Goal: Task Accomplishment & Management: Manage account settings

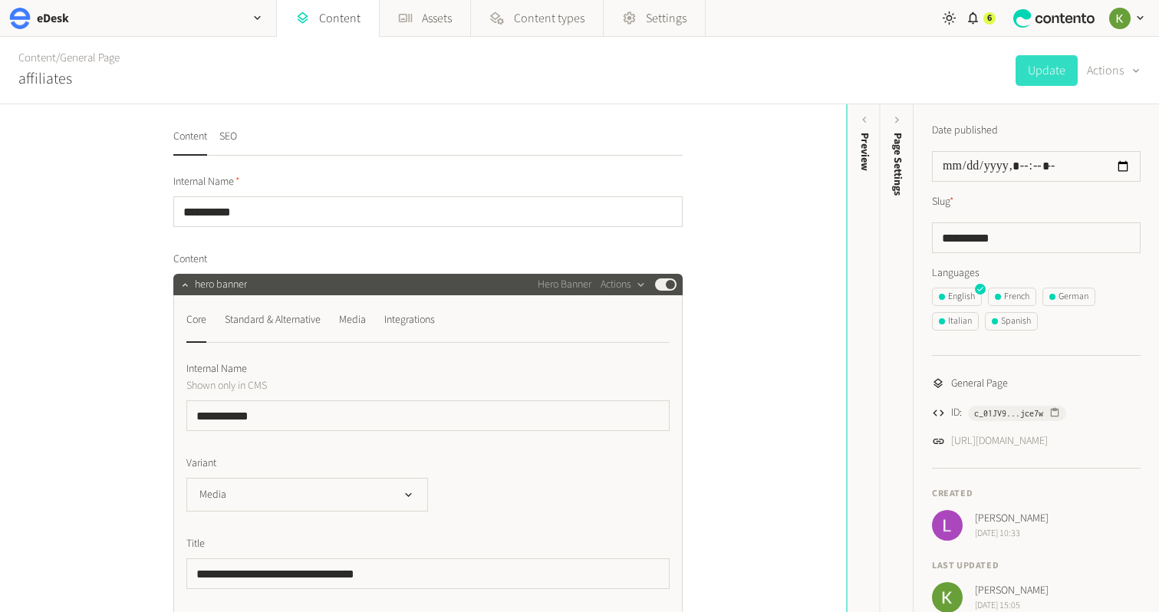
scroll to position [2, 0]
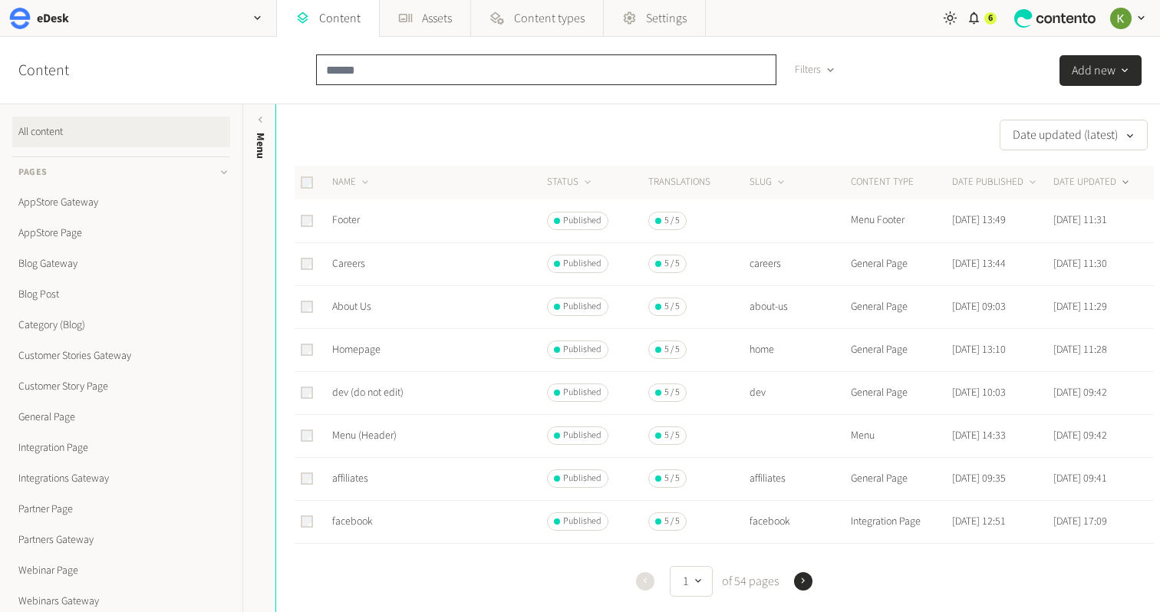
click at [363, 74] on input "text" at bounding box center [546, 69] width 460 height 31
click at [51, 453] on link "Integration Page" at bounding box center [121, 448] width 218 height 31
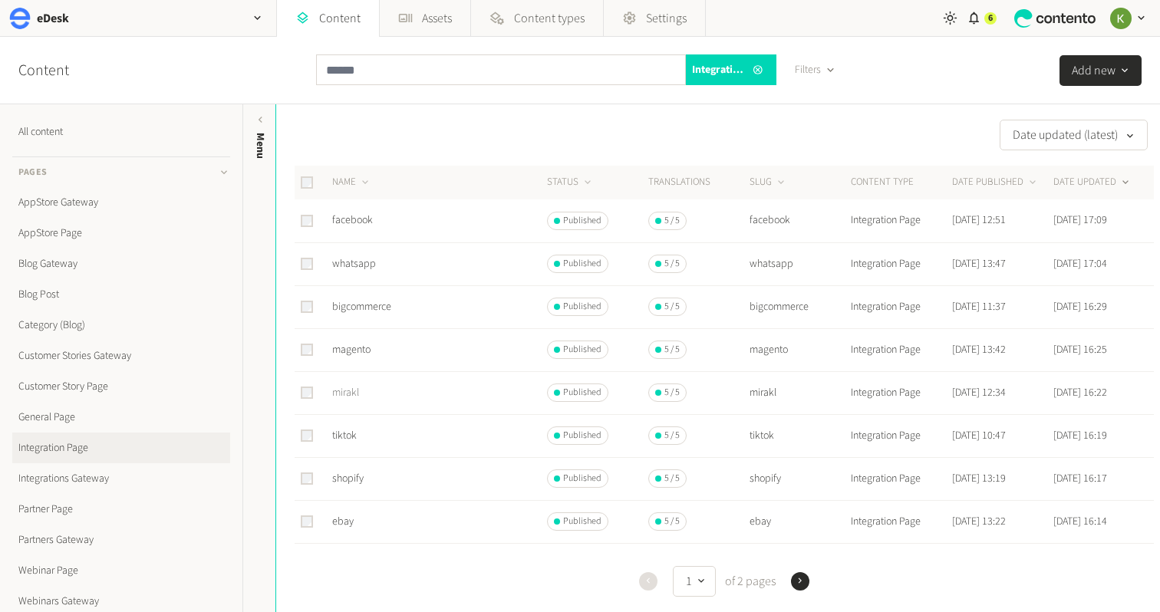
click at [342, 396] on link "mirakl" at bounding box center [345, 392] width 27 height 15
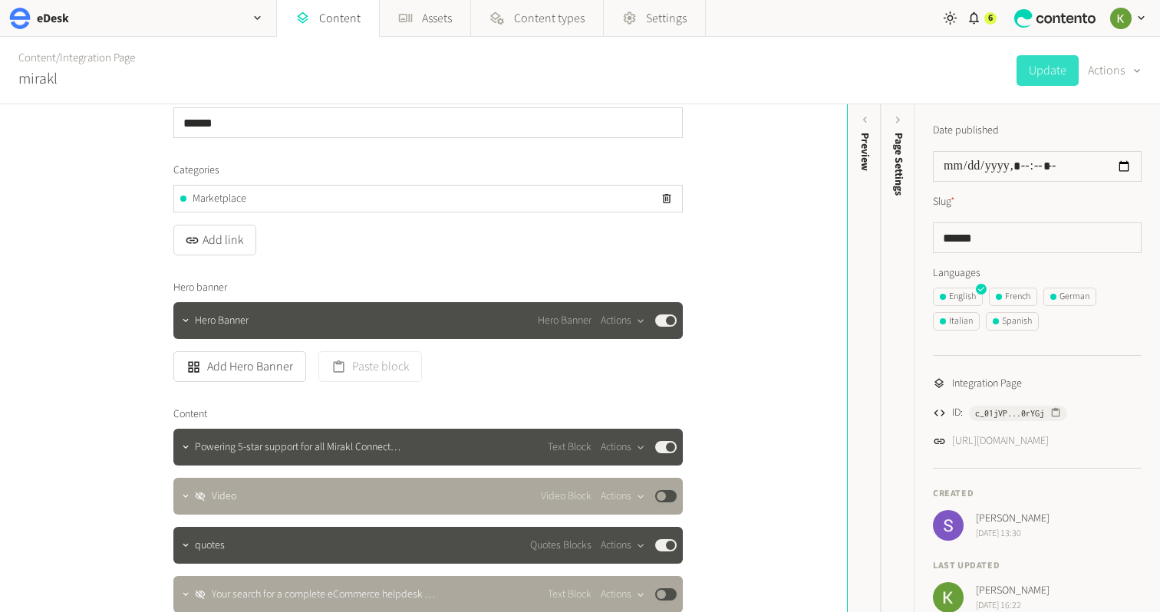
scroll to position [157, 0]
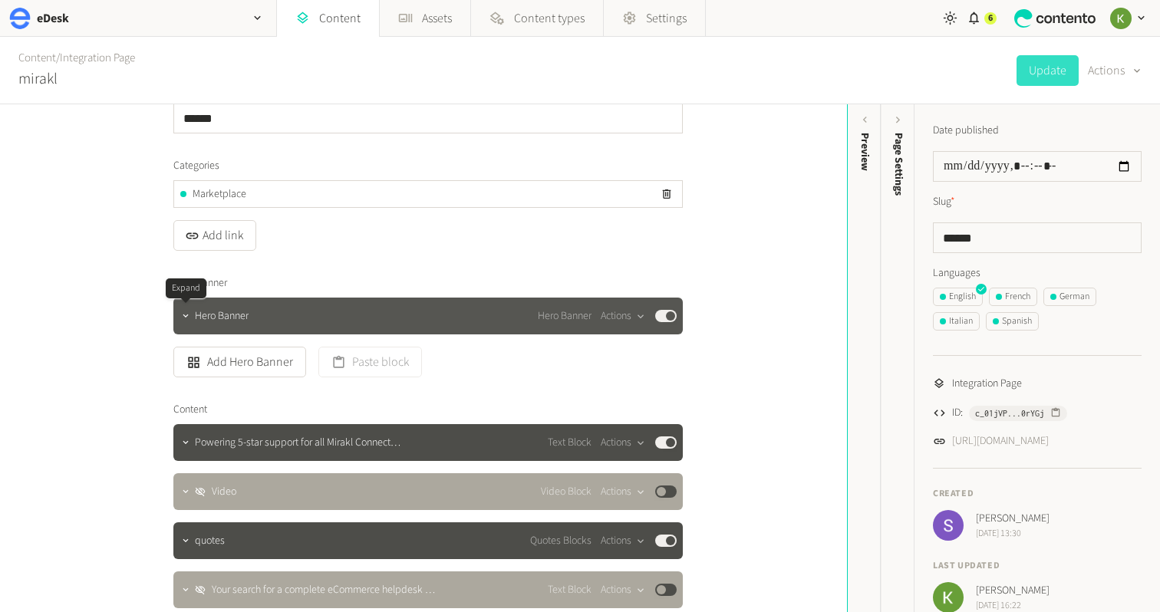
click at [178, 316] on button "button" at bounding box center [185, 314] width 18 height 18
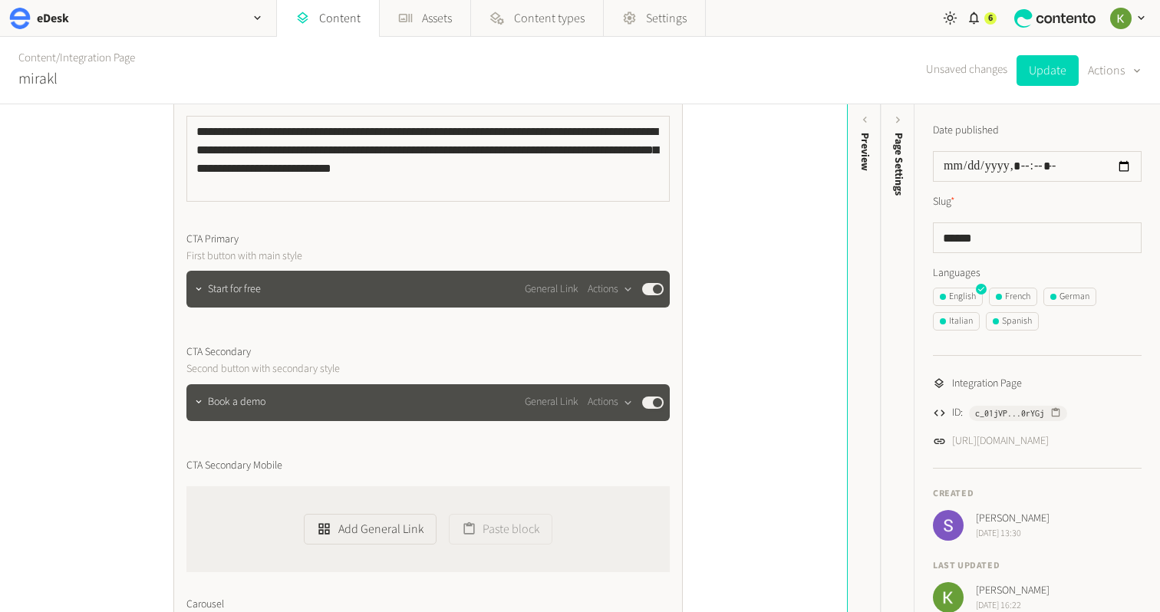
scroll to position [769, 0]
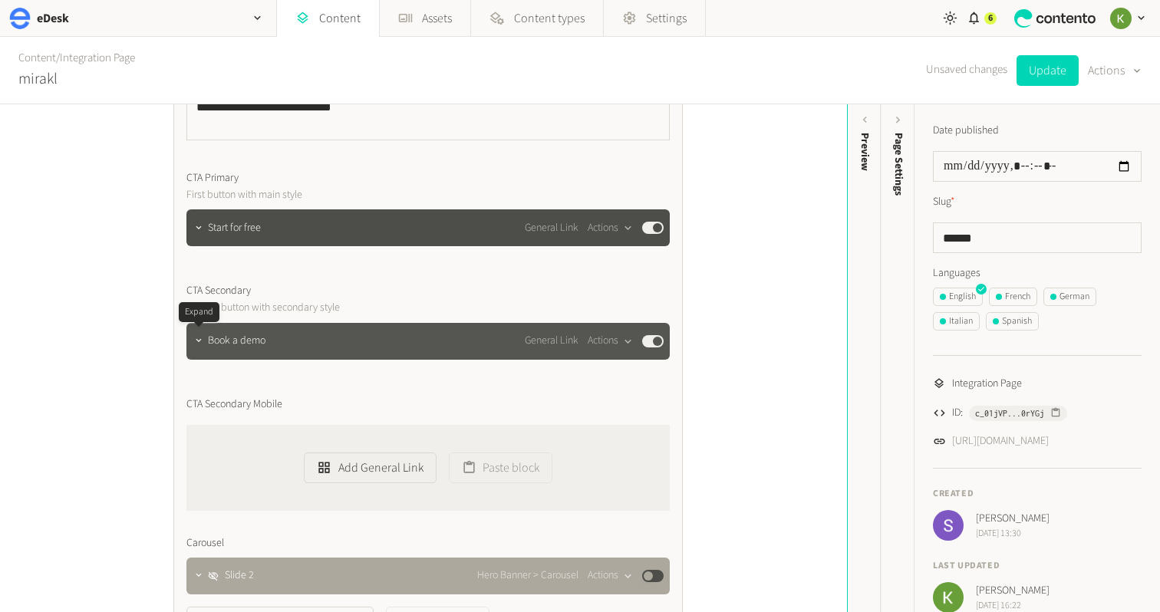
click at [202, 348] on div at bounding box center [199, 341] width 18 height 21
click at [202, 343] on icon "button" at bounding box center [198, 340] width 11 height 11
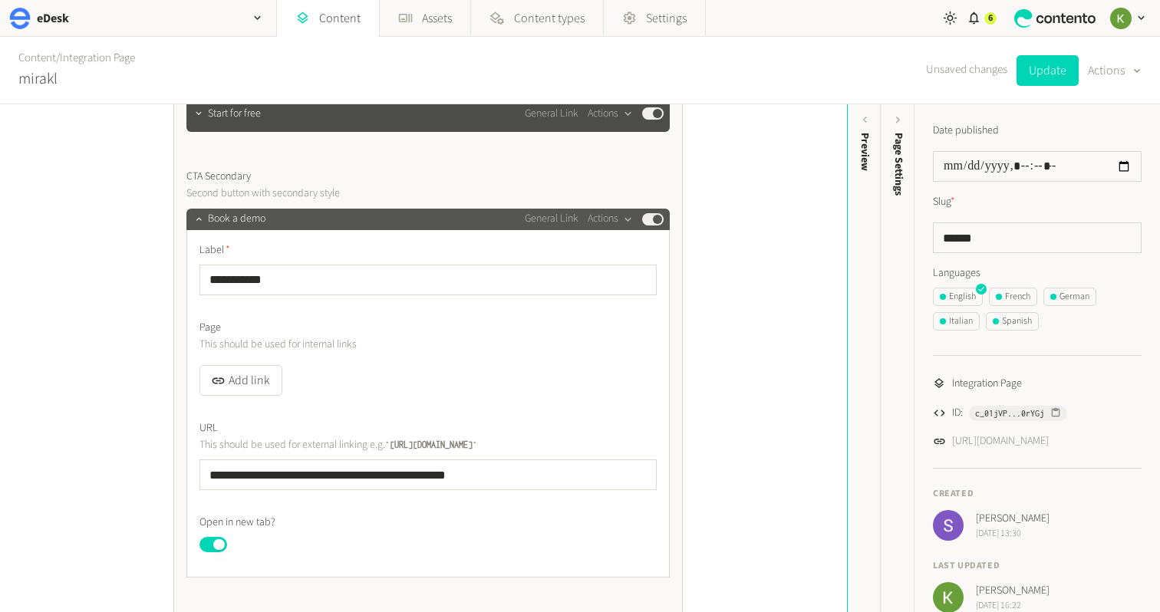
scroll to position [924, 0]
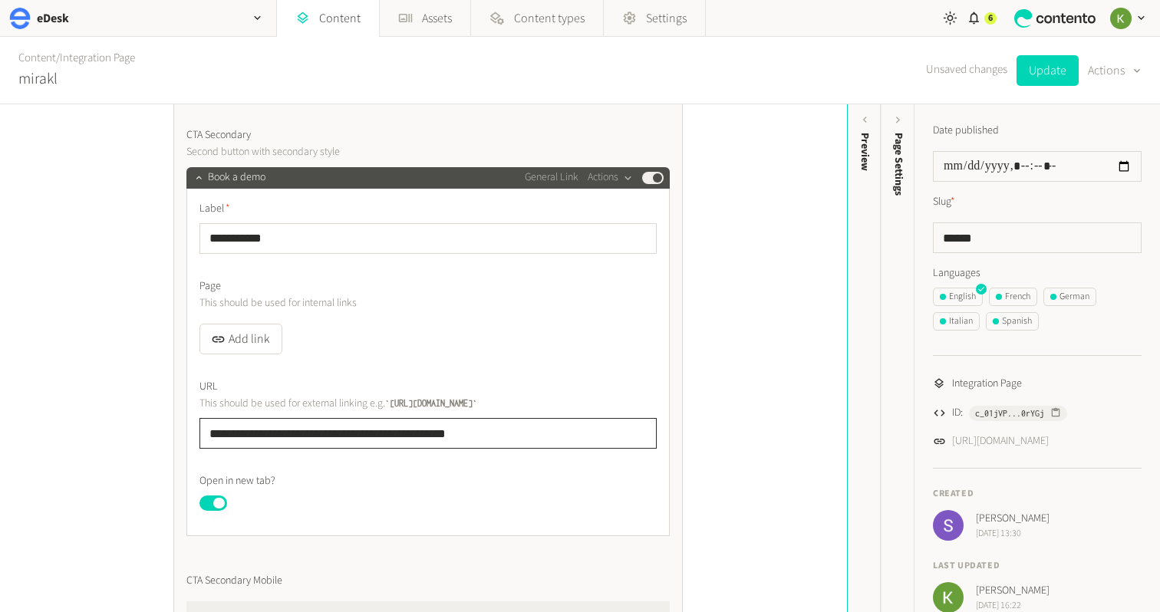
drag, startPoint x: 317, startPoint y: 433, endPoint x: 343, endPoint y: 398, distance: 43.9
click at [196, 429] on div "**********" at bounding box center [427, 363] width 483 height 348
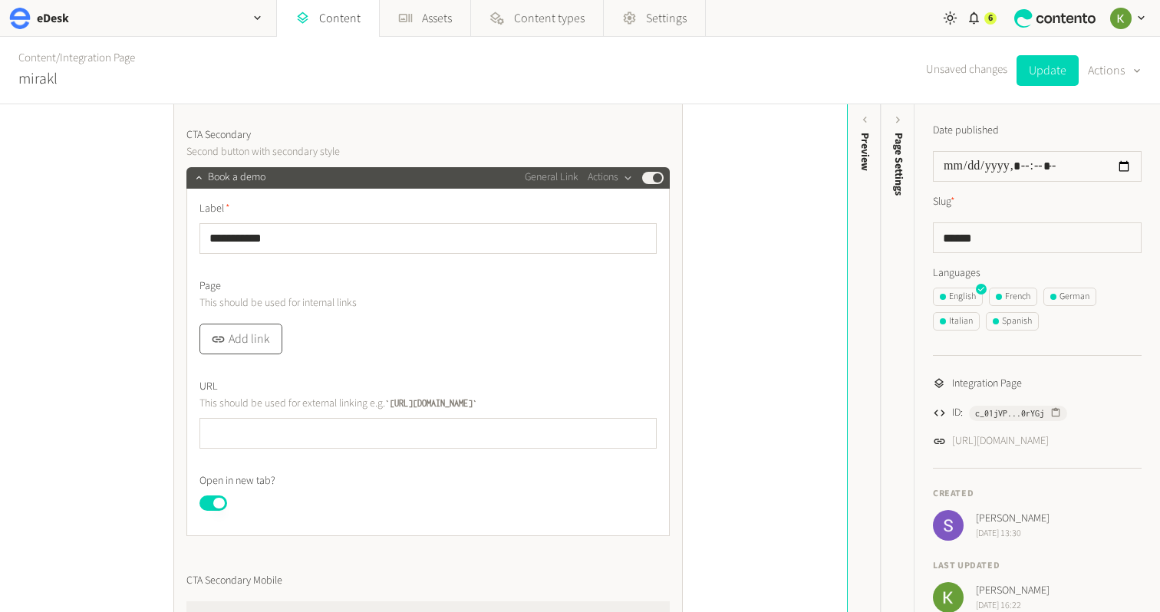
click at [263, 343] on button "Add link" at bounding box center [240, 339] width 83 height 31
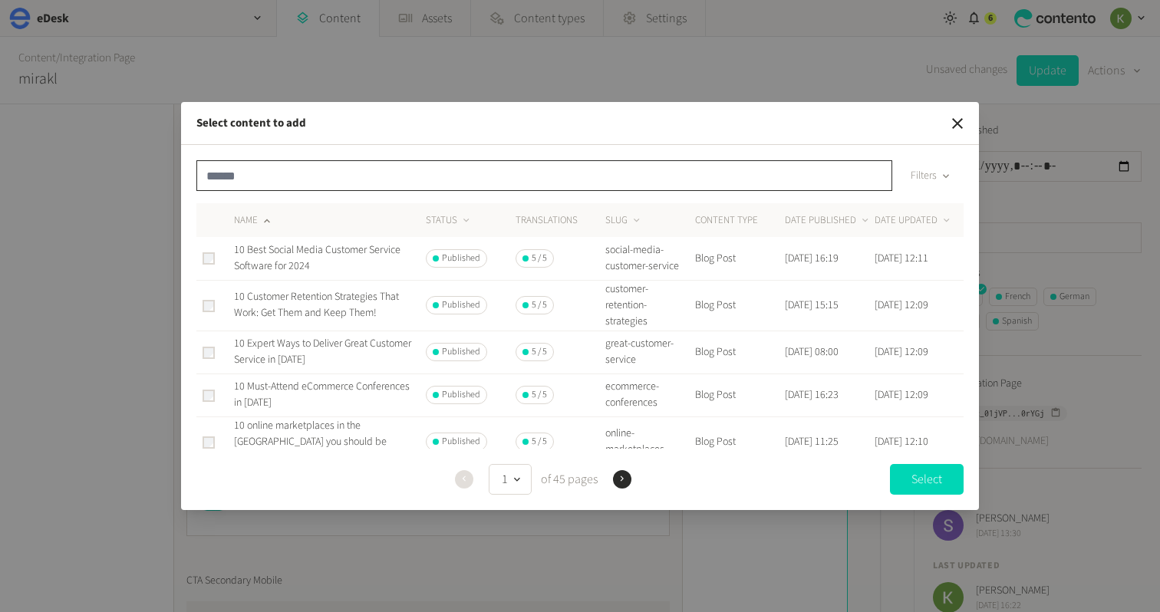
click at [262, 179] on input "text" at bounding box center [544, 175] width 696 height 31
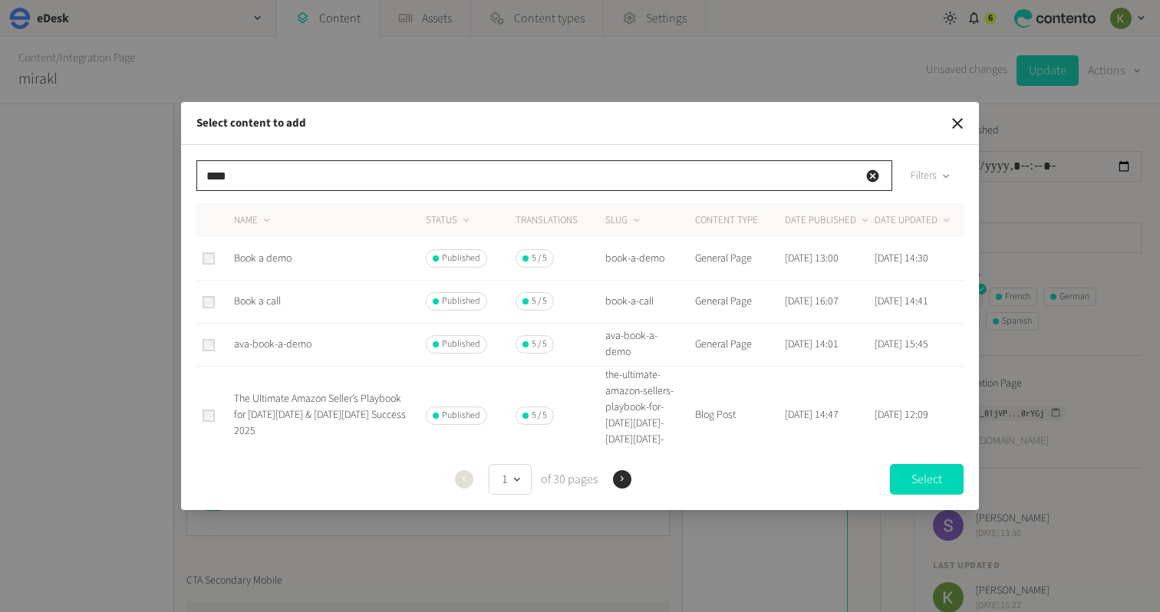
type input "****"
click at [269, 258] on span "Book a demo" at bounding box center [263, 258] width 58 height 15
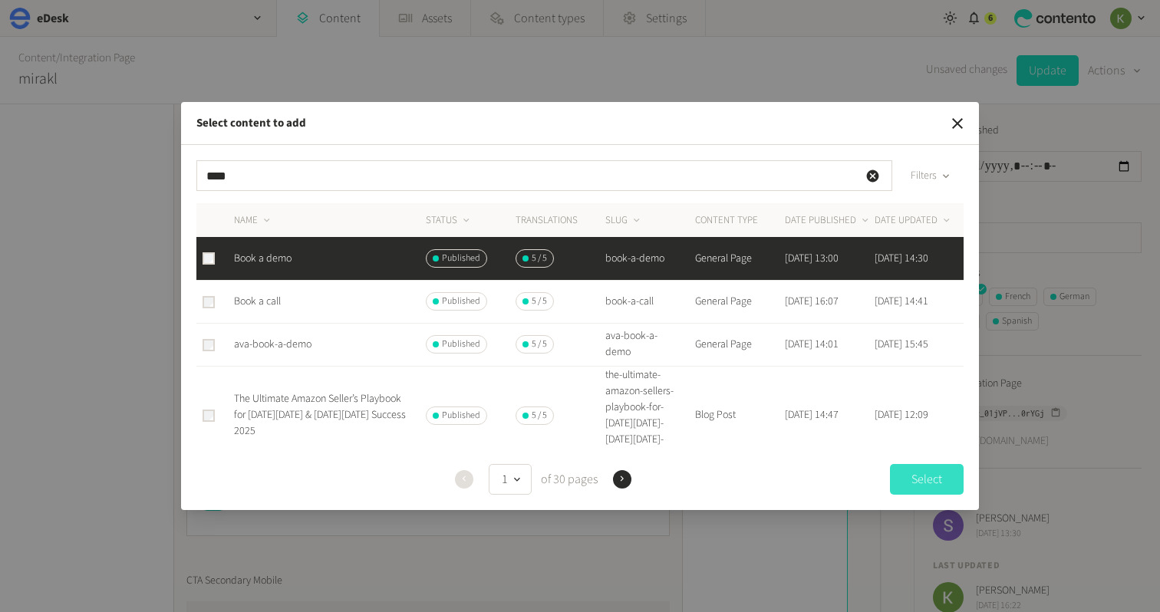
click at [915, 477] on button "Select" at bounding box center [927, 479] width 74 height 31
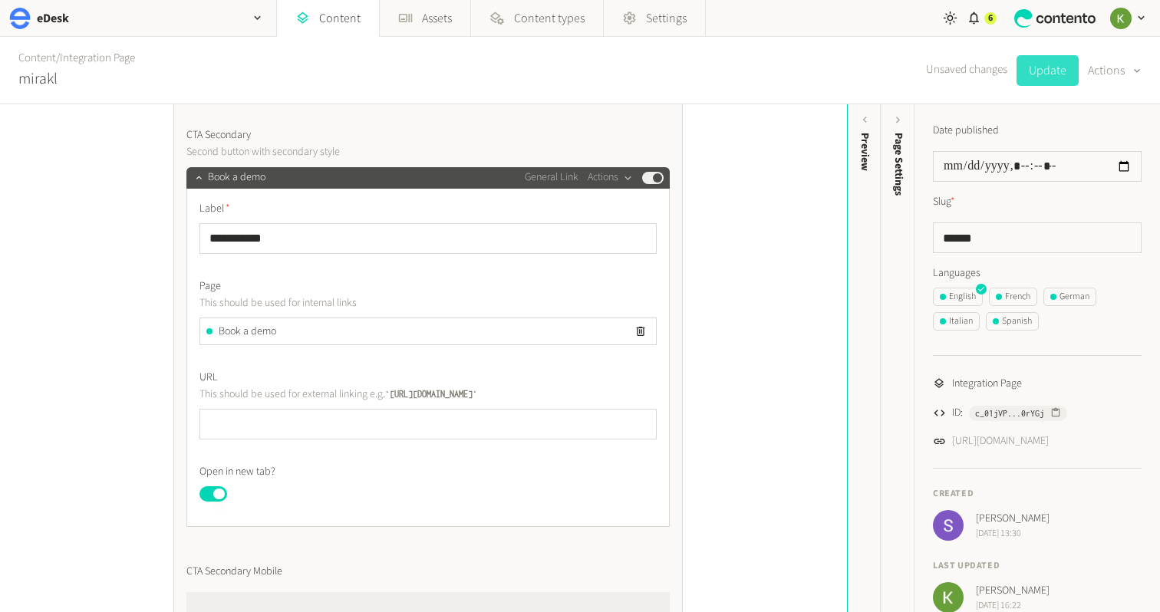
click at [1045, 74] on button "Update" at bounding box center [1048, 70] width 62 height 31
click at [255, 18] on icon "button" at bounding box center [257, 18] width 6 height 4
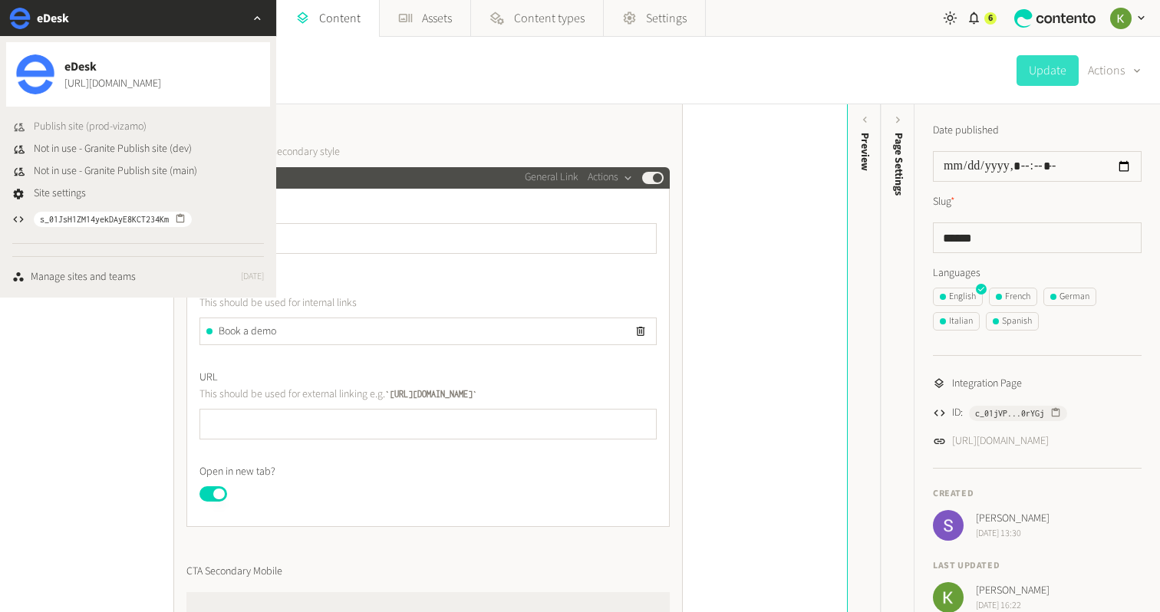
click at [111, 127] on span "Publish site (prod-vizamo)" at bounding box center [90, 127] width 113 height 16
click at [478, 101] on div "Content / Integration Page mirakl Update Actions" at bounding box center [580, 71] width 1160 height 68
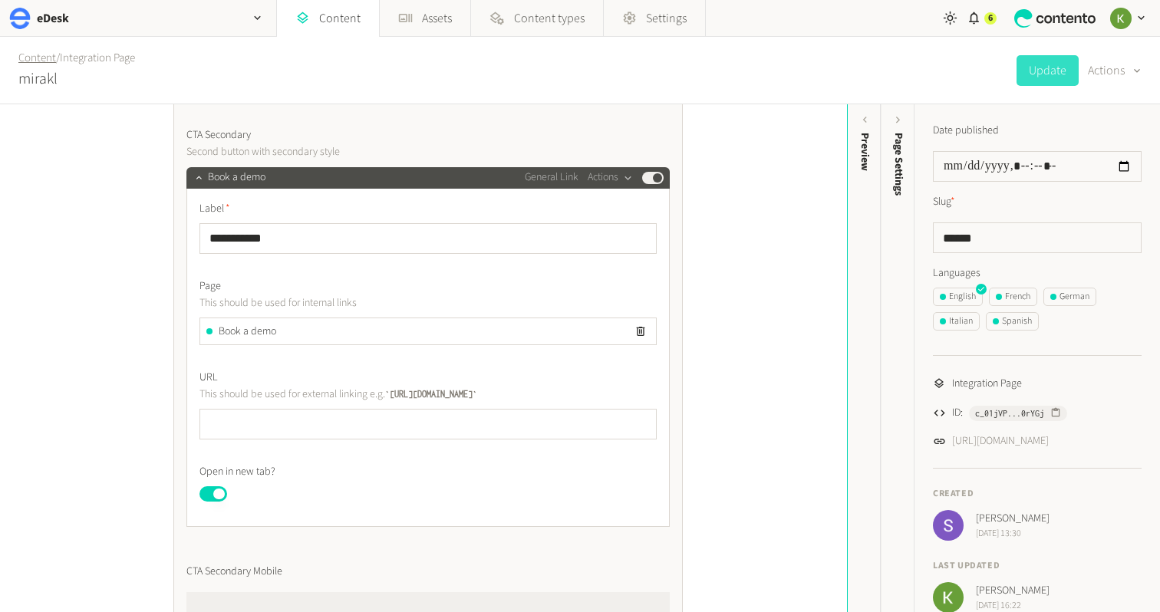
click at [50, 60] on link "Content" at bounding box center [37, 58] width 38 height 16
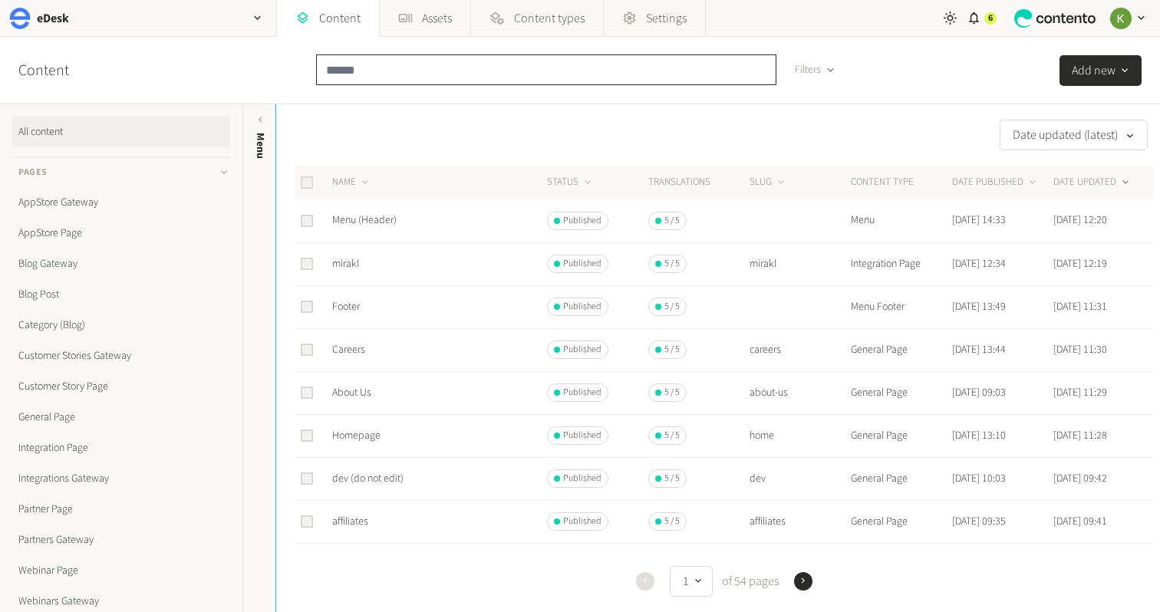
click at [427, 72] on input "text" at bounding box center [546, 69] width 460 height 31
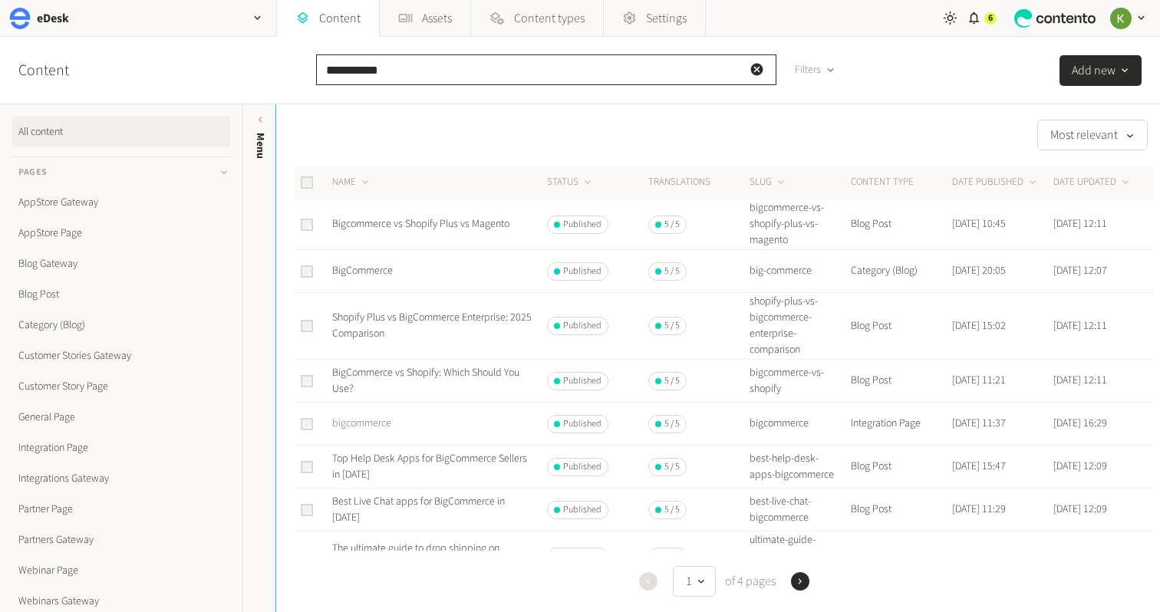
type input "**********"
click at [368, 424] on link "bigcommerce" at bounding box center [361, 423] width 59 height 15
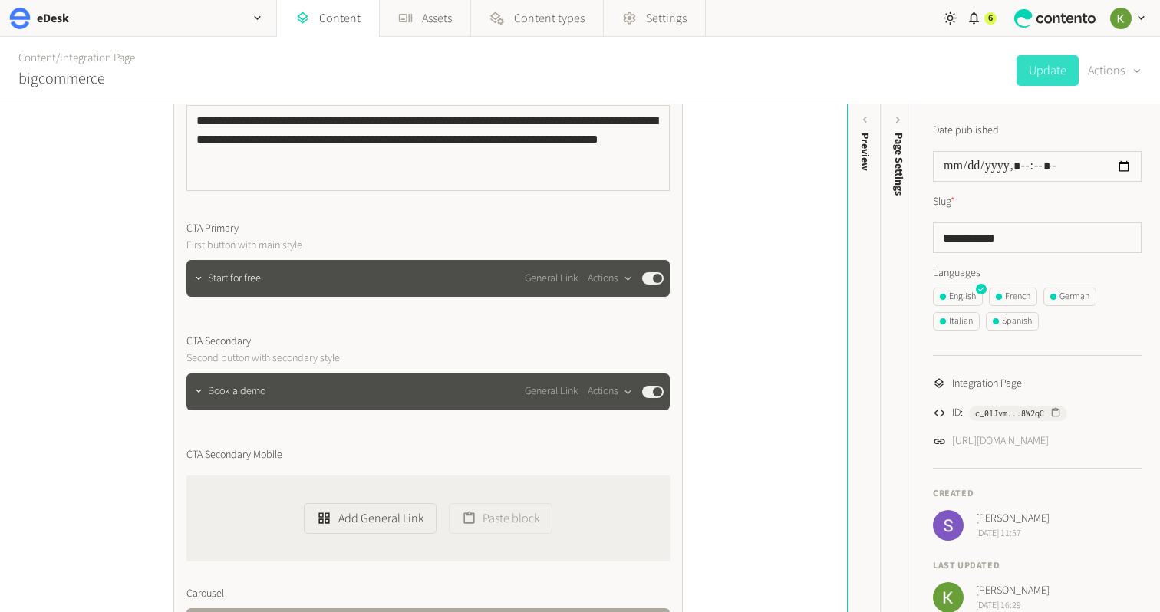
scroll to position [747, 0]
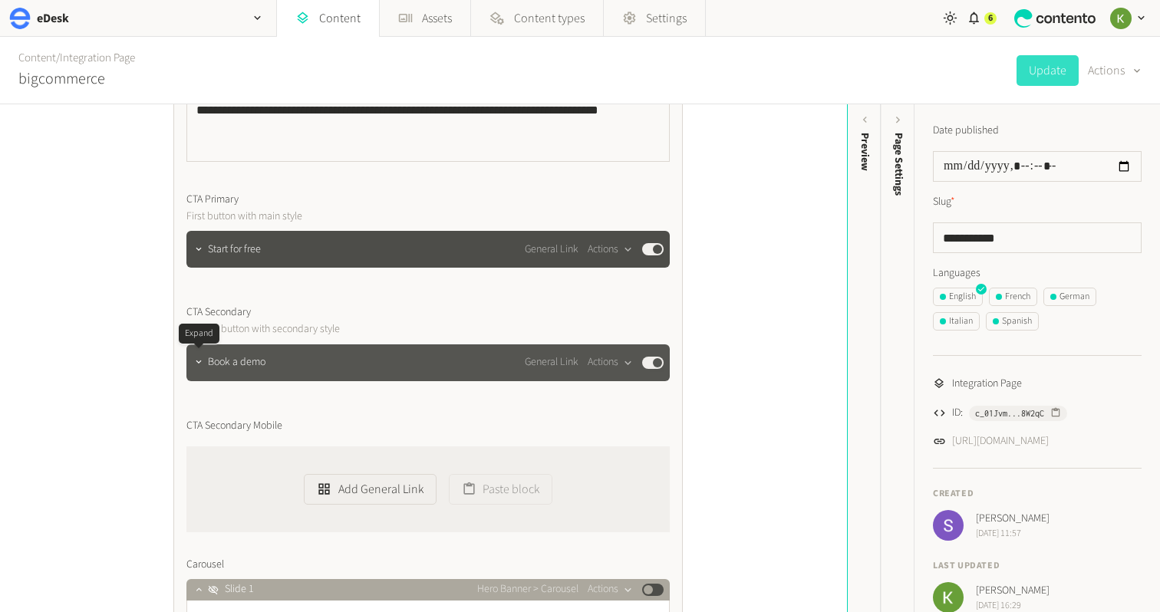
click at [206, 366] on div at bounding box center [199, 362] width 18 height 21
click at [196, 365] on icon "button" at bounding box center [198, 362] width 11 height 11
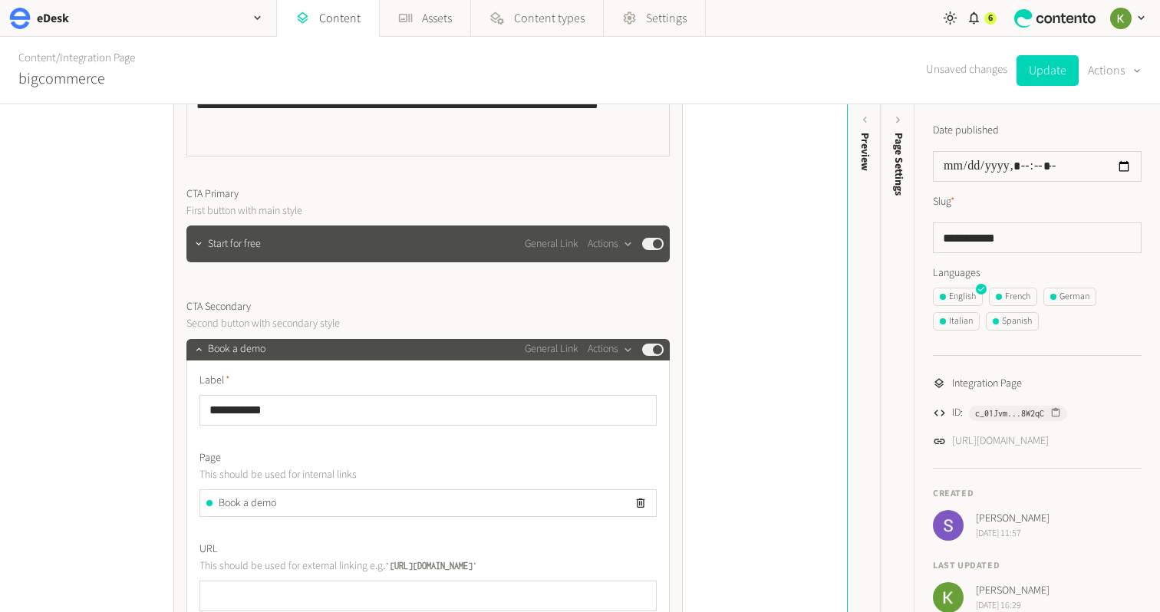
scroll to position [748, 0]
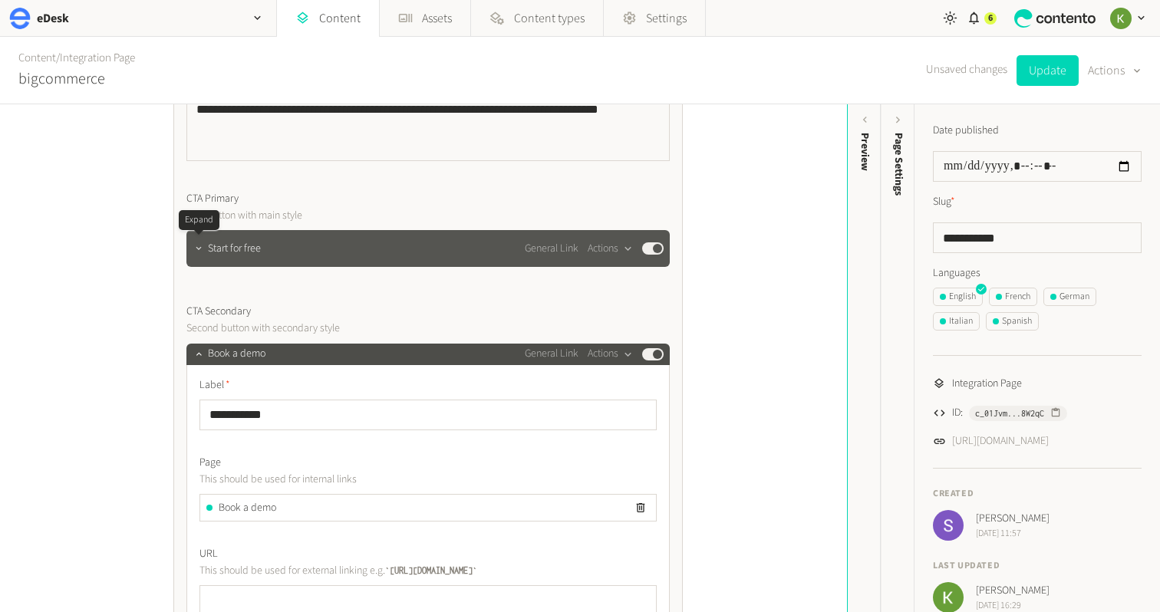
click at [198, 247] on icon "button" at bounding box center [198, 248] width 11 height 11
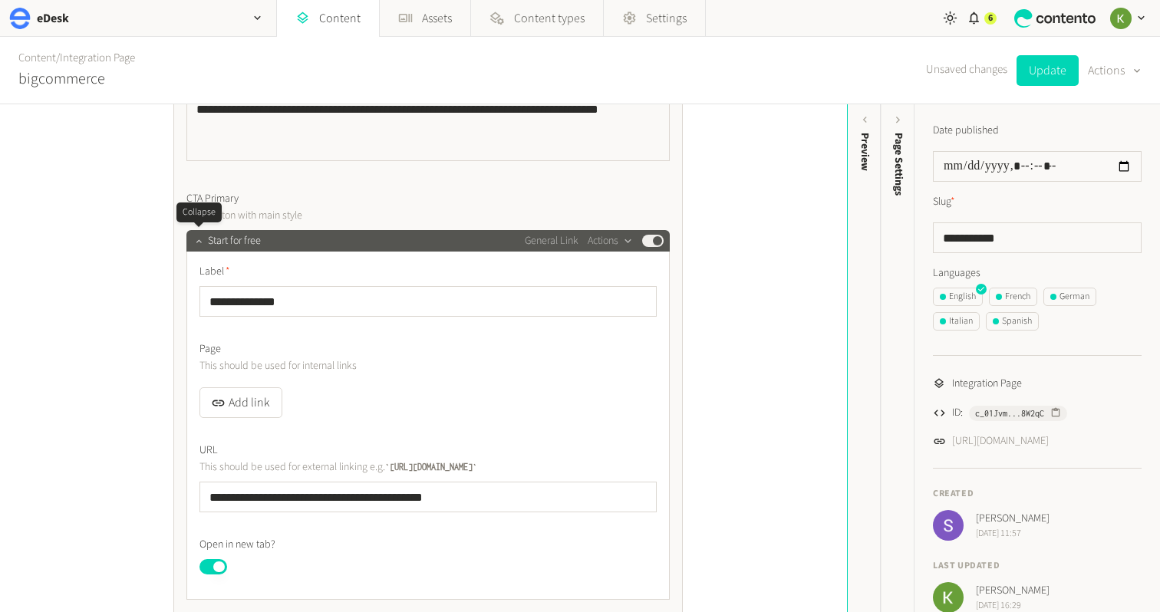
click at [198, 247] on button "button" at bounding box center [199, 239] width 18 height 18
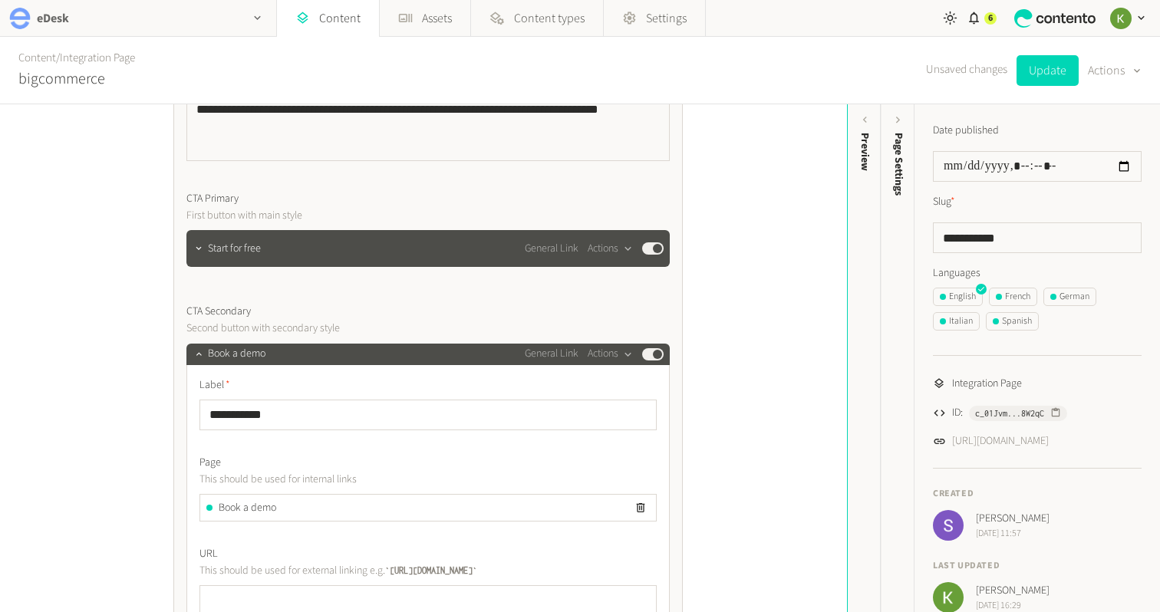
click at [248, 18] on div "button" at bounding box center [257, 18] width 37 height 36
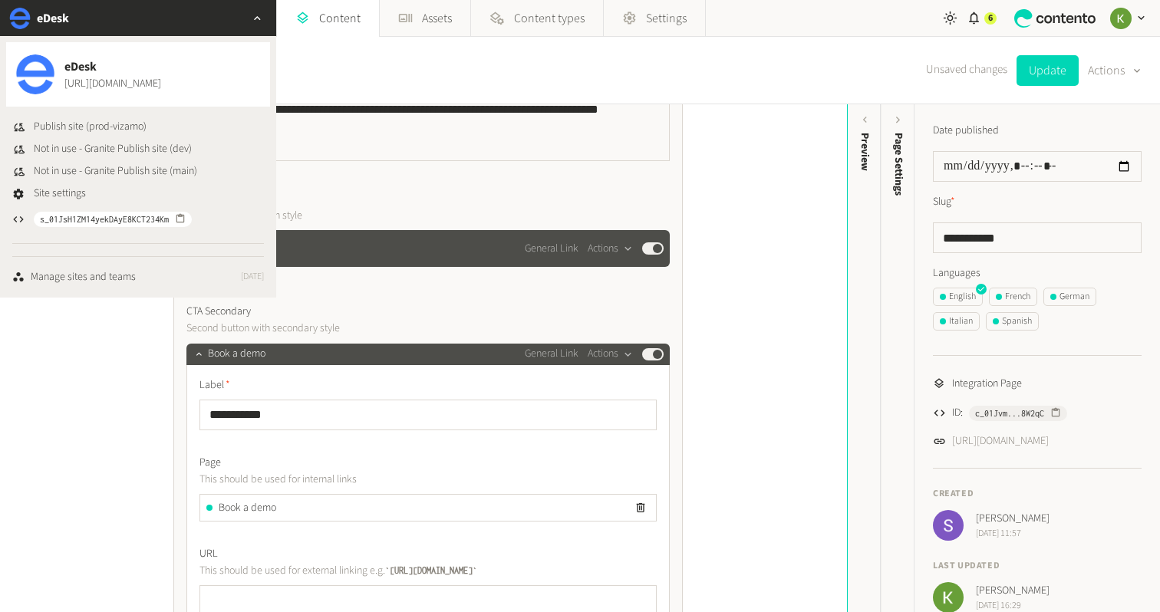
click at [248, 18] on div "button" at bounding box center [257, 18] width 37 height 36
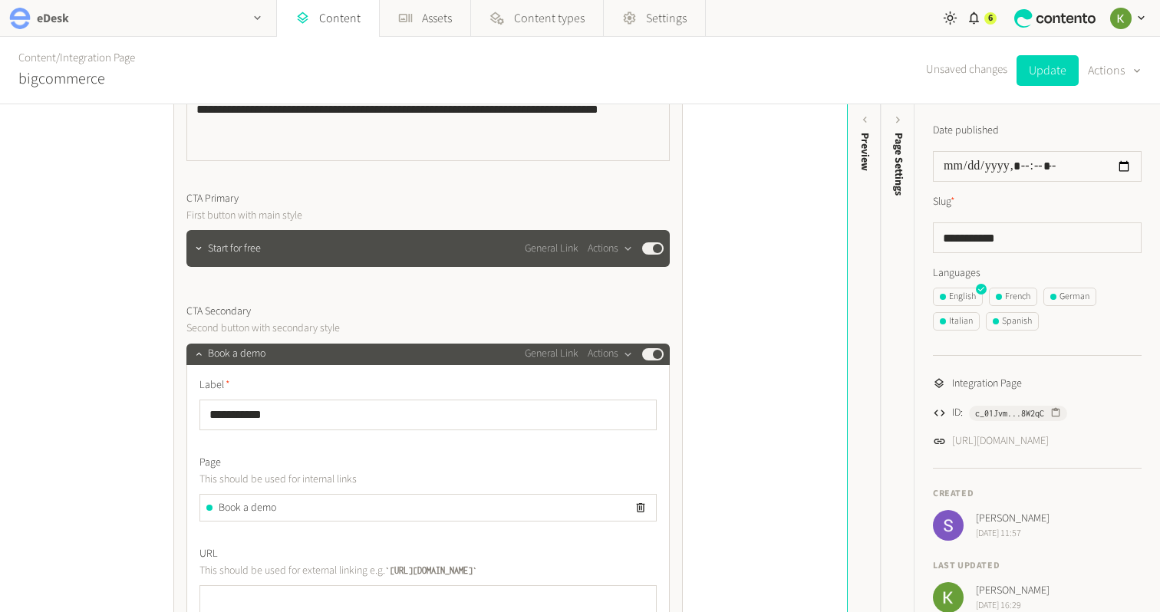
click at [194, 15] on div "eDesk" at bounding box center [138, 18] width 276 height 36
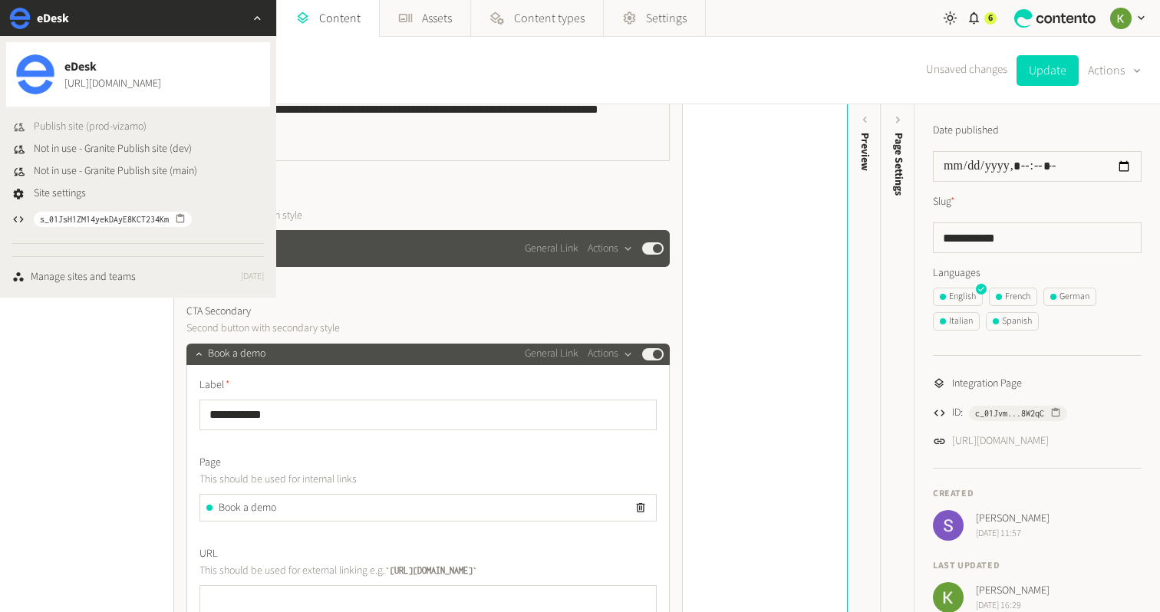
click at [99, 127] on span "Publish site (prod-vizamo)" at bounding box center [90, 127] width 113 height 16
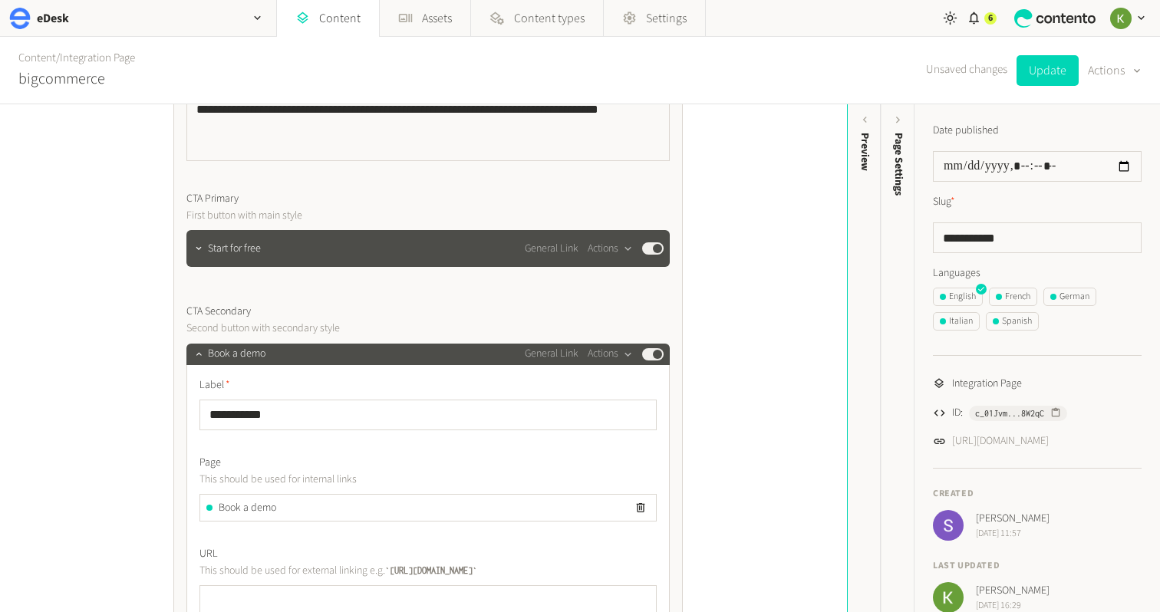
click at [460, 161] on div "**********" at bounding box center [427, 120] width 483 height 91
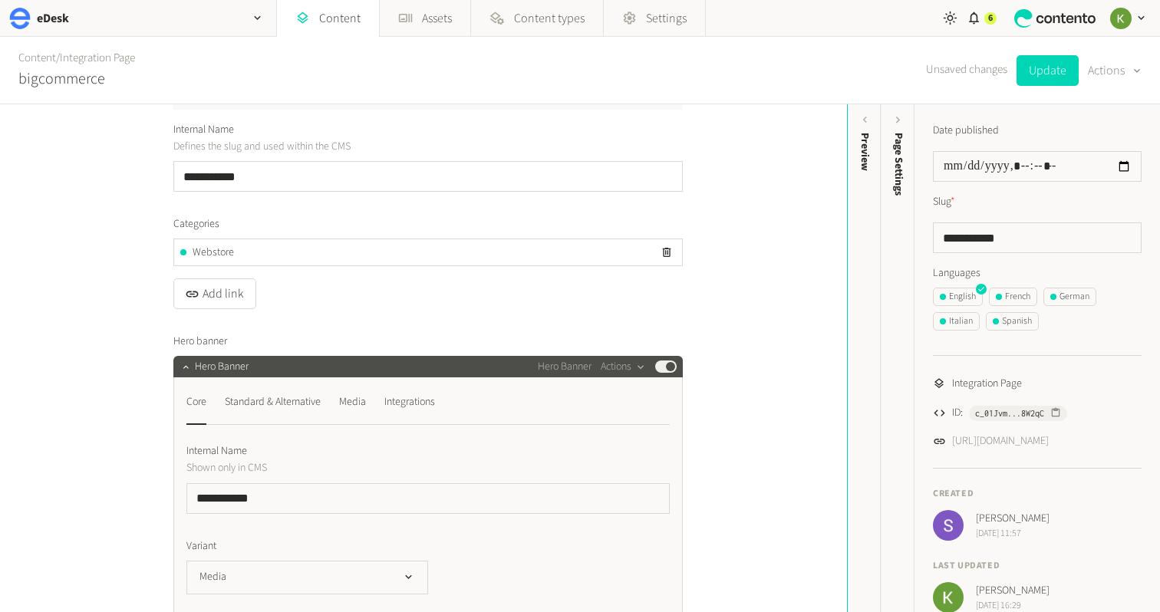
scroll to position [0, 0]
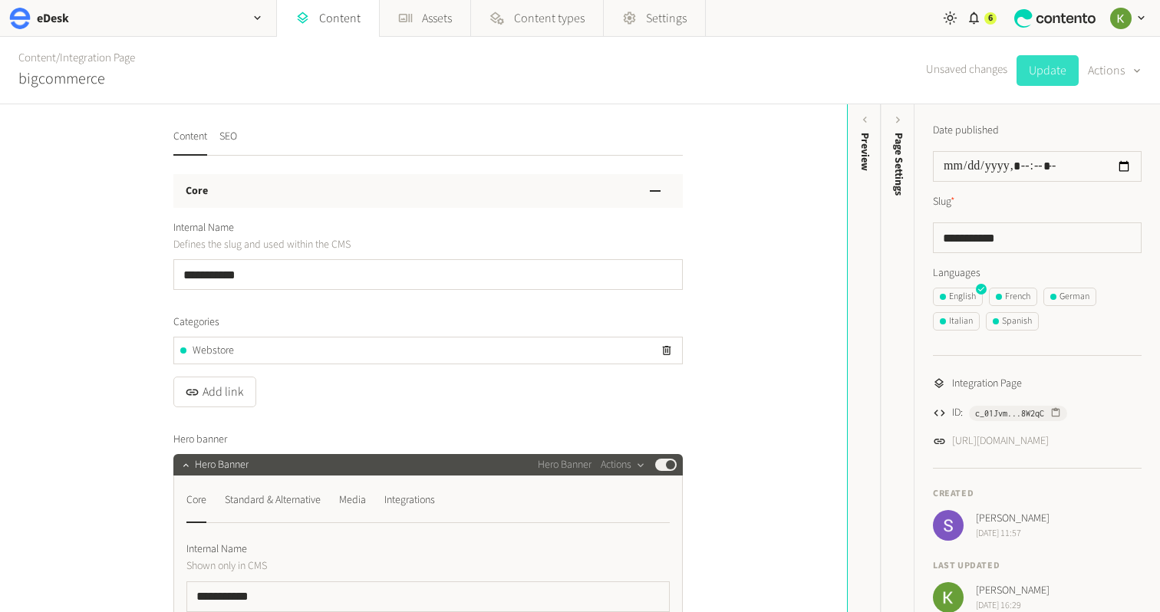
click at [1040, 71] on button "Update" at bounding box center [1048, 70] width 62 height 31
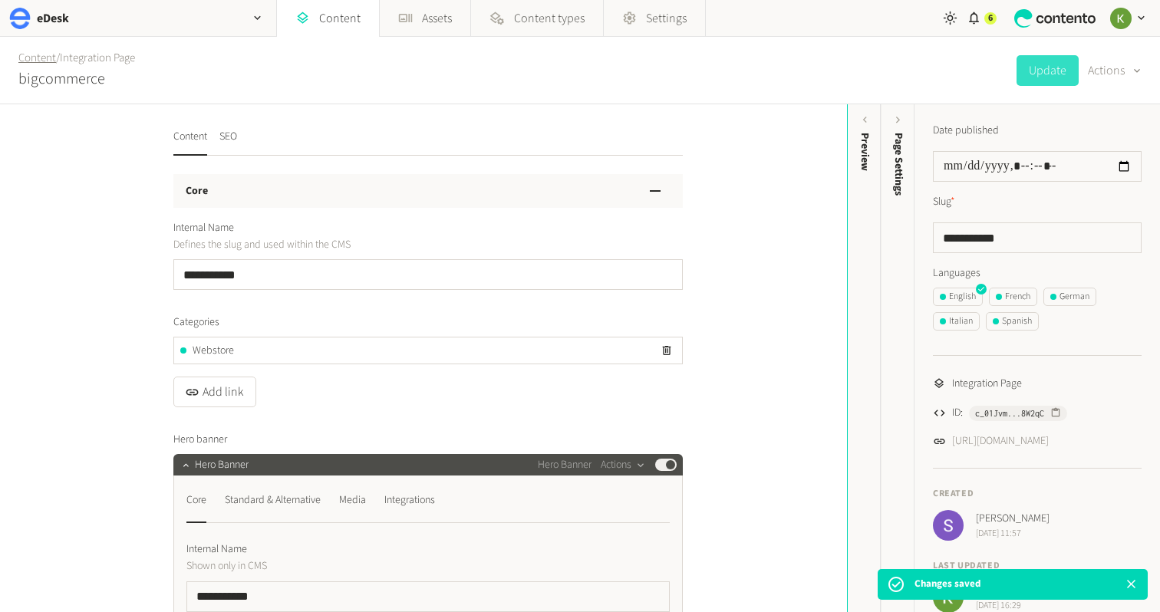
click at [30, 54] on link "Content" at bounding box center [37, 58] width 38 height 16
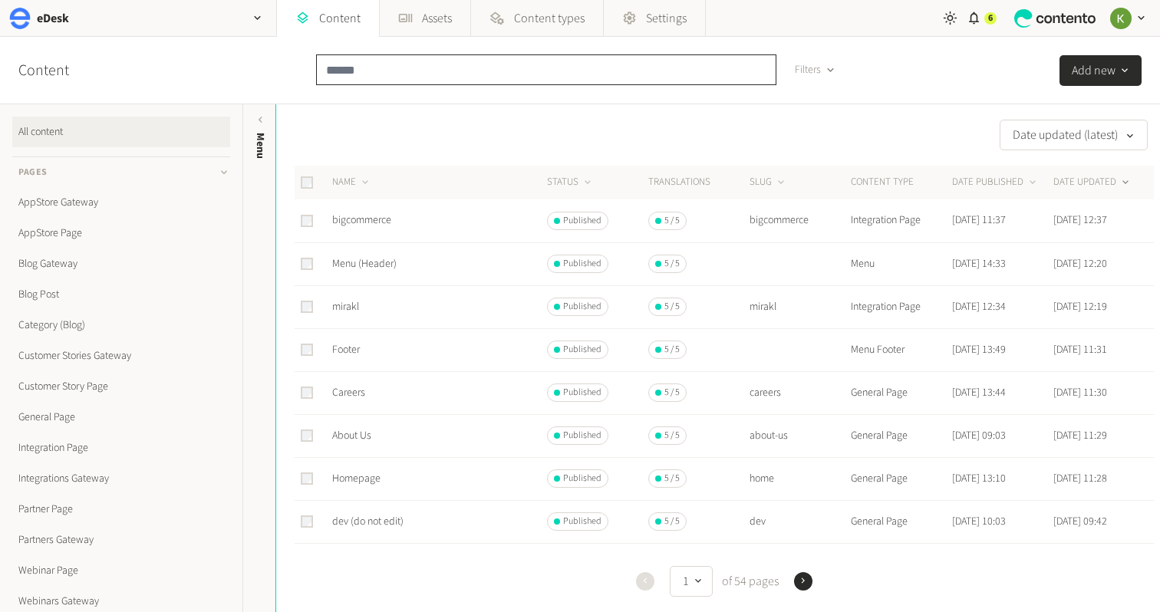
click at [369, 70] on input "text" at bounding box center [546, 69] width 460 height 31
paste input "**********"
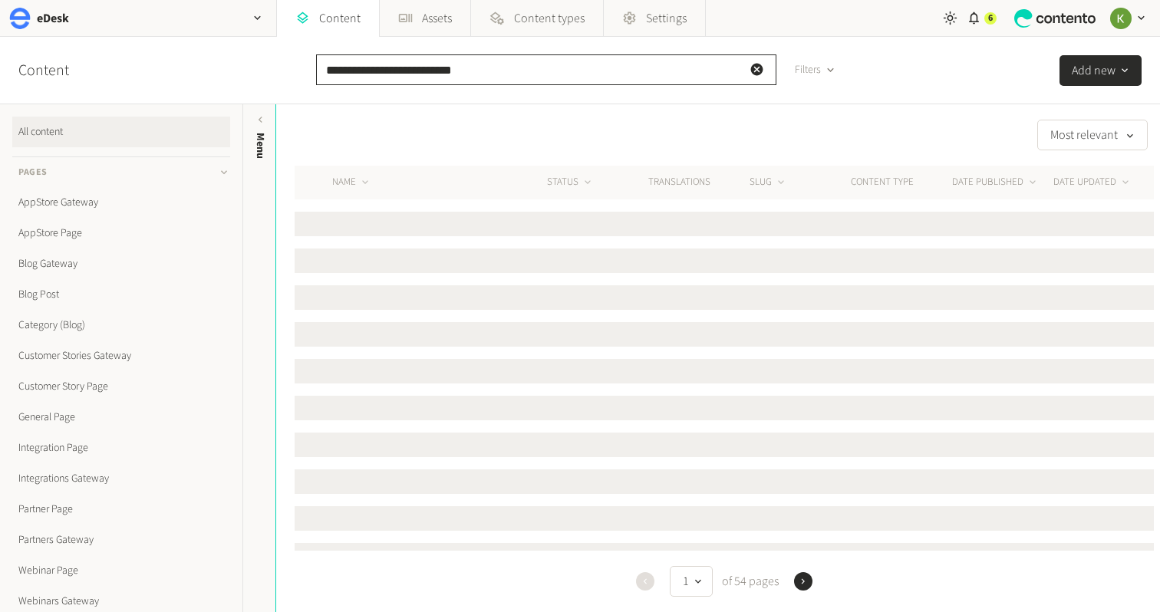
type input "**********"
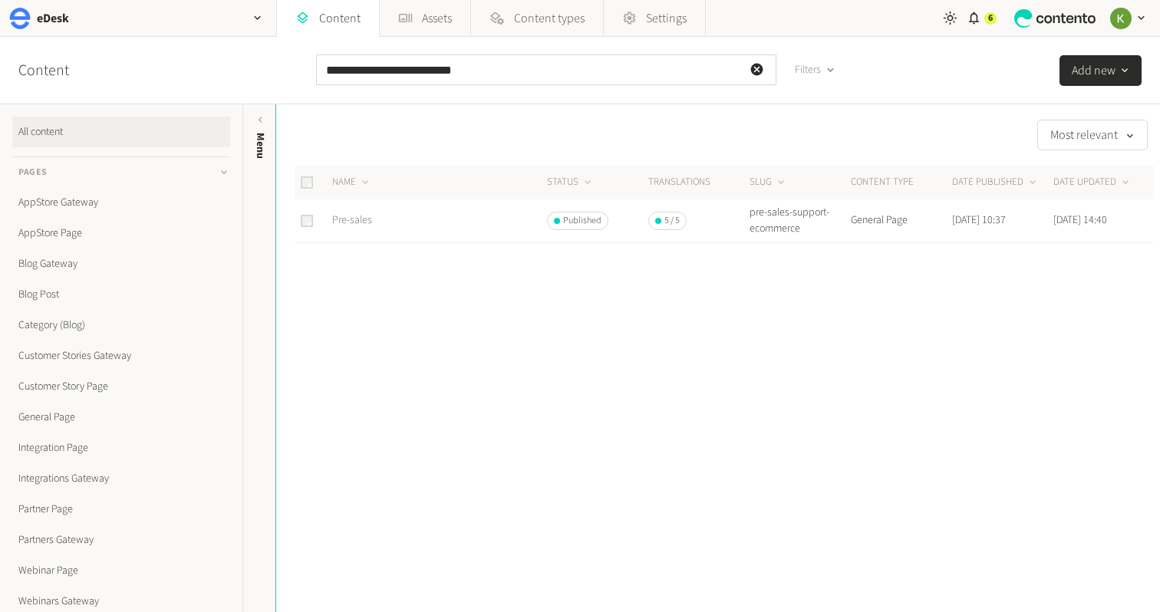
click at [352, 218] on link "Pre-sales" at bounding box center [352, 220] width 40 height 15
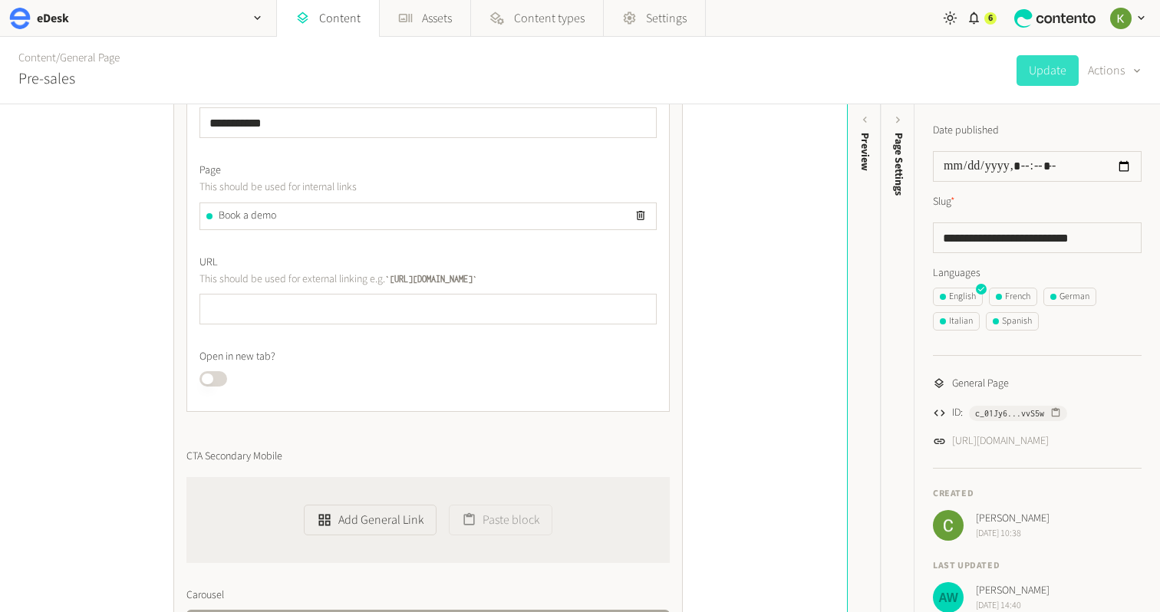
scroll to position [849, 0]
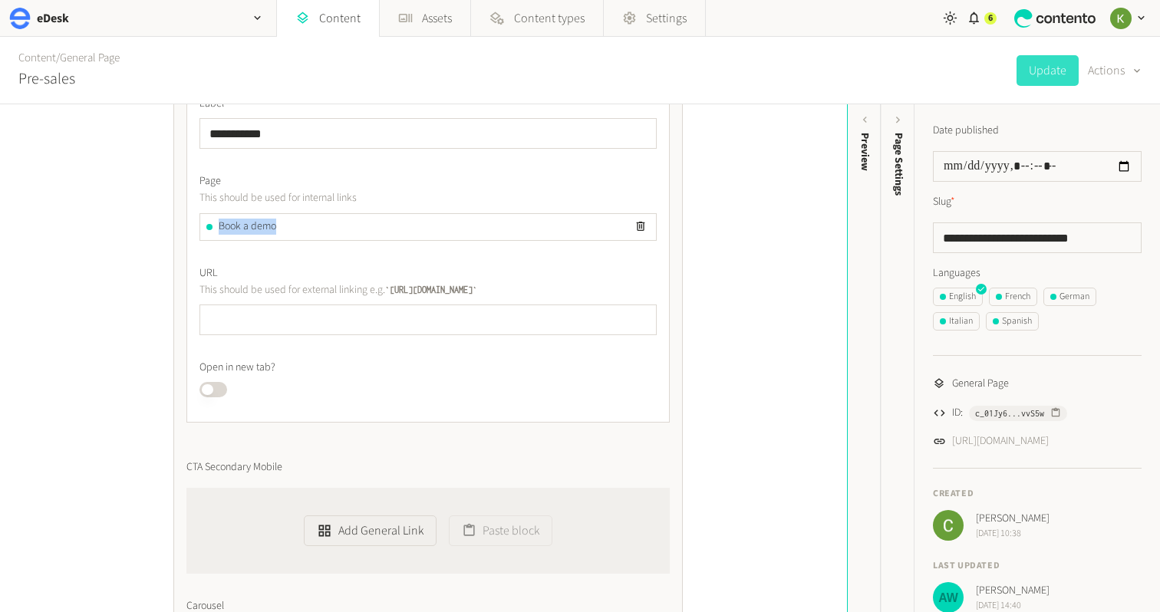
drag, startPoint x: 304, startPoint y: 229, endPoint x: 192, endPoint y: 226, distance: 112.0
click at [193, 226] on div "**********" at bounding box center [427, 253] width 483 height 339
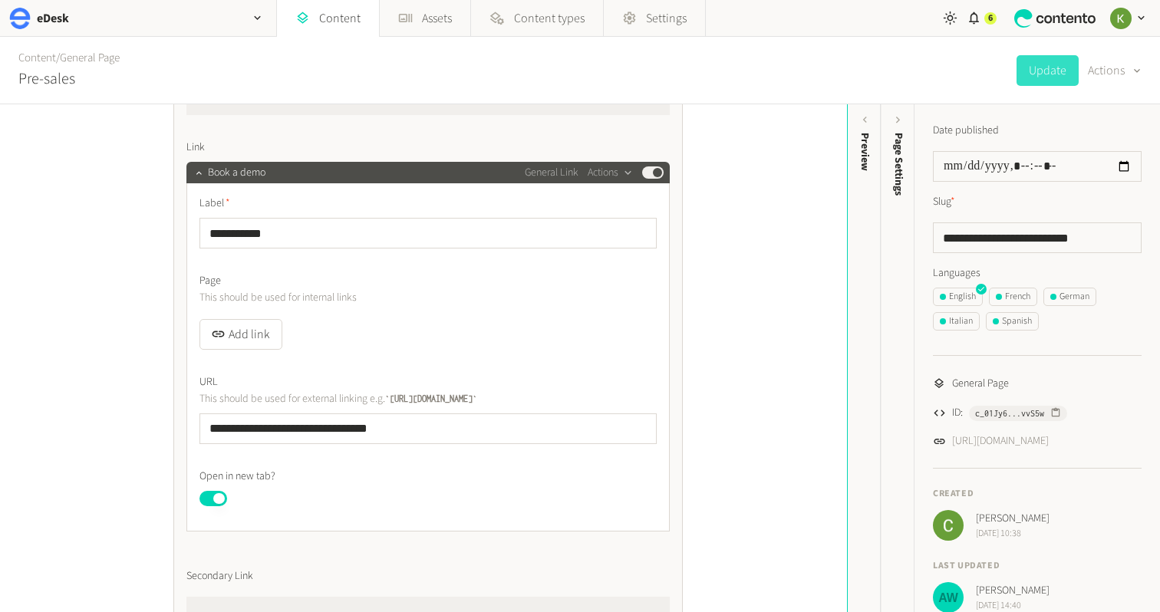
scroll to position [5677, 0]
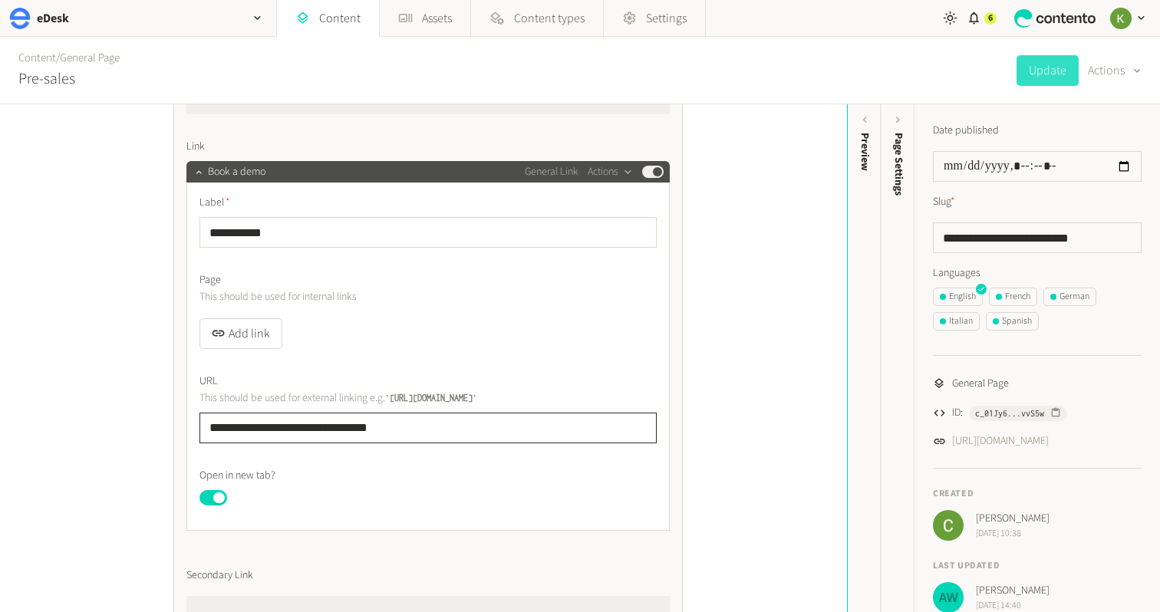
drag, startPoint x: 390, startPoint y: 428, endPoint x: 227, endPoint y: 373, distance: 171.8
click at [141, 420] on div "**********" at bounding box center [423, 358] width 847 height 508
click at [226, 329] on div "button" at bounding box center [218, 332] width 21 height 15
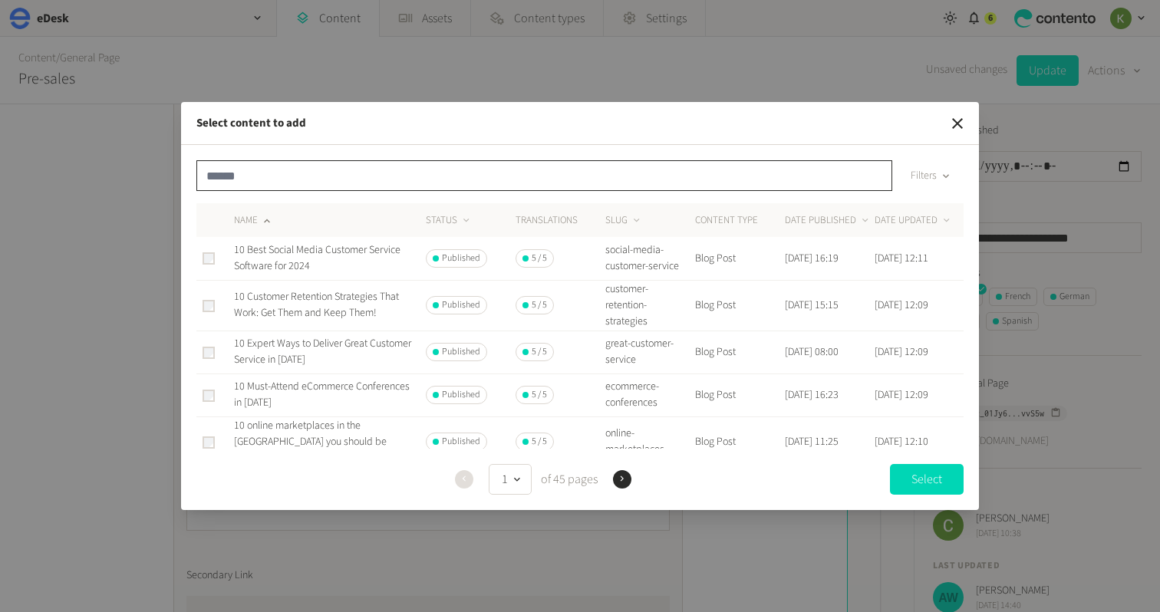
click at [364, 185] on input "text" at bounding box center [544, 175] width 696 height 31
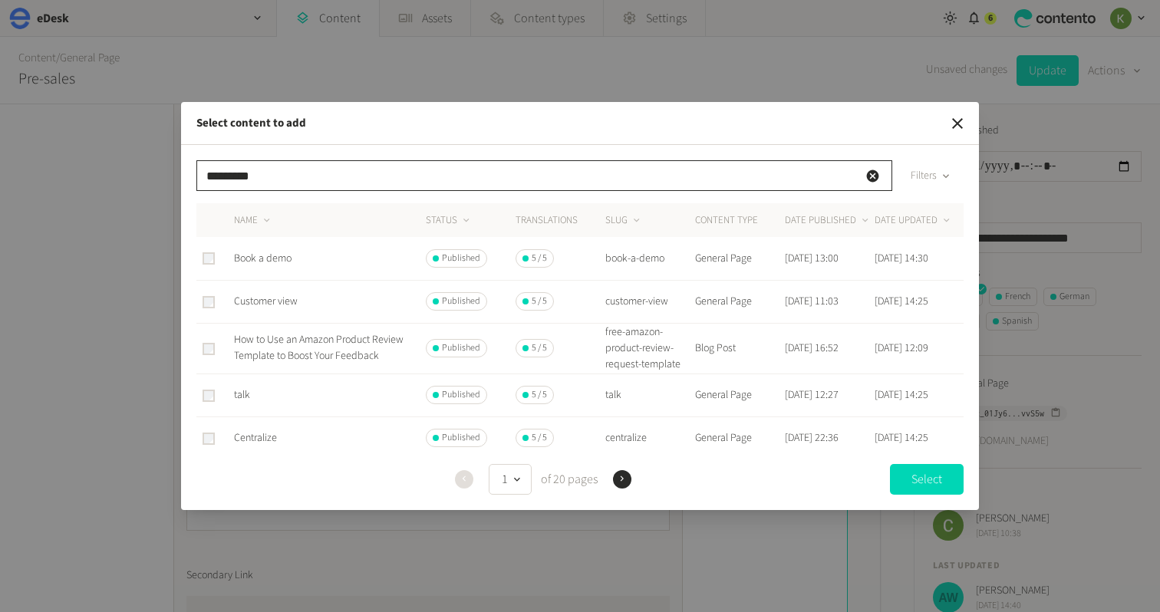
type input "*********"
click at [258, 259] on span "Book a demo" at bounding box center [263, 258] width 58 height 15
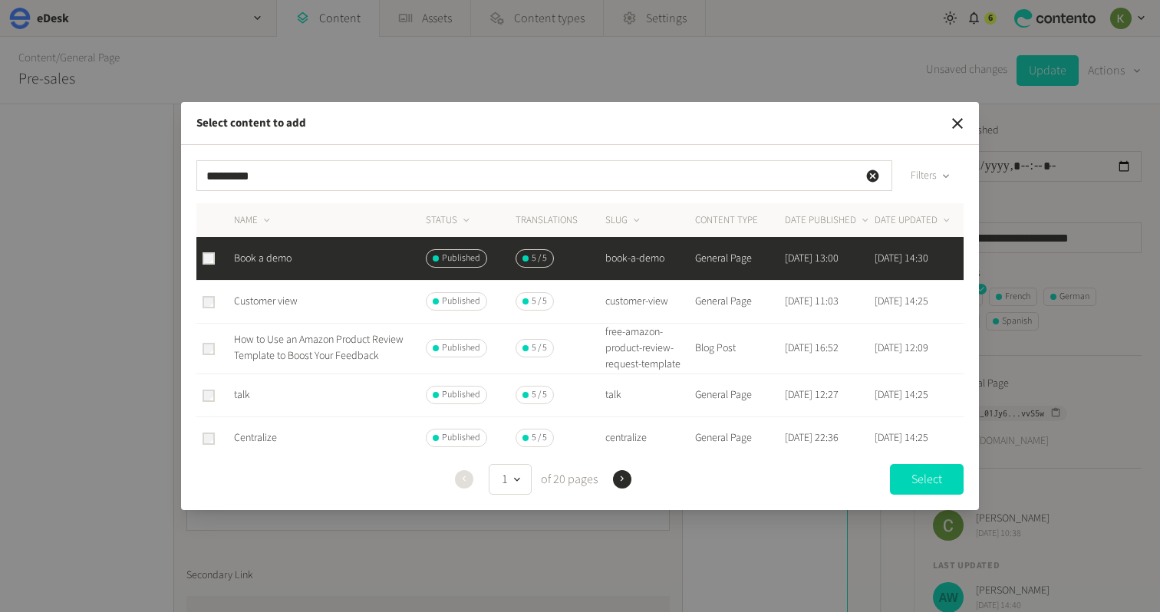
drag, startPoint x: 913, startPoint y: 467, endPoint x: 841, endPoint y: 456, distance: 72.9
click at [913, 467] on button "Select" at bounding box center [927, 479] width 74 height 31
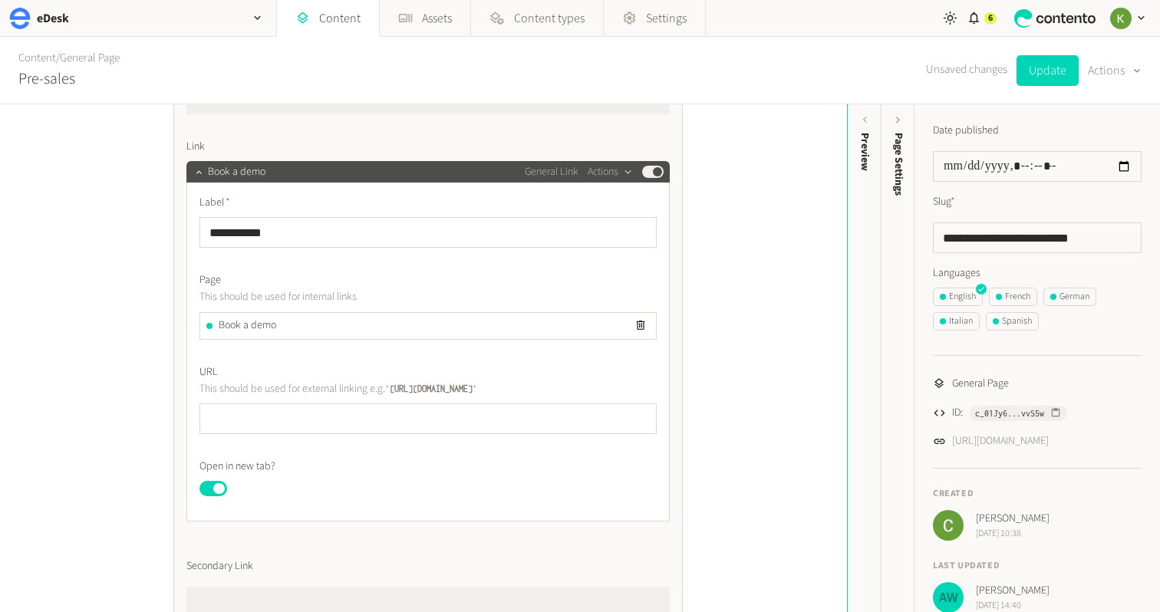
drag, startPoint x: 1040, startPoint y: 71, endPoint x: 230, endPoint y: 394, distance: 872.2
click at [209, 104] on form "**********" at bounding box center [580, 71] width 1160 height 68
click at [1046, 75] on button "Update" at bounding box center [1048, 70] width 62 height 31
click at [199, 172] on icon "button" at bounding box center [198, 171] width 5 height 3
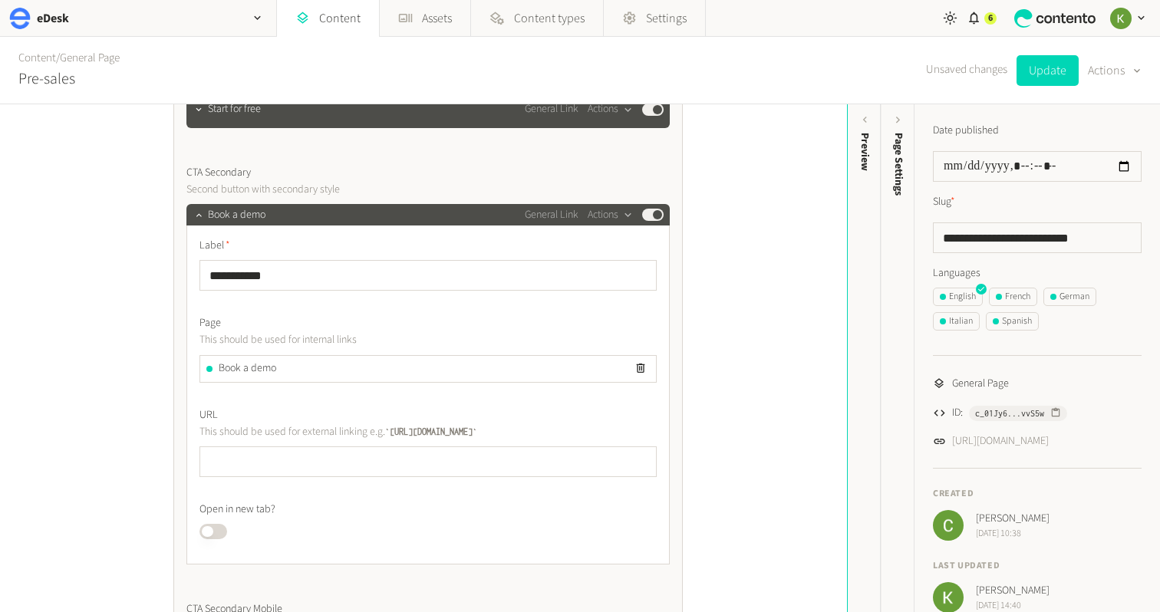
scroll to position [599, 0]
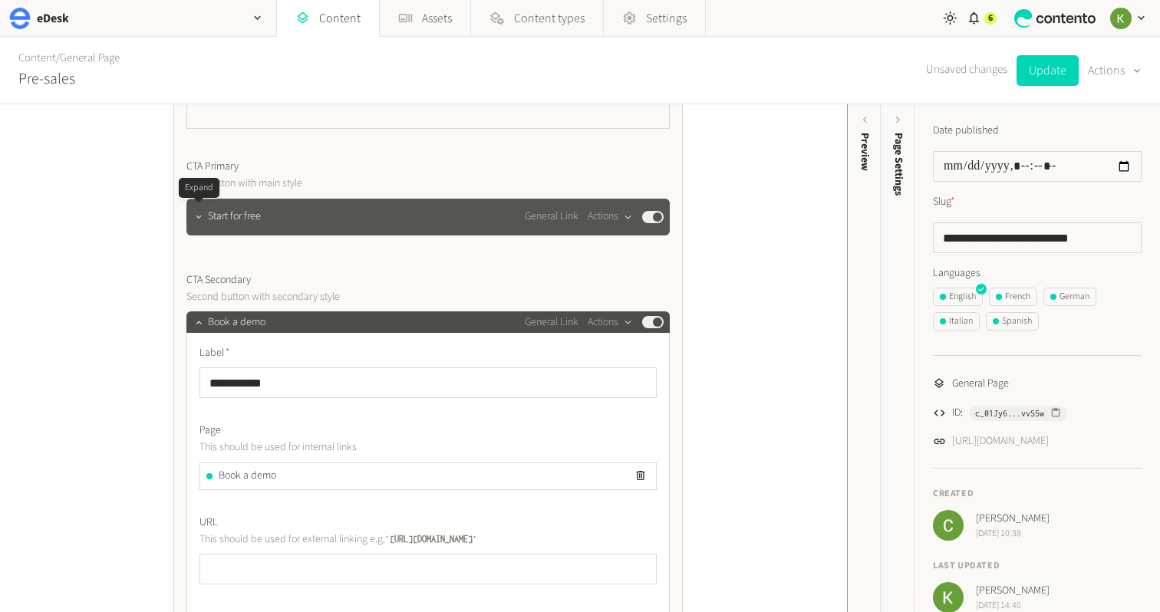
click at [203, 218] on icon "button" at bounding box center [198, 217] width 11 height 11
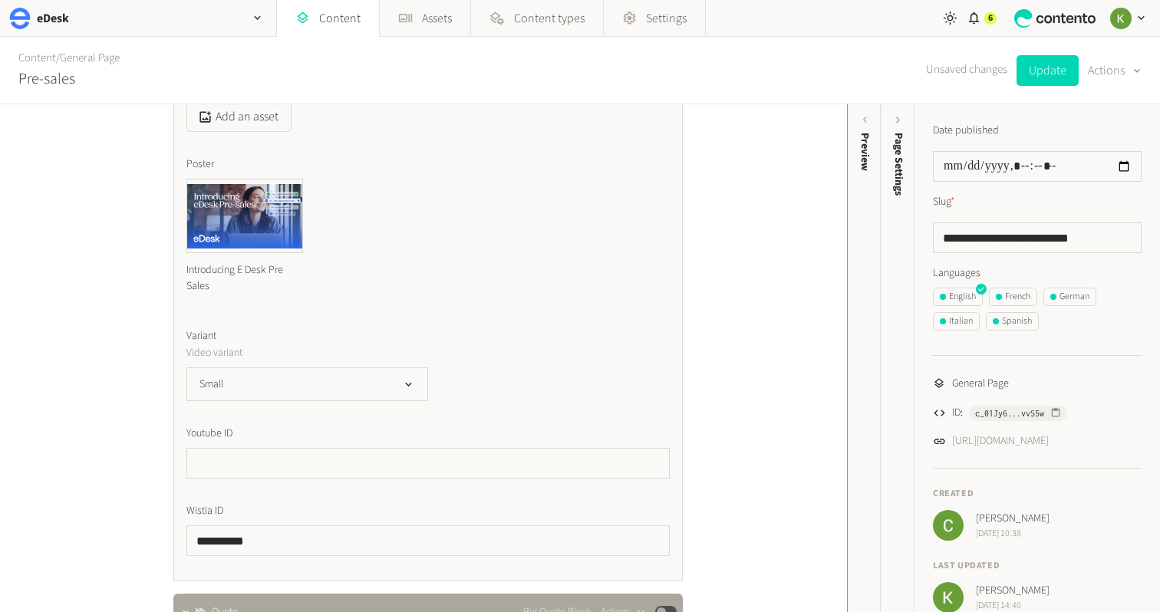
scroll to position [2002, 0]
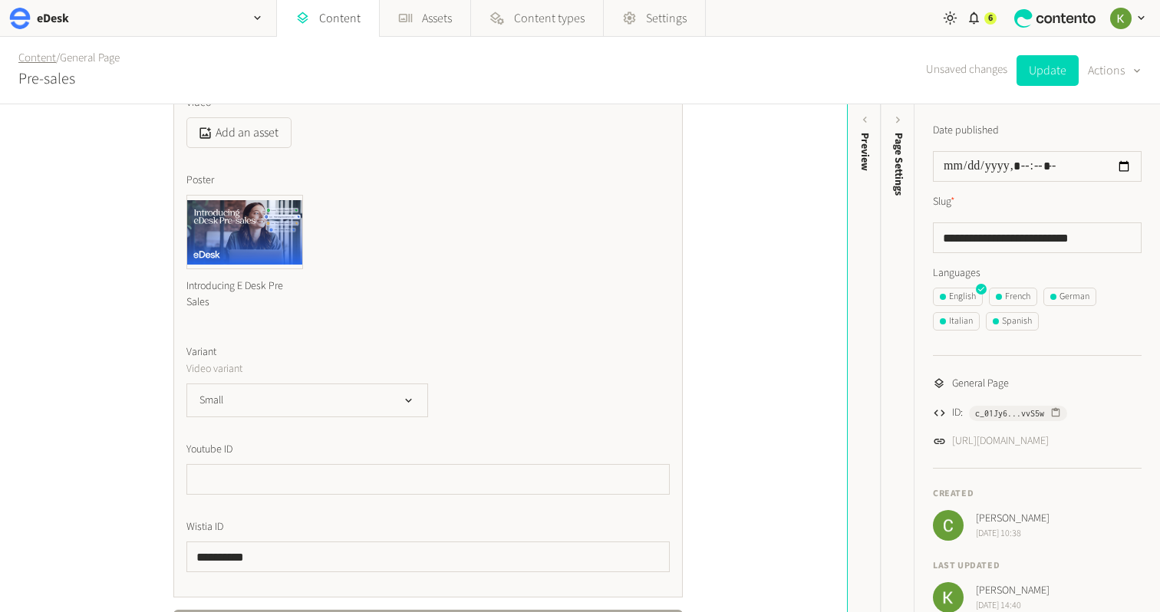
click at [30, 64] on link "Content" at bounding box center [37, 58] width 38 height 16
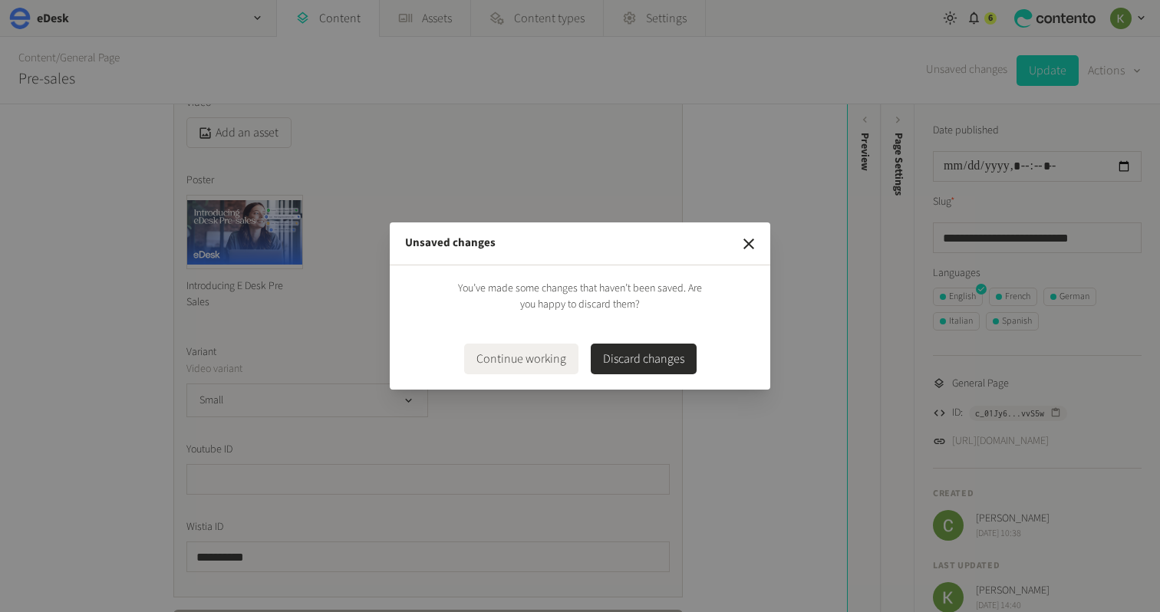
drag, startPoint x: 528, startPoint y: 361, endPoint x: 539, endPoint y: 352, distance: 14.7
click at [530, 359] on button "Continue working" at bounding box center [521, 359] width 114 height 31
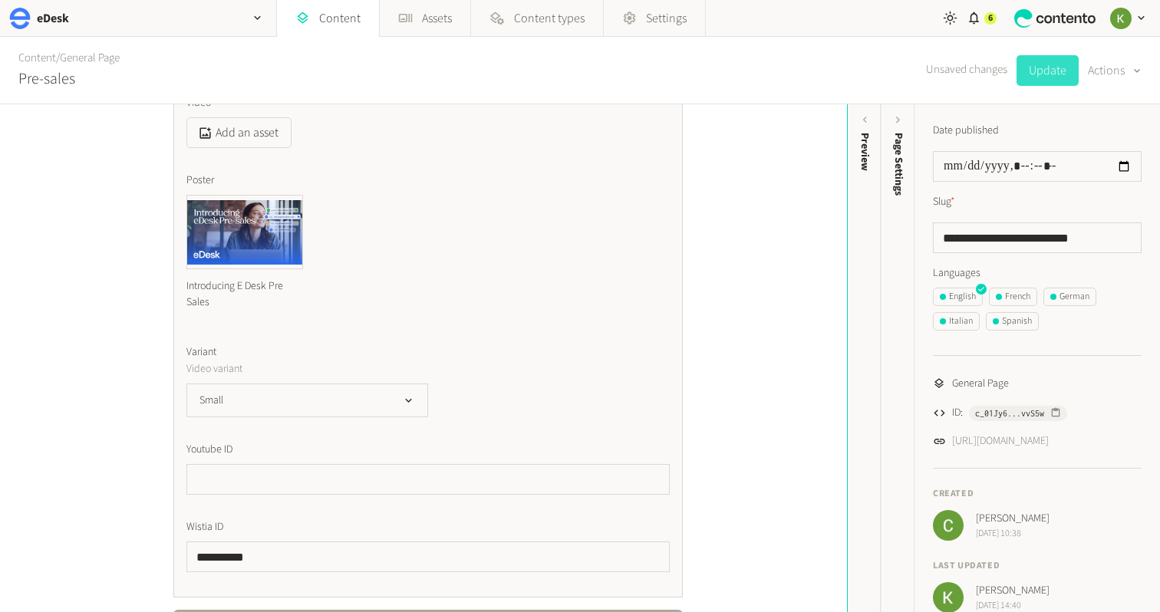
click at [1030, 81] on button "Update" at bounding box center [1048, 70] width 62 height 31
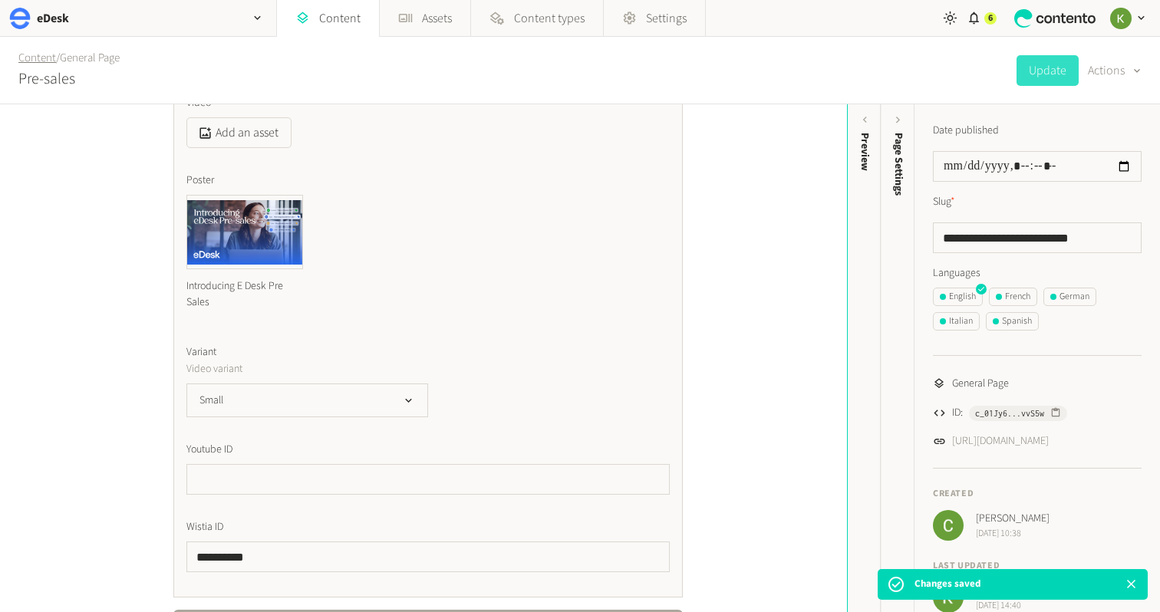
click at [32, 61] on link "Content" at bounding box center [37, 58] width 38 height 16
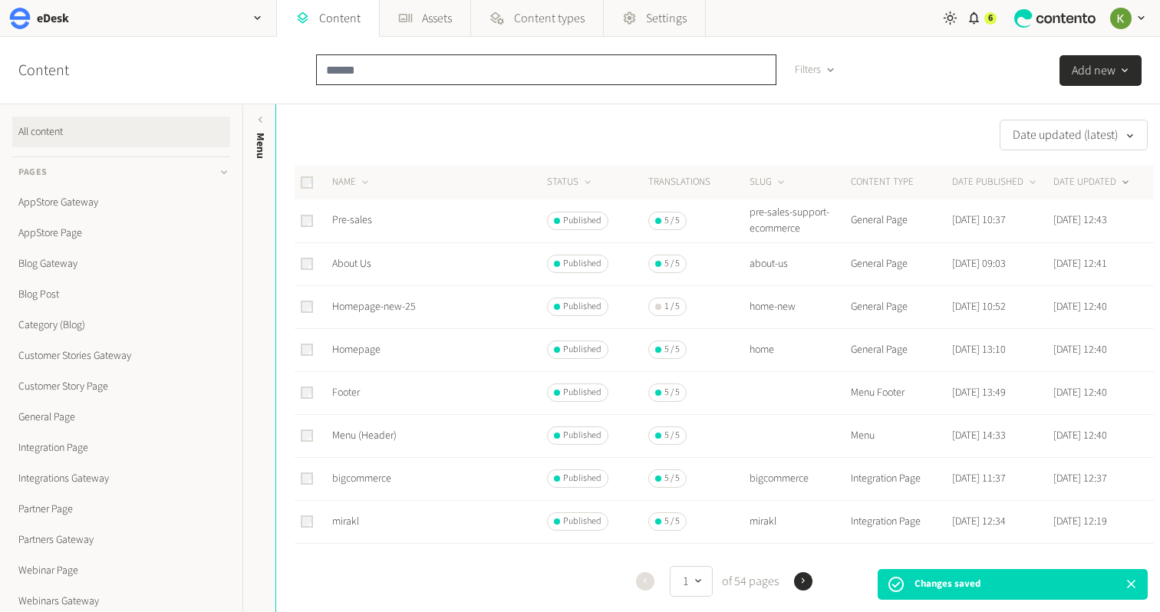
click at [495, 72] on input "text" at bounding box center [546, 69] width 460 height 31
paste input "**********"
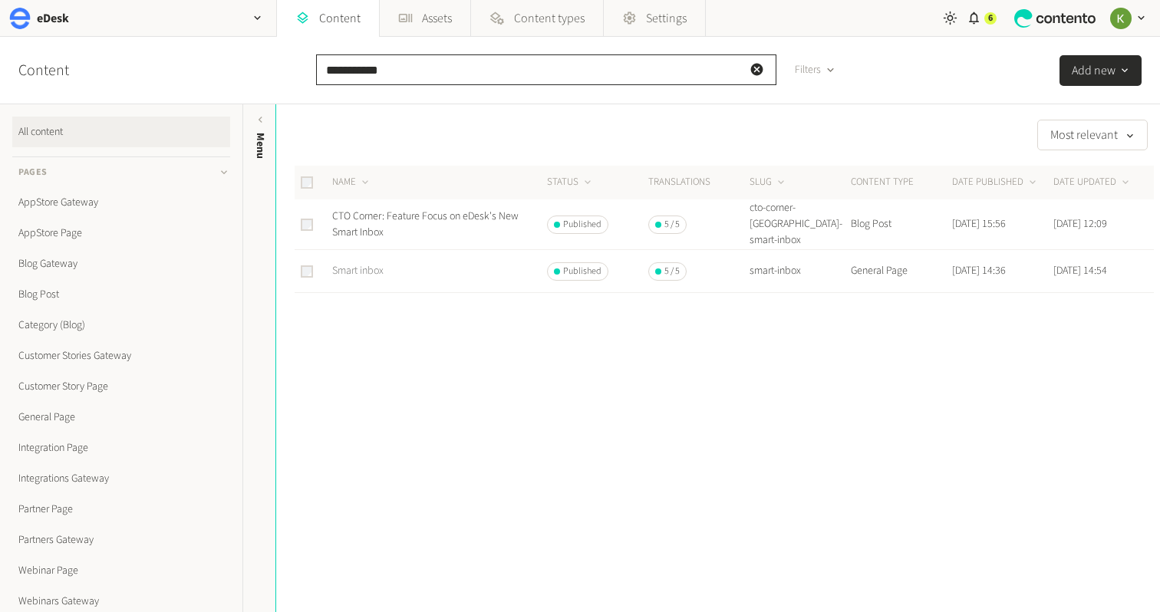
type input "**********"
click at [368, 265] on link "Smart inbox" at bounding box center [357, 270] width 51 height 15
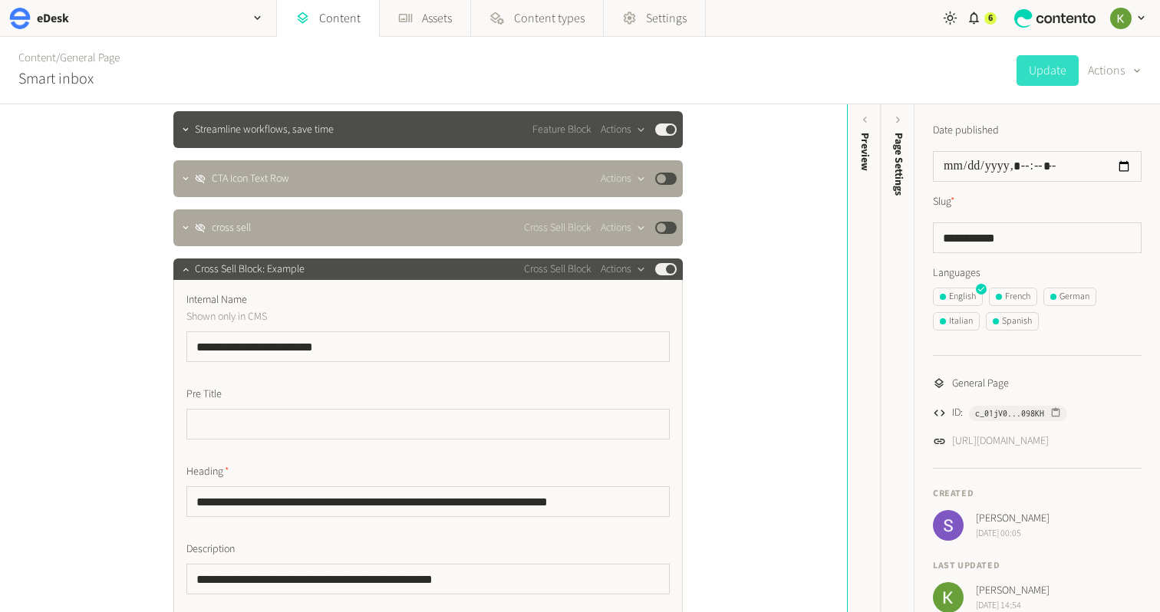
scroll to position [494, 0]
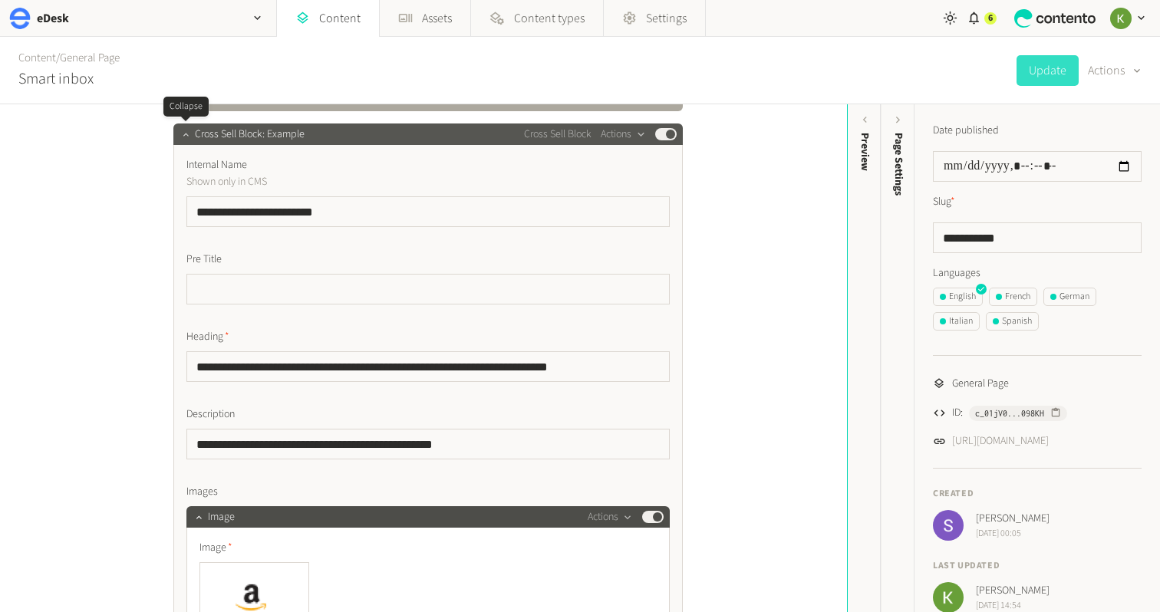
click at [190, 136] on icon "button" at bounding box center [185, 134] width 11 height 11
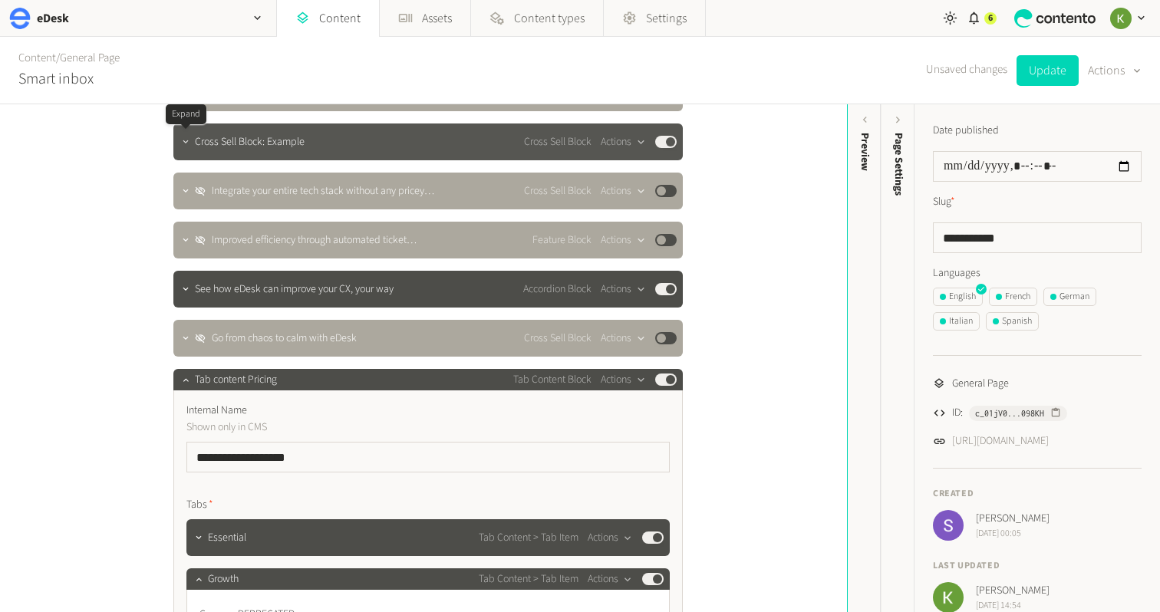
click at [187, 144] on icon "button" at bounding box center [185, 142] width 11 height 11
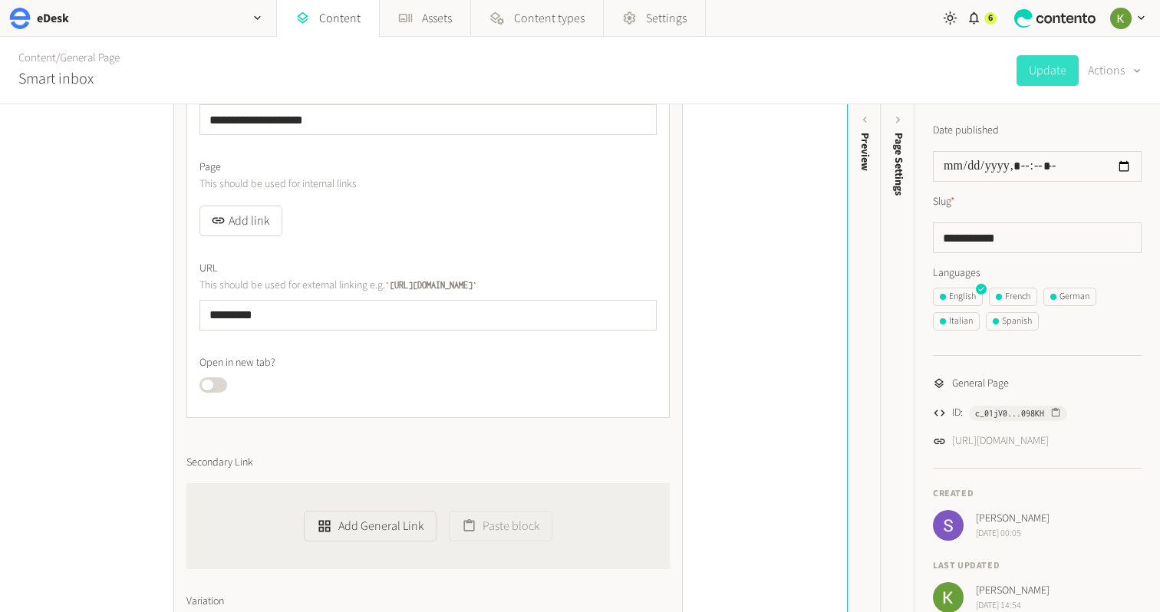
scroll to position [2994, 0]
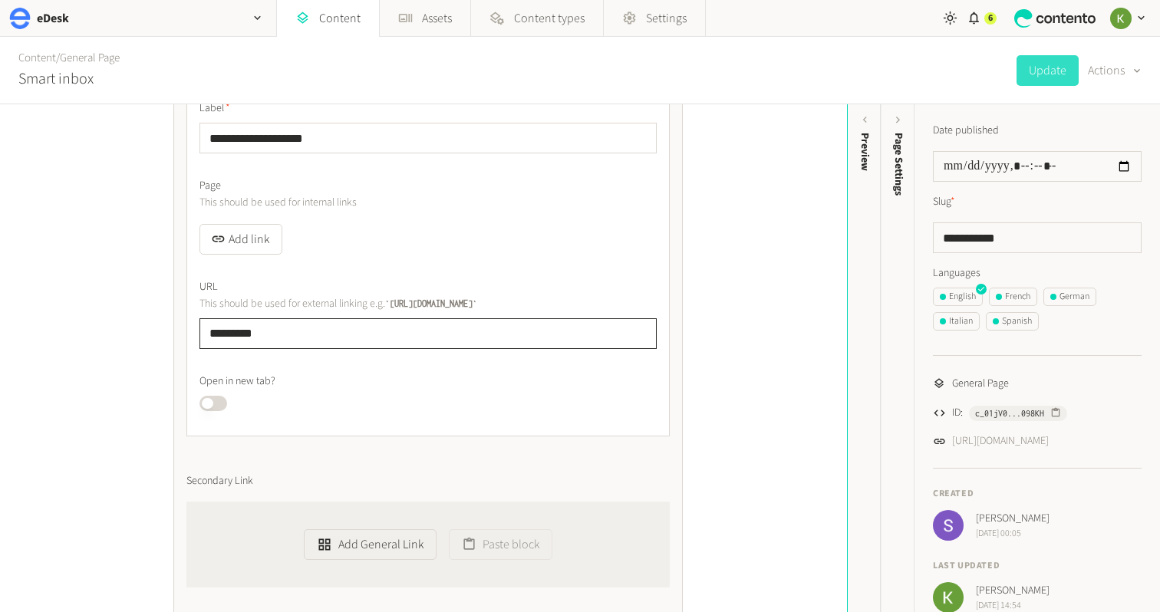
drag, startPoint x: 259, startPoint y: 330, endPoint x: 152, endPoint y: 316, distance: 108.3
click at [117, 324] on div "**********" at bounding box center [423, 358] width 847 height 508
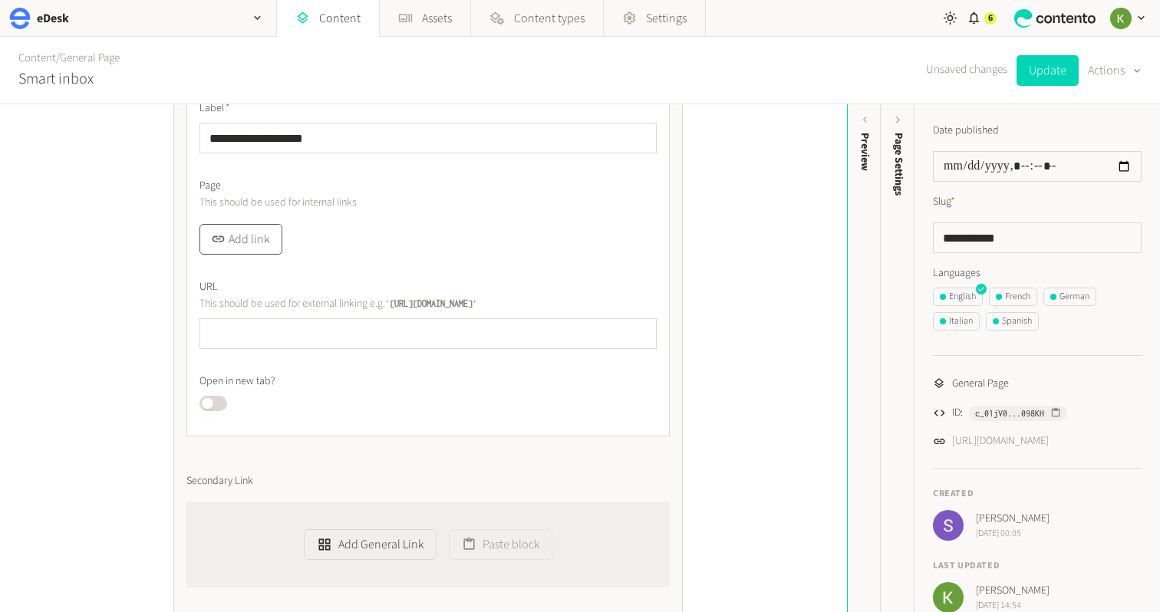
click at [274, 237] on button "Add link" at bounding box center [240, 239] width 83 height 31
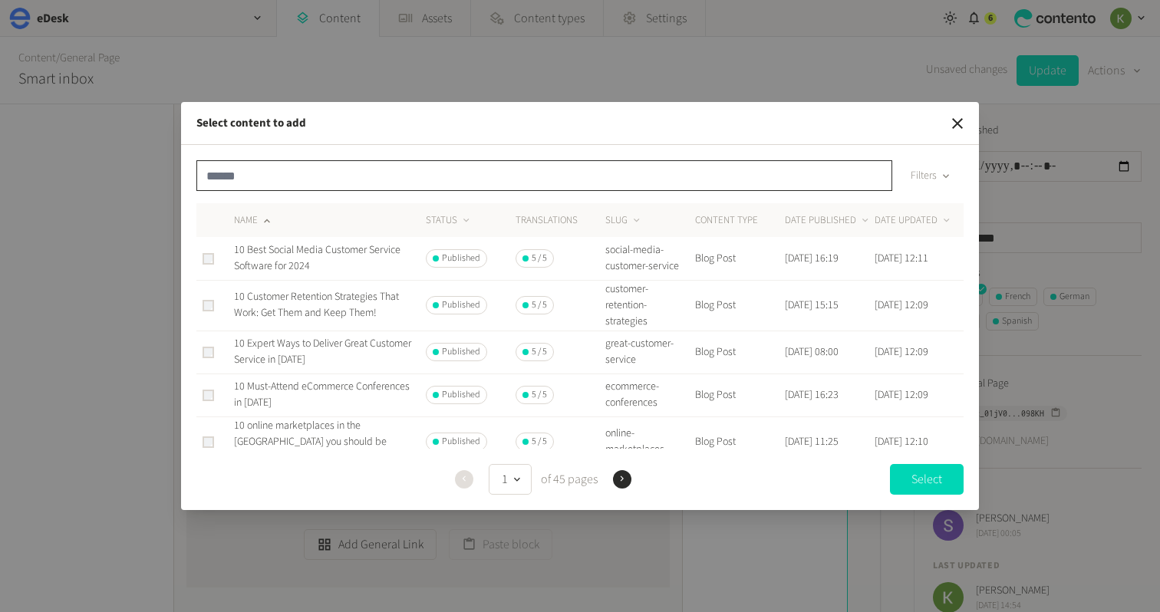
click at [285, 170] on input "text" at bounding box center [544, 175] width 696 height 31
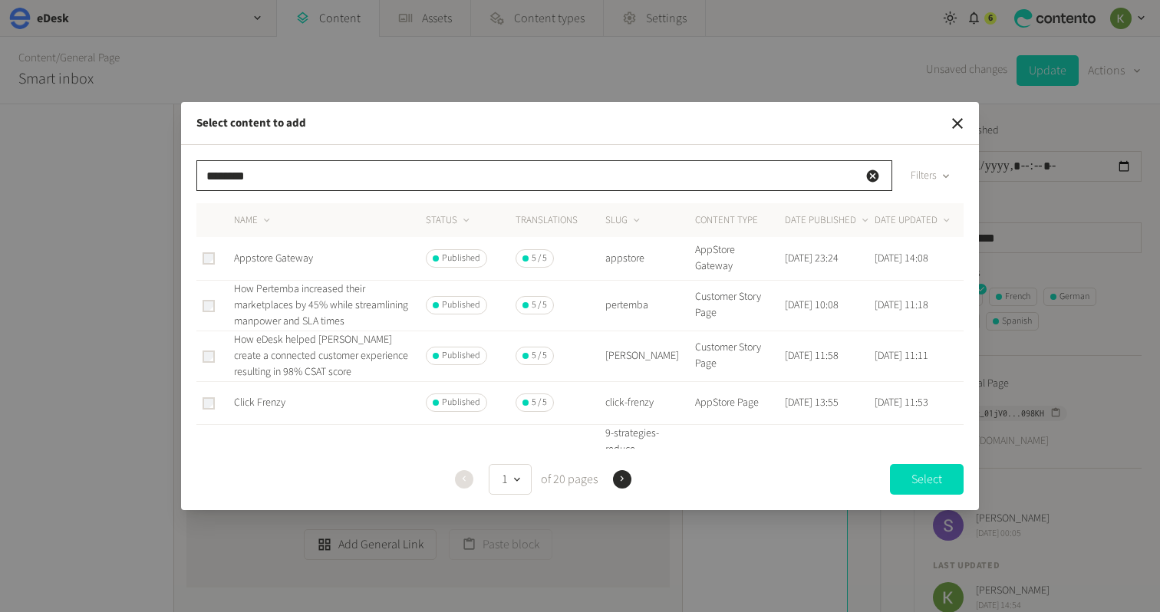
type input "********"
click at [245, 246] on td "Appstore Gateway" at bounding box center [329, 258] width 192 height 43
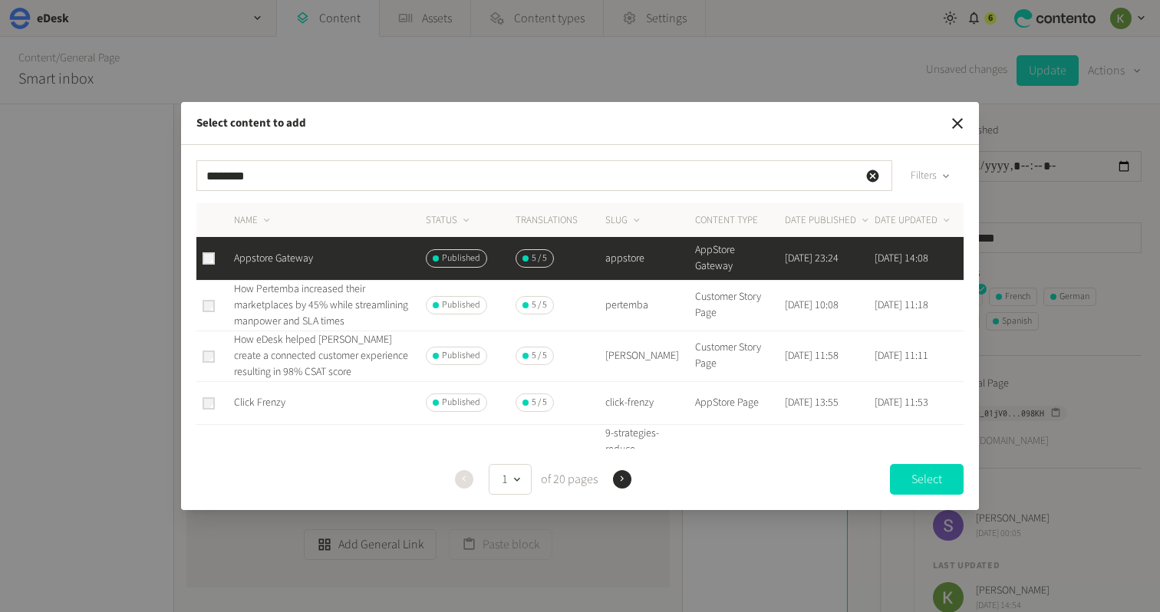
drag, startPoint x: 905, startPoint y: 473, endPoint x: 830, endPoint y: 439, distance: 82.0
click at [904, 473] on button "Select" at bounding box center [927, 479] width 74 height 31
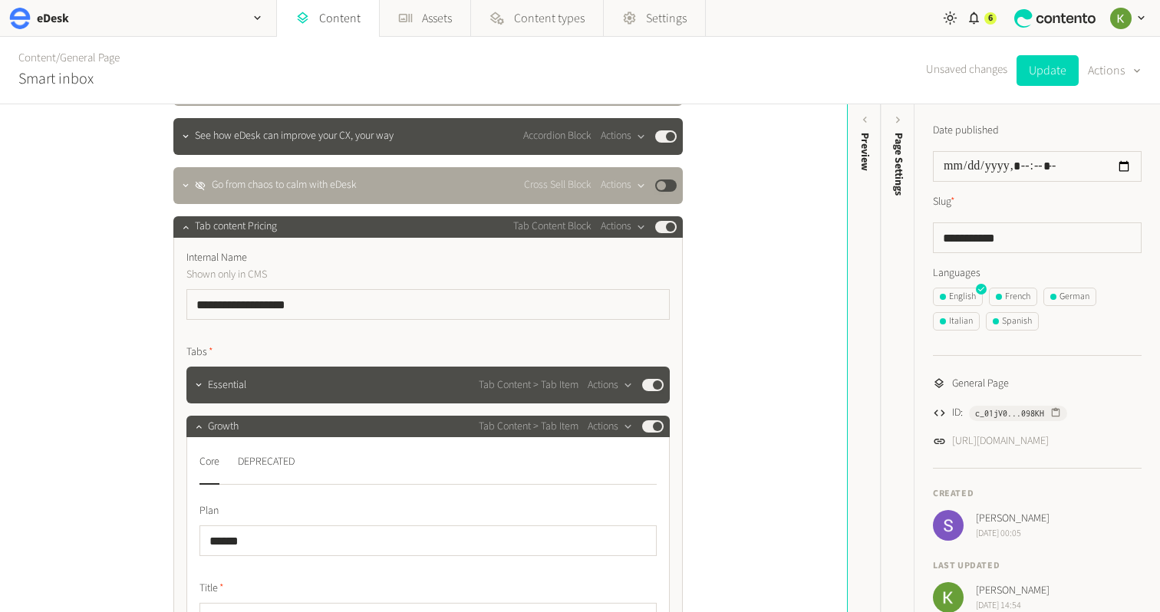
scroll to position [3791, 0]
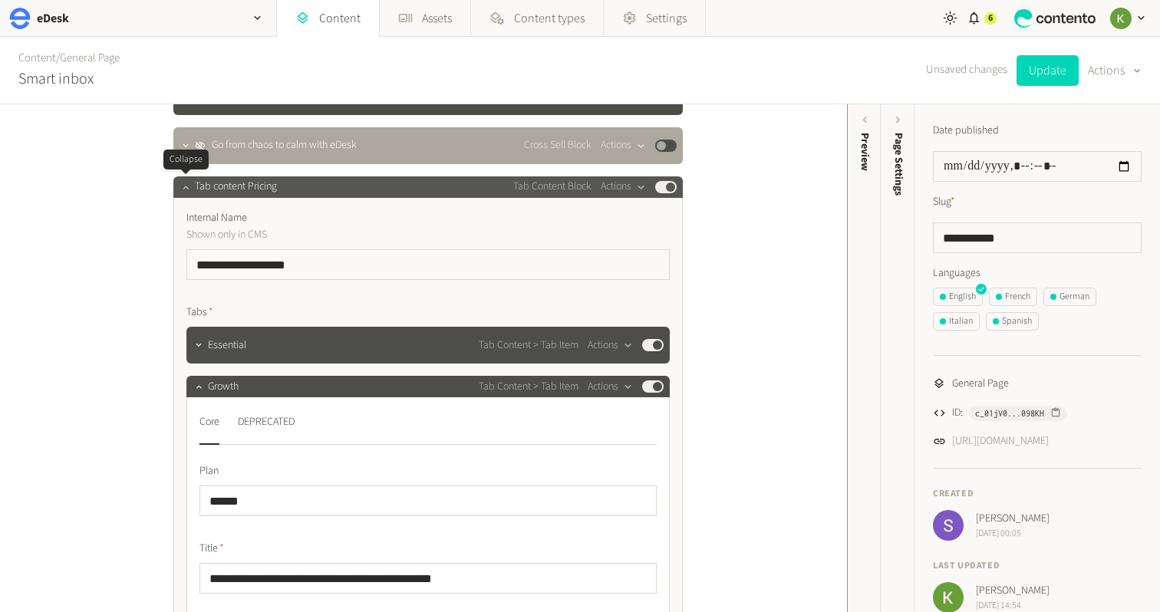
click at [185, 188] on icon "button" at bounding box center [185, 187] width 11 height 11
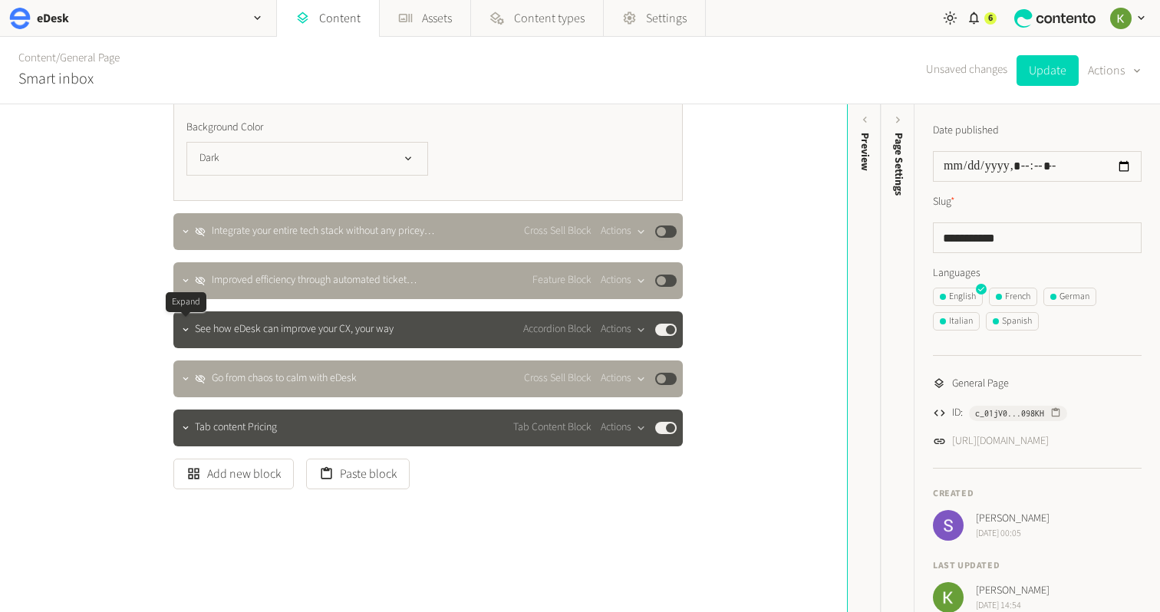
drag, startPoint x: 182, startPoint y: 331, endPoint x: 269, endPoint y: 300, distance: 92.2
click at [182, 331] on icon "button" at bounding box center [185, 330] width 11 height 11
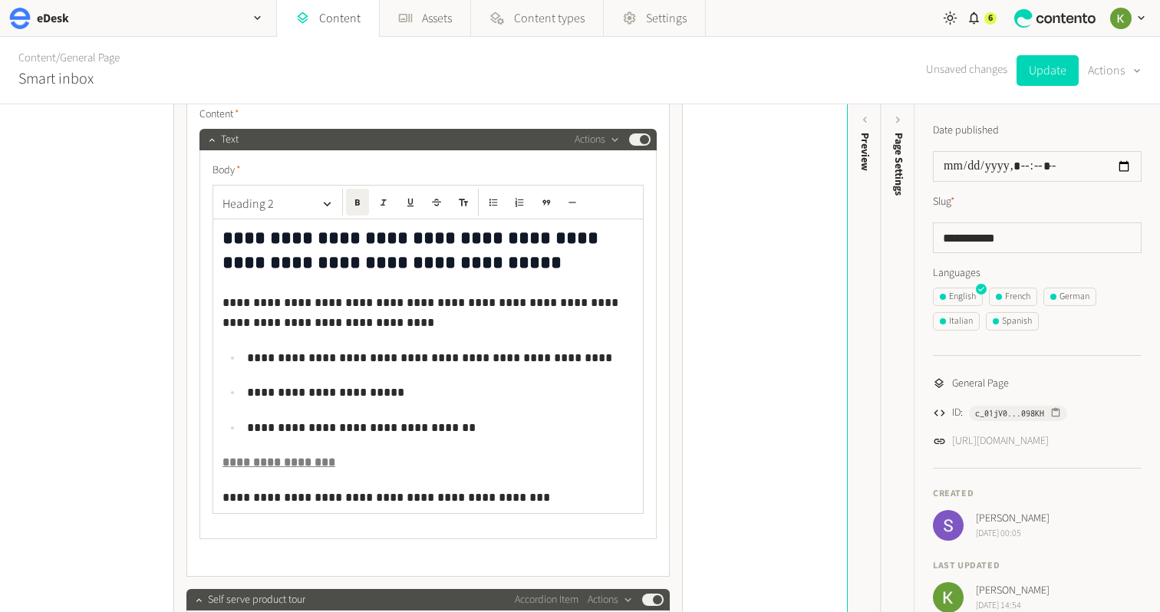
scroll to position [4275, 0]
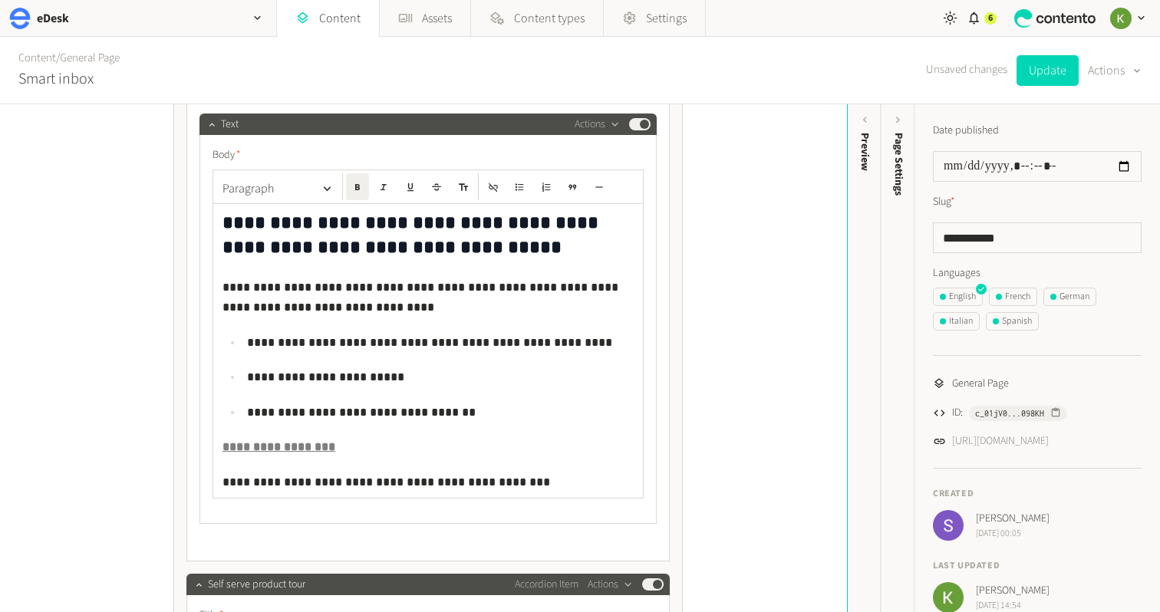
click at [277, 447] on strong "**********" at bounding box center [278, 447] width 113 height 12
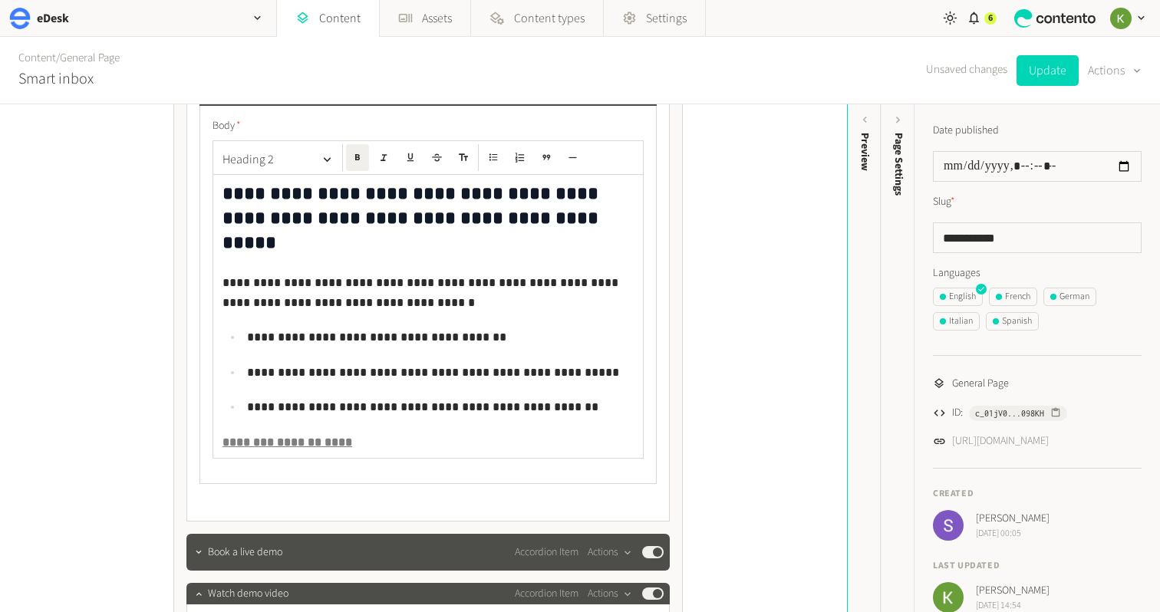
scroll to position [4946, 0]
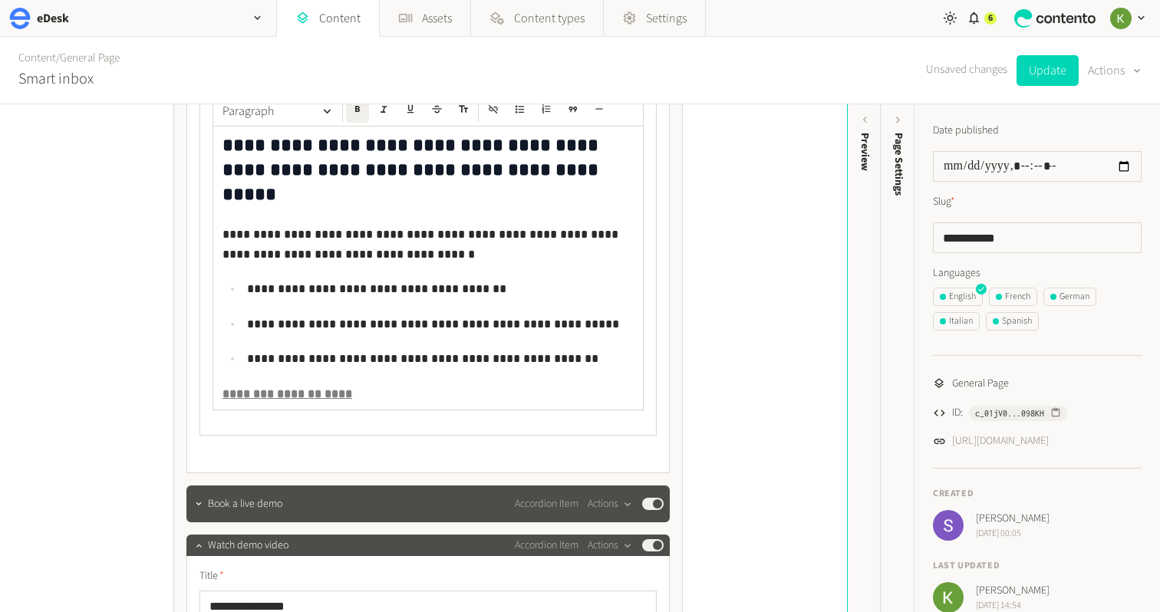
click at [285, 383] on div "**********" at bounding box center [428, 268] width 430 height 283
click at [308, 388] on strong "*******" at bounding box center [299, 394] width 51 height 12
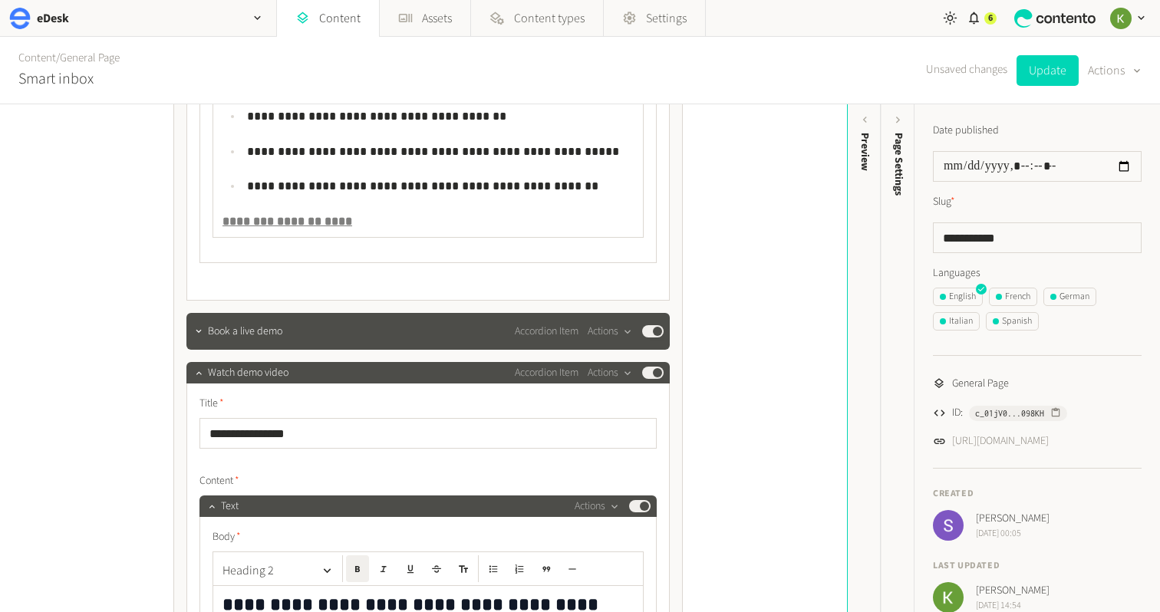
scroll to position [5193, 0]
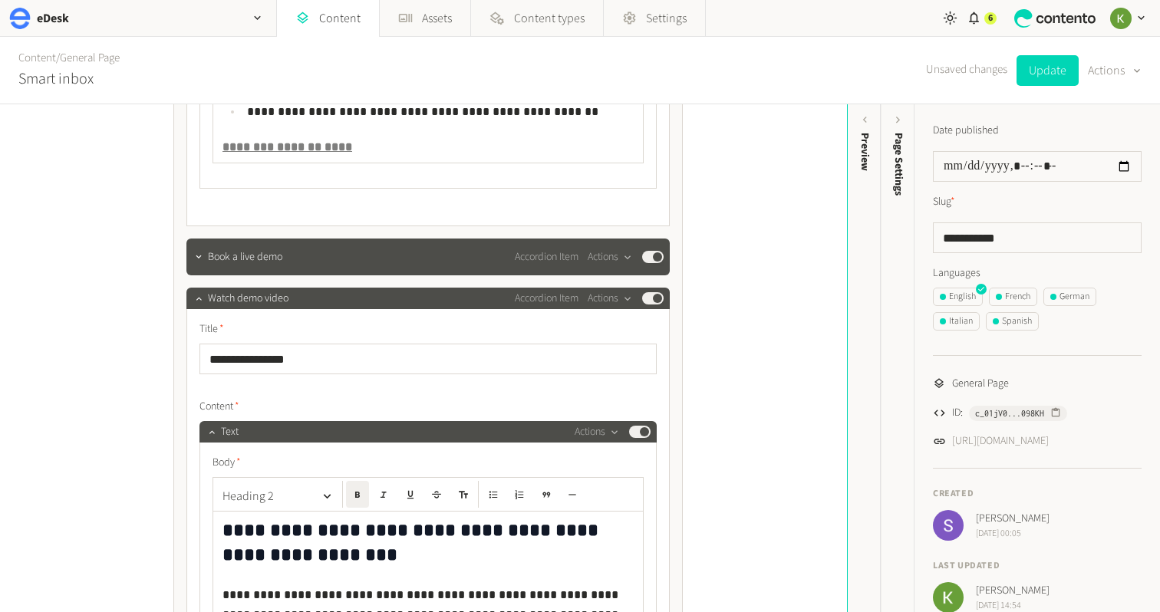
drag, startPoint x: 1031, startPoint y: 77, endPoint x: 985, endPoint y: 110, distance: 56.6
click at [1031, 77] on button "Update" at bounding box center [1048, 70] width 62 height 31
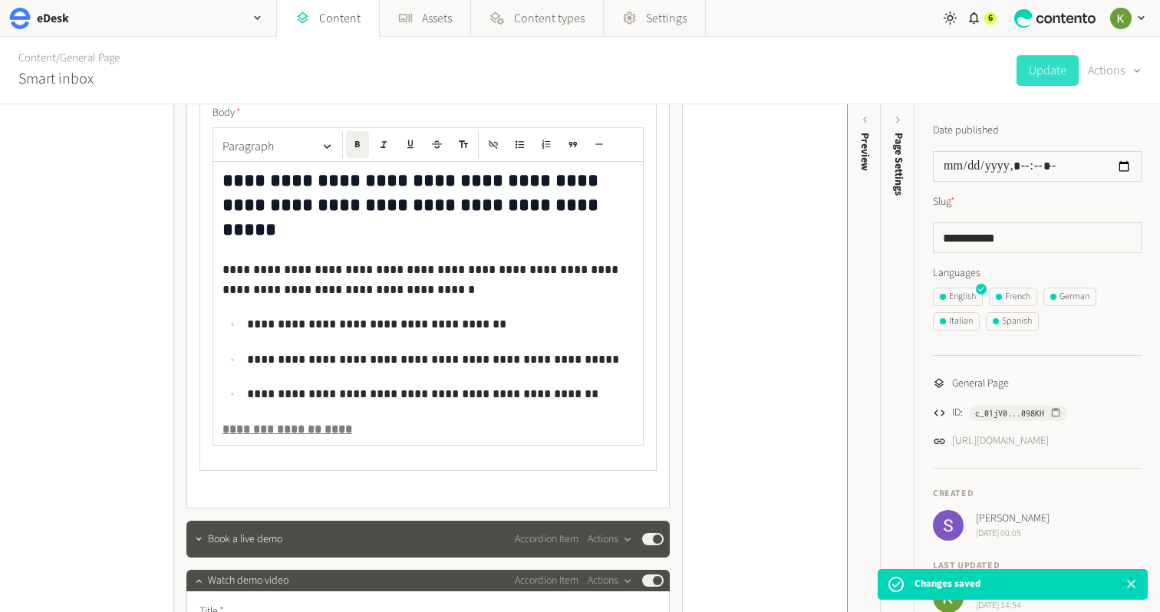
scroll to position [4846, 0]
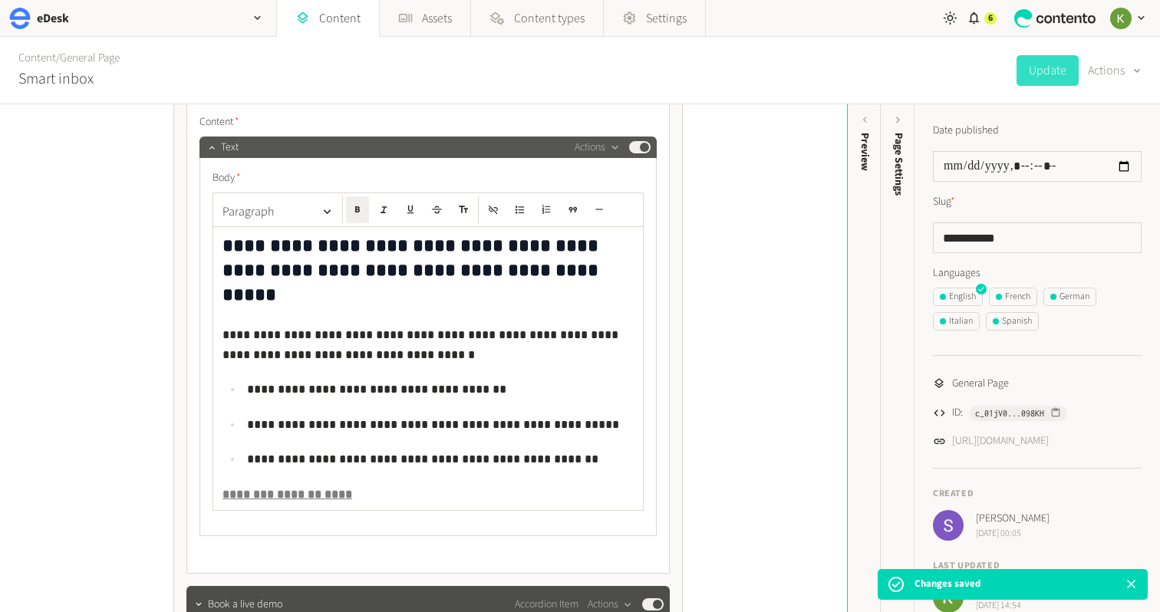
click at [485, 157] on div "Text Actions Published" at bounding box center [436, 147] width 430 height 18
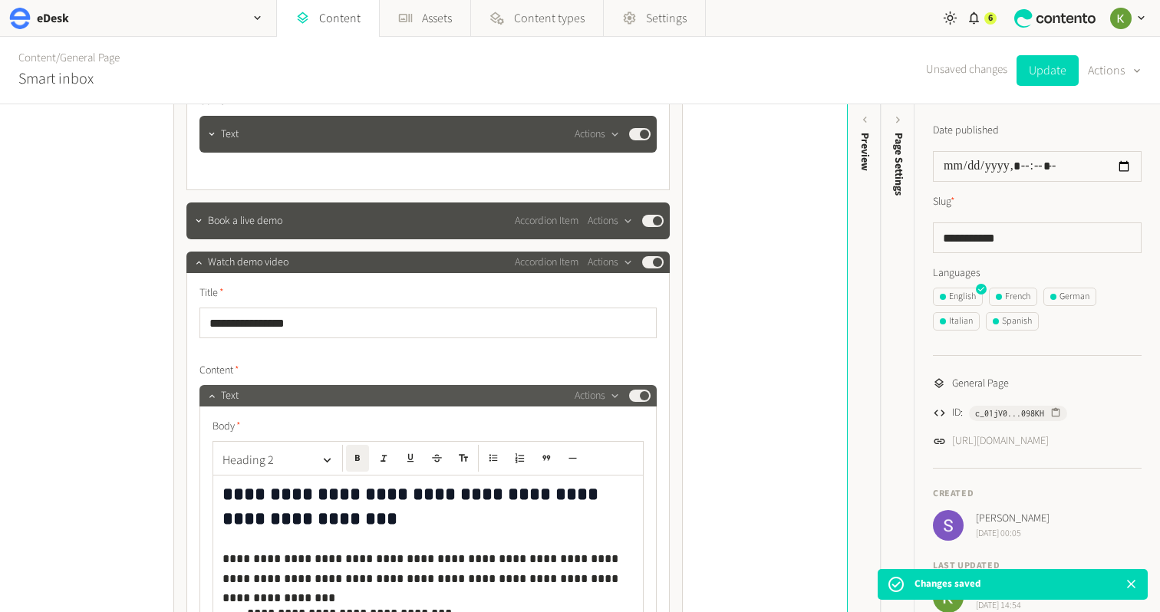
scroll to position [4802, 0]
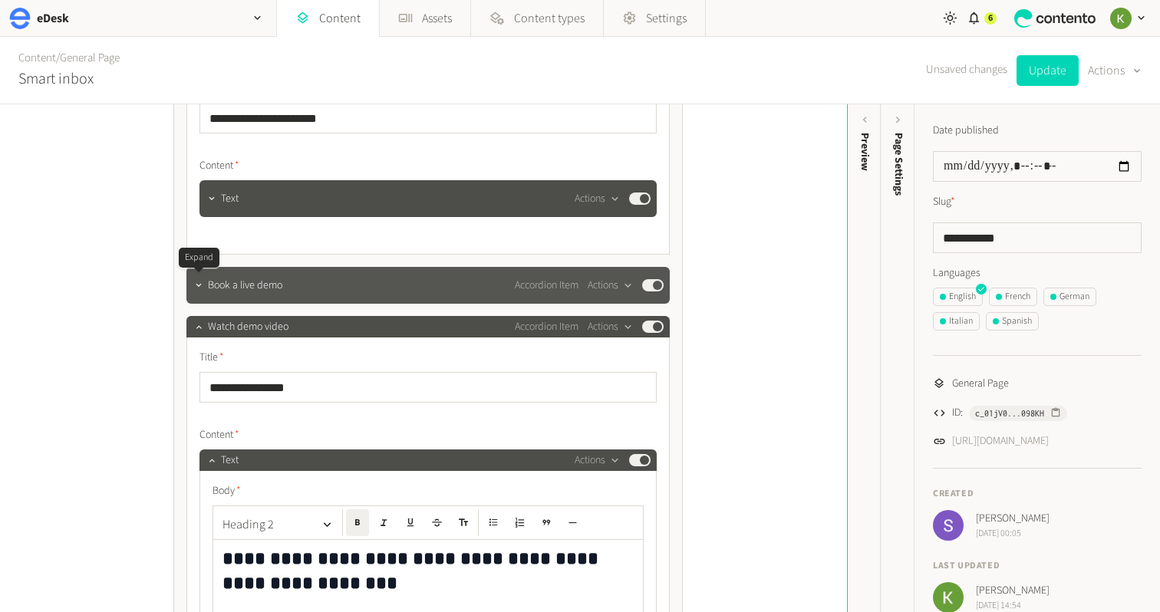
click at [199, 289] on icon "button" at bounding box center [198, 285] width 11 height 11
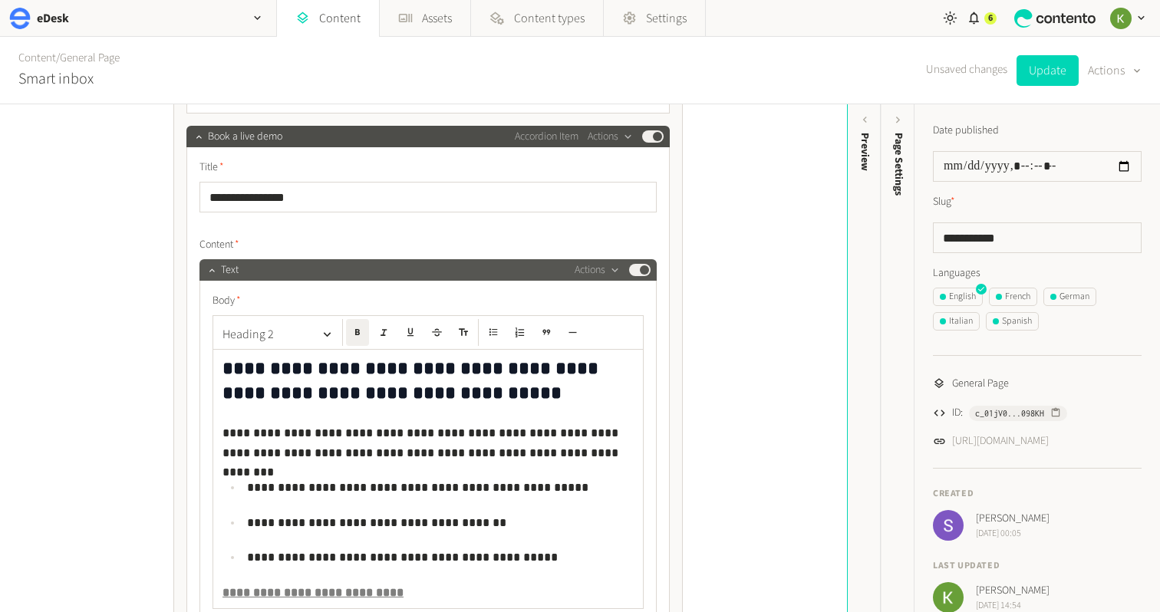
scroll to position [4959, 0]
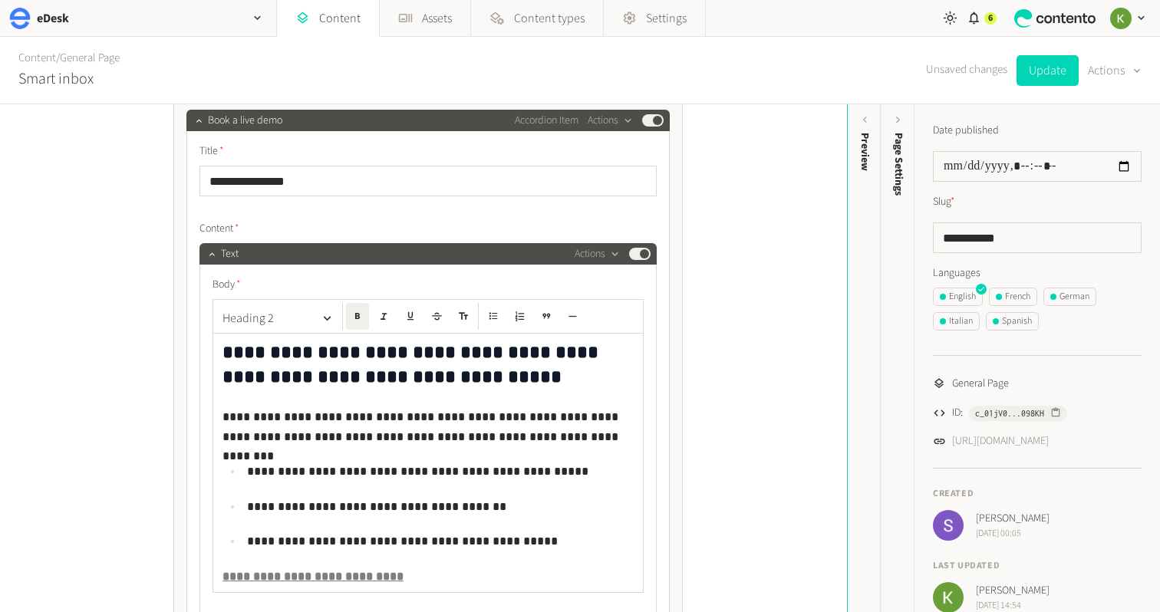
click at [325, 578] on strong "**********" at bounding box center [312, 577] width 181 height 12
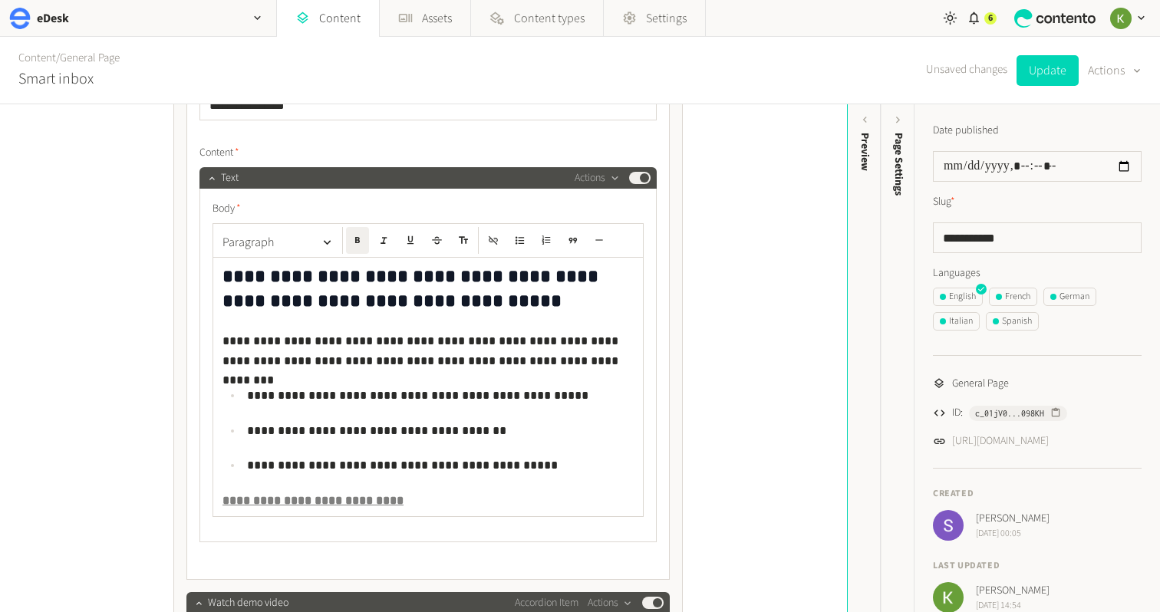
scroll to position [5004, 0]
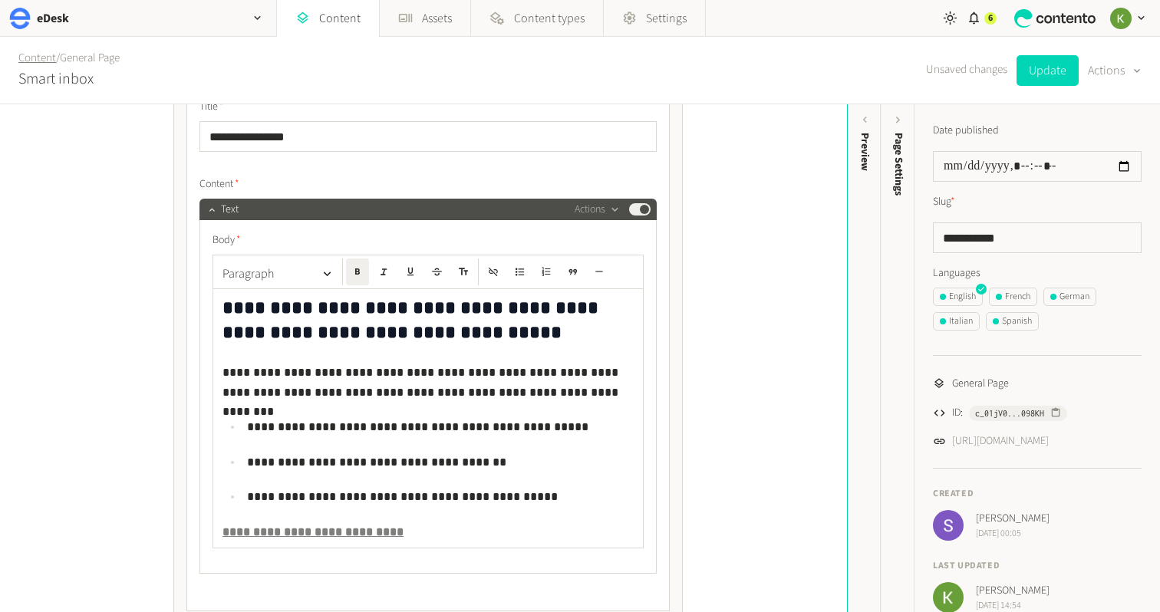
click at [25, 56] on link "Content" at bounding box center [37, 58] width 38 height 16
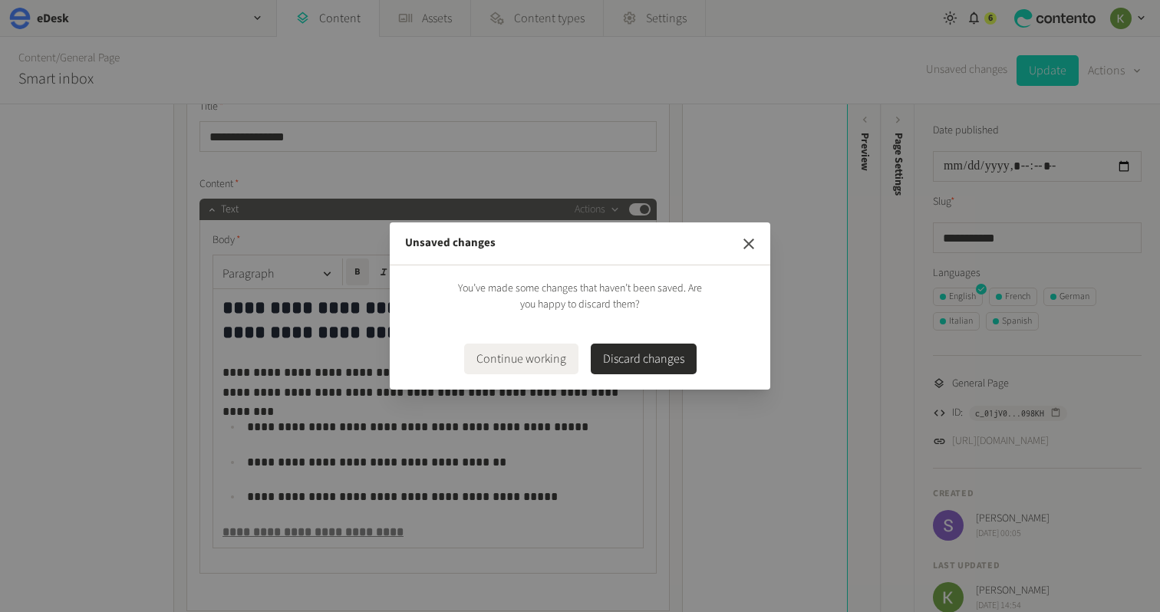
click at [753, 233] on button "button" at bounding box center [748, 244] width 31 height 31
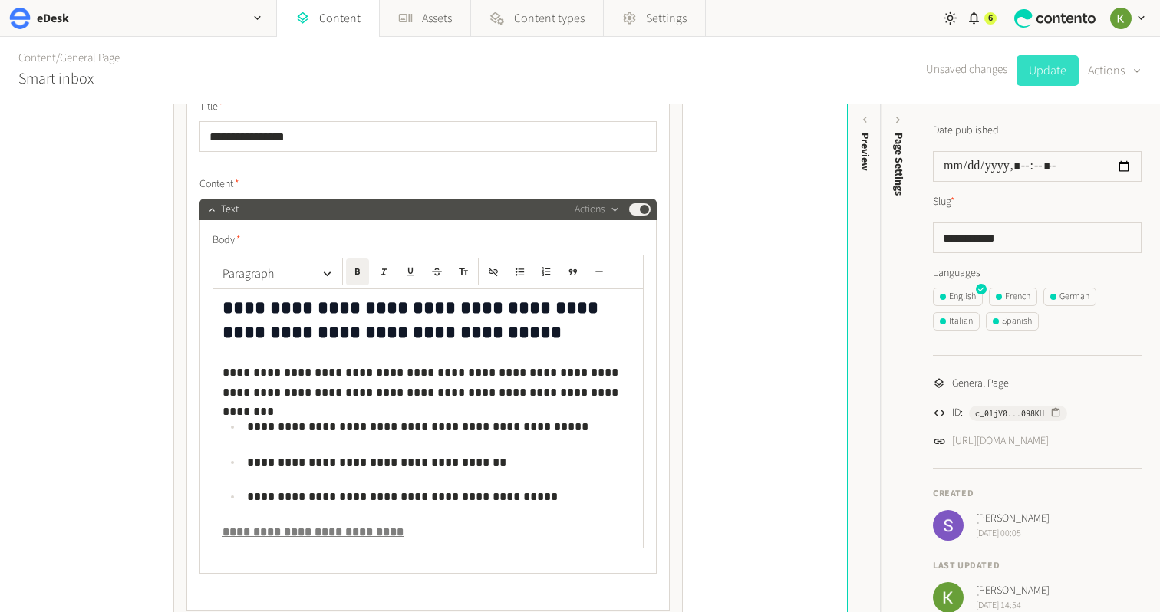
drag, startPoint x: 1040, startPoint y: 59, endPoint x: 1030, endPoint y: 61, distance: 10.9
click at [1040, 59] on button "Update" at bounding box center [1048, 70] width 62 height 31
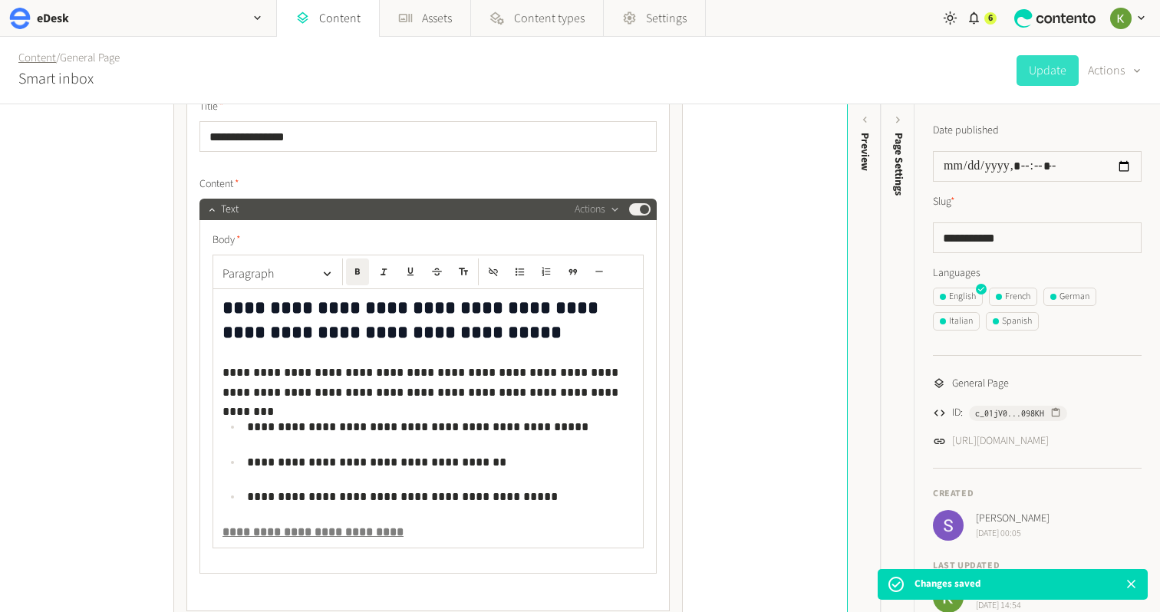
click at [47, 53] on link "Content" at bounding box center [37, 58] width 38 height 16
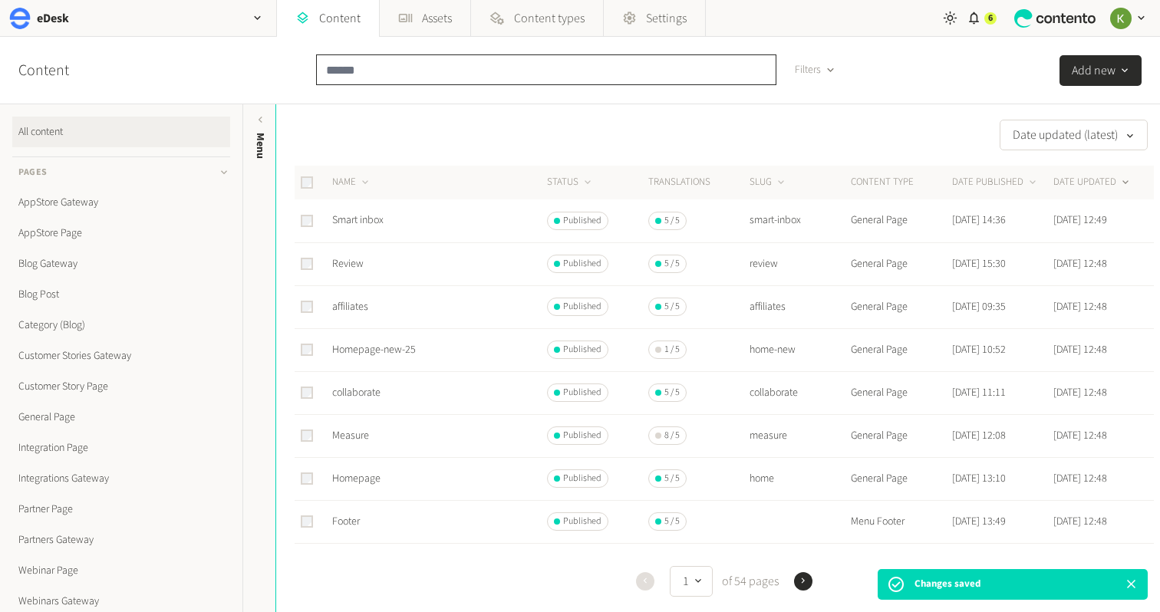
click at [468, 69] on input "text" at bounding box center [546, 69] width 460 height 31
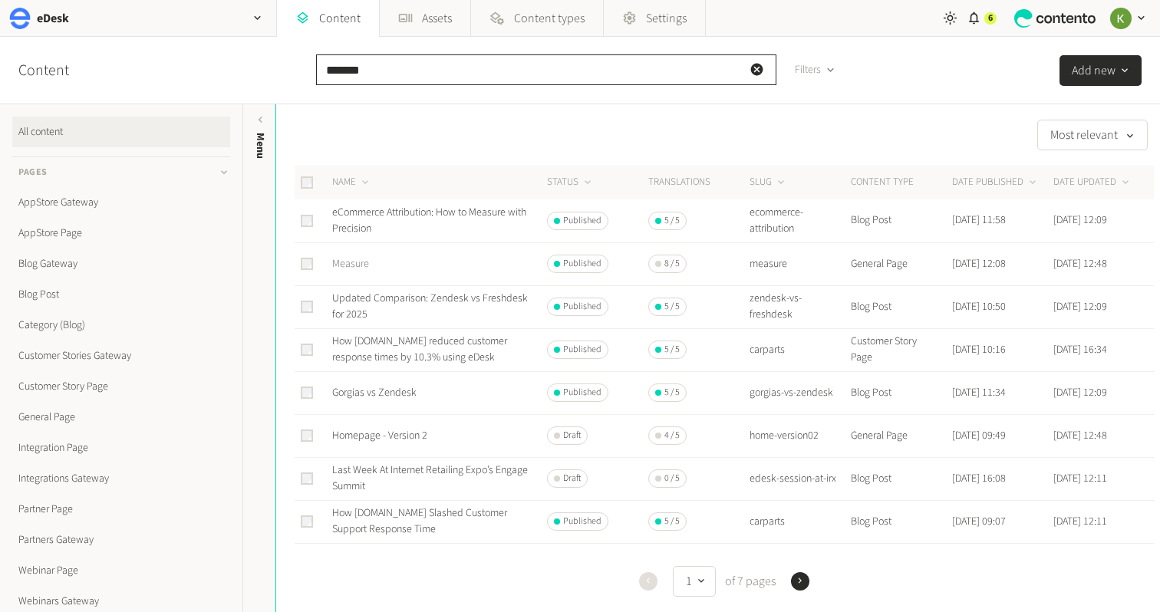
type input "*******"
click at [354, 268] on link "Measure" at bounding box center [350, 263] width 37 height 15
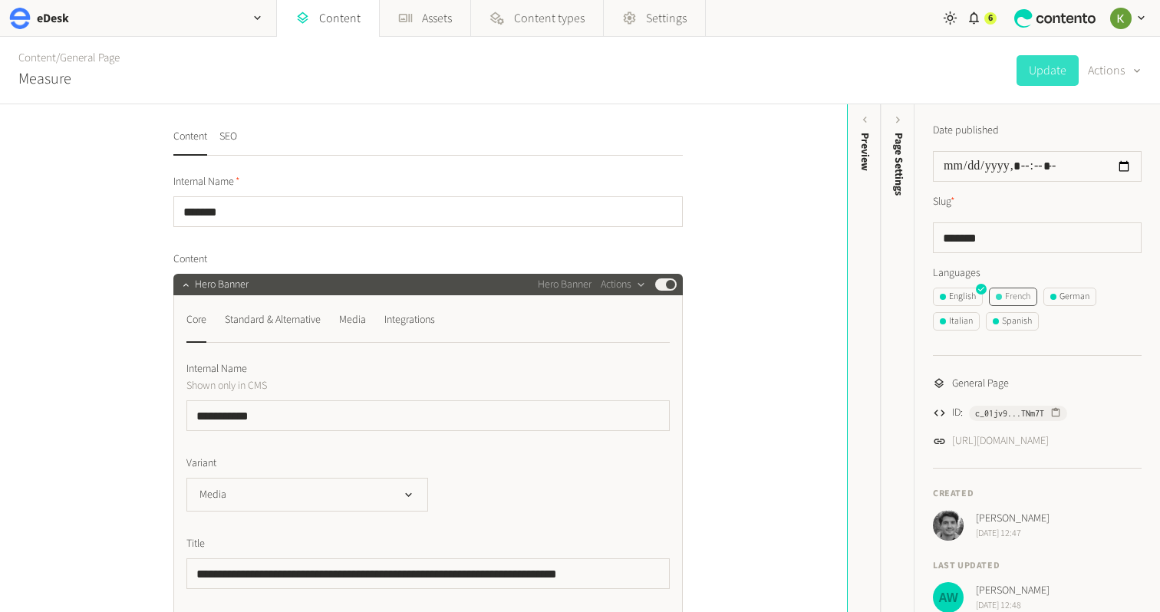
click at [1024, 292] on div "French" at bounding box center [1013, 297] width 35 height 14
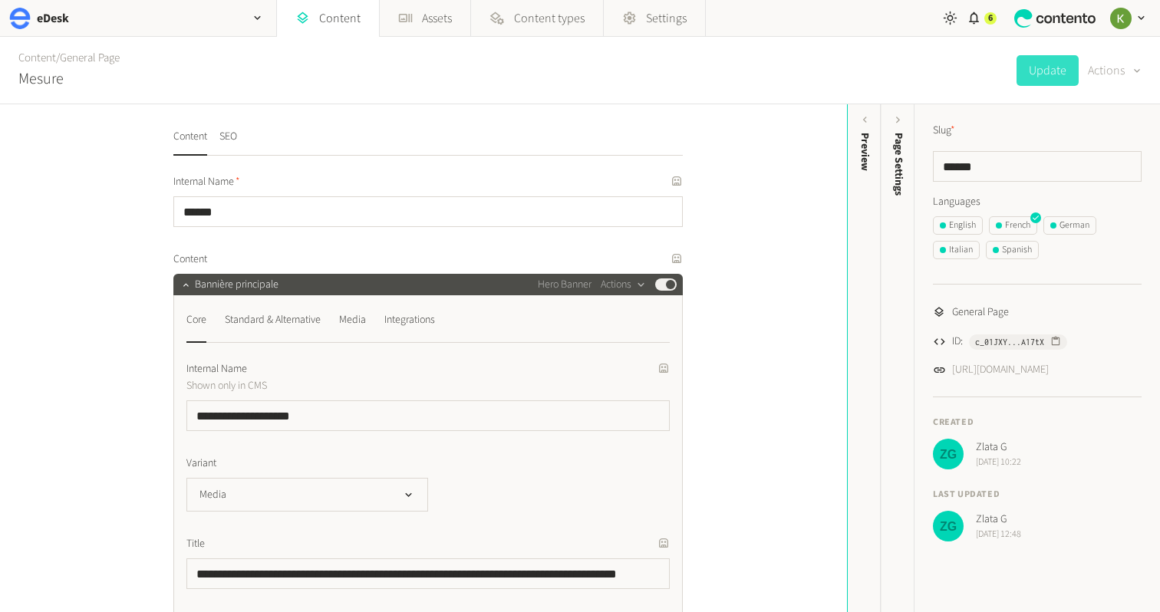
click at [1106, 68] on button "Actions" at bounding box center [1115, 70] width 54 height 31
click at [1098, 163] on button "Translate" at bounding box center [1104, 167] width 72 height 28
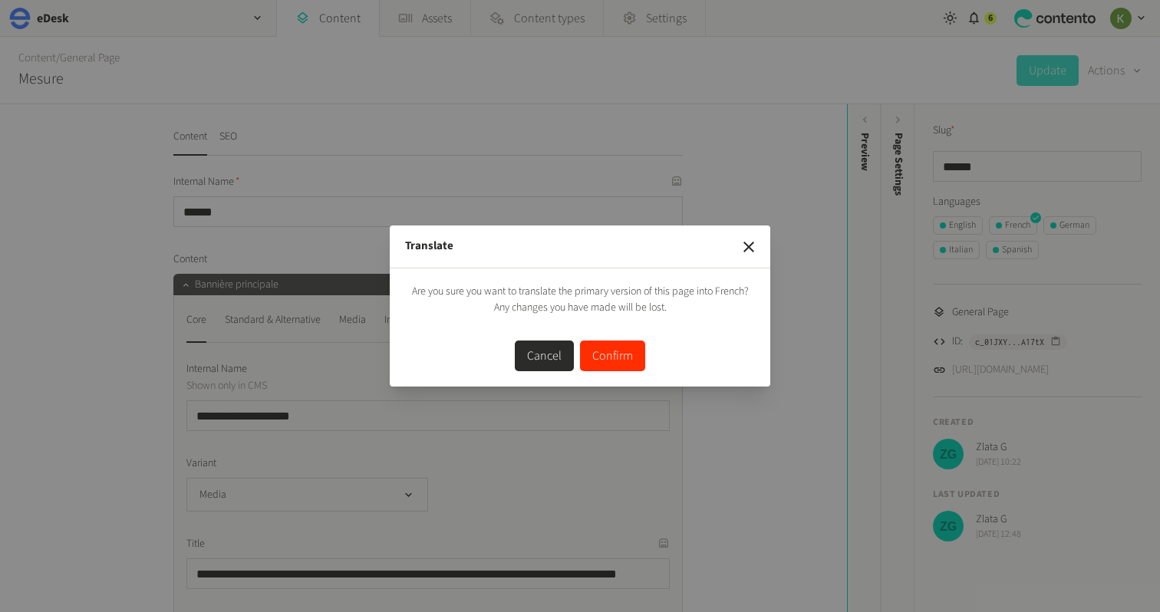
drag, startPoint x: 588, startPoint y: 353, endPoint x: 634, endPoint y: 341, distance: 46.7
click at [590, 352] on button "Confirm" at bounding box center [612, 356] width 65 height 31
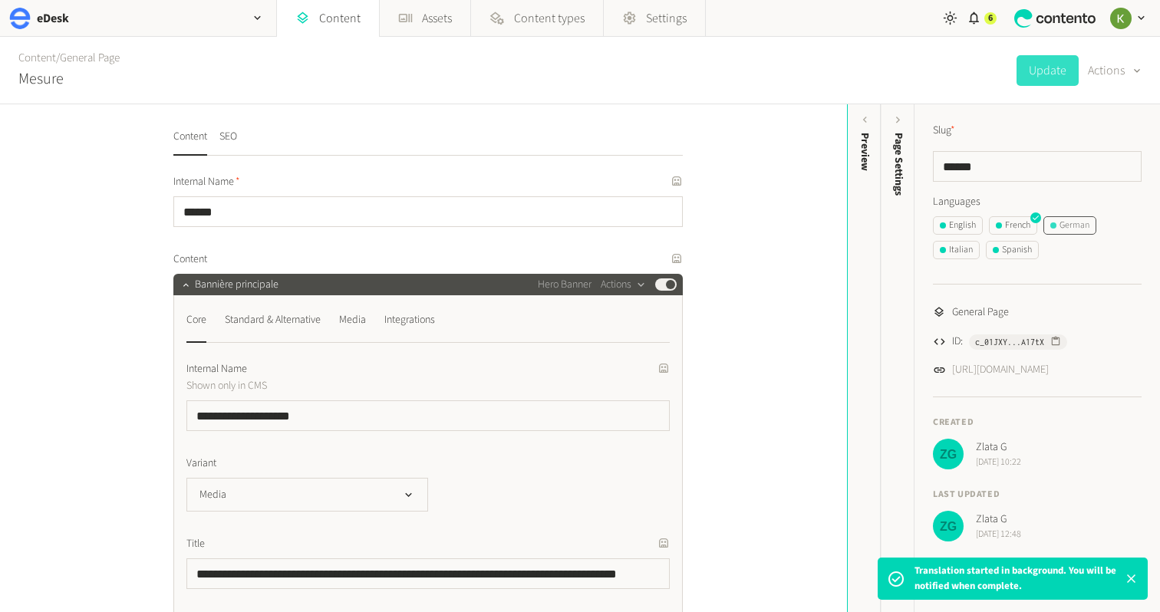
click at [1072, 222] on div "German" at bounding box center [1069, 226] width 39 height 14
click at [957, 225] on div "English" at bounding box center [958, 226] width 36 height 14
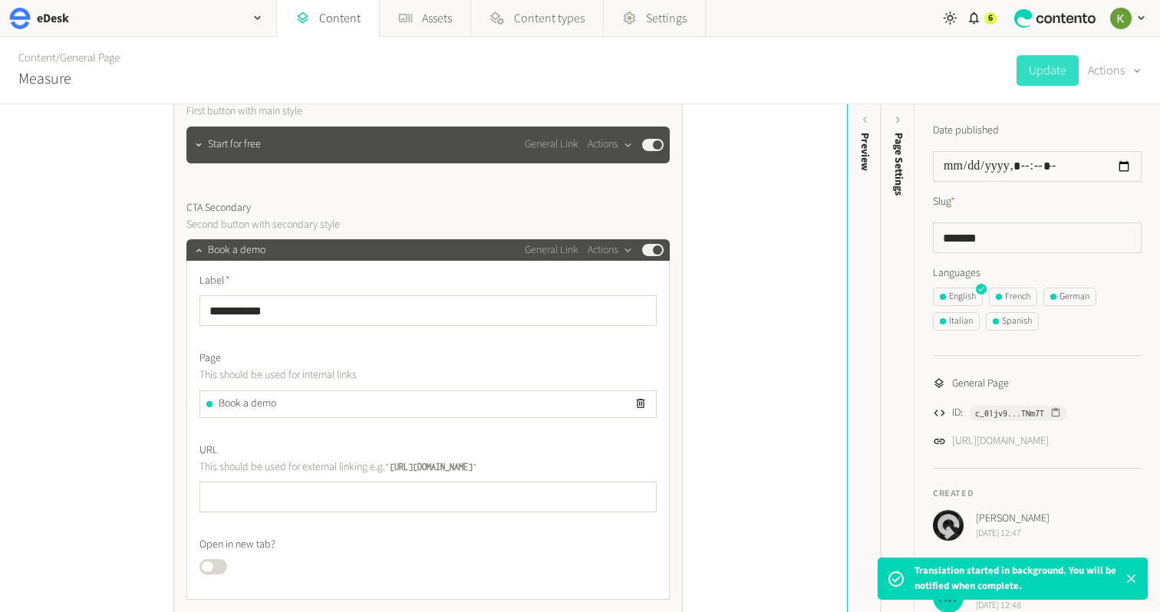
scroll to position [745, 0]
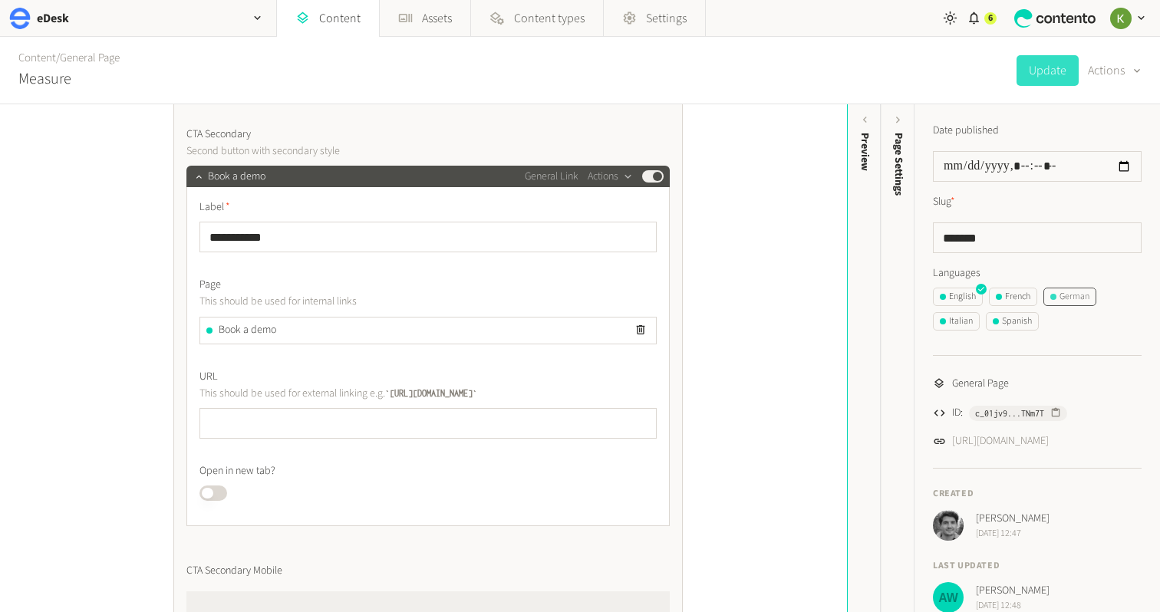
click at [1066, 292] on div "German" at bounding box center [1069, 297] width 39 height 14
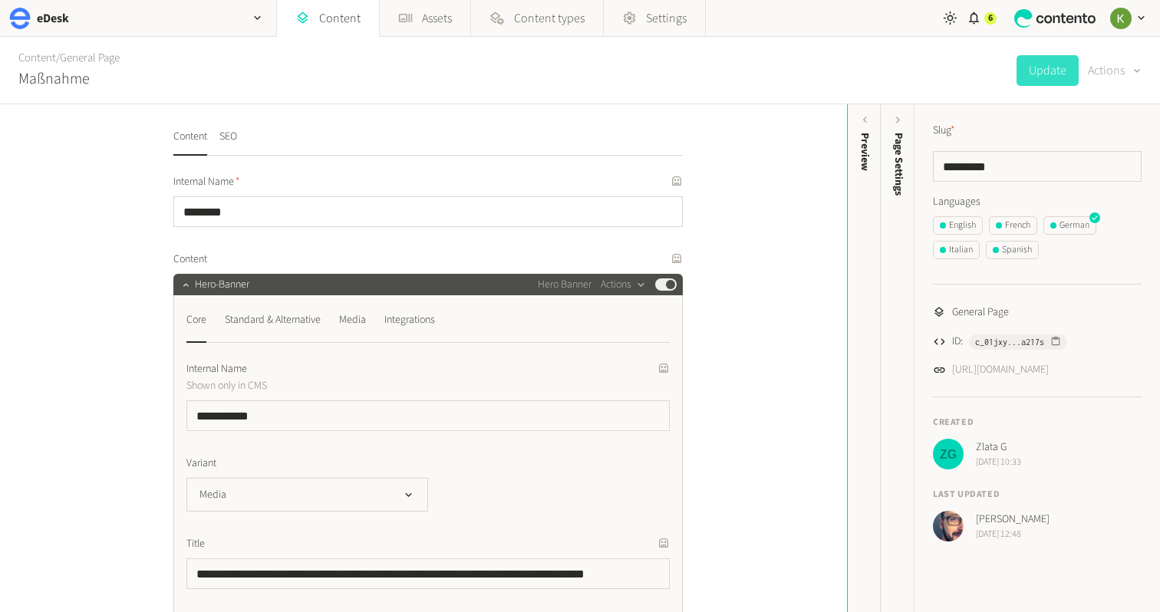
click at [1114, 73] on button "Actions" at bounding box center [1115, 70] width 54 height 31
click at [1096, 162] on button "Translate" at bounding box center [1104, 167] width 72 height 28
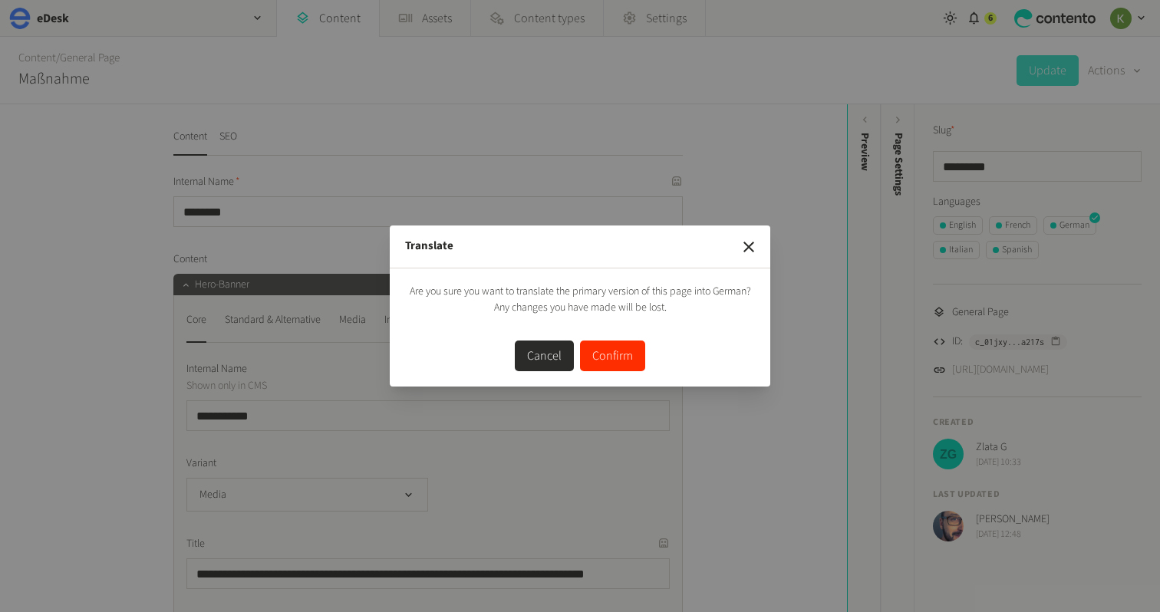
drag, startPoint x: 612, startPoint y: 367, endPoint x: 614, endPoint y: 358, distance: 9.3
click at [612, 366] on button "Confirm" at bounding box center [612, 356] width 65 height 31
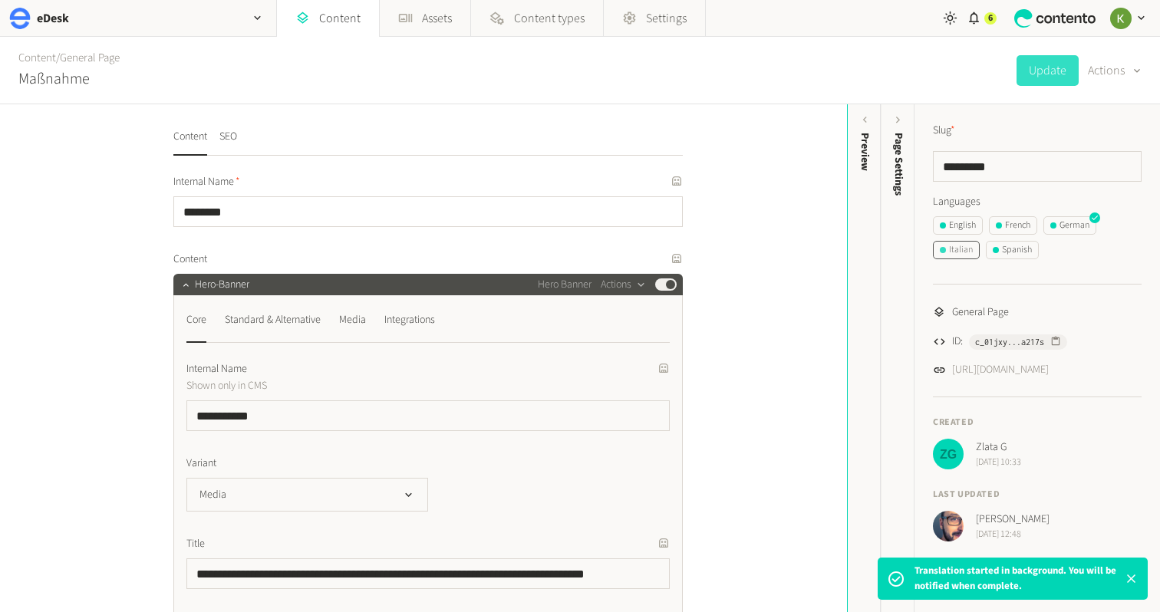
click at [961, 251] on div "Italian" at bounding box center [956, 250] width 33 height 14
click at [1119, 67] on button "Actions" at bounding box center [1115, 70] width 54 height 31
click at [1096, 166] on button "Translate" at bounding box center [1104, 167] width 72 height 28
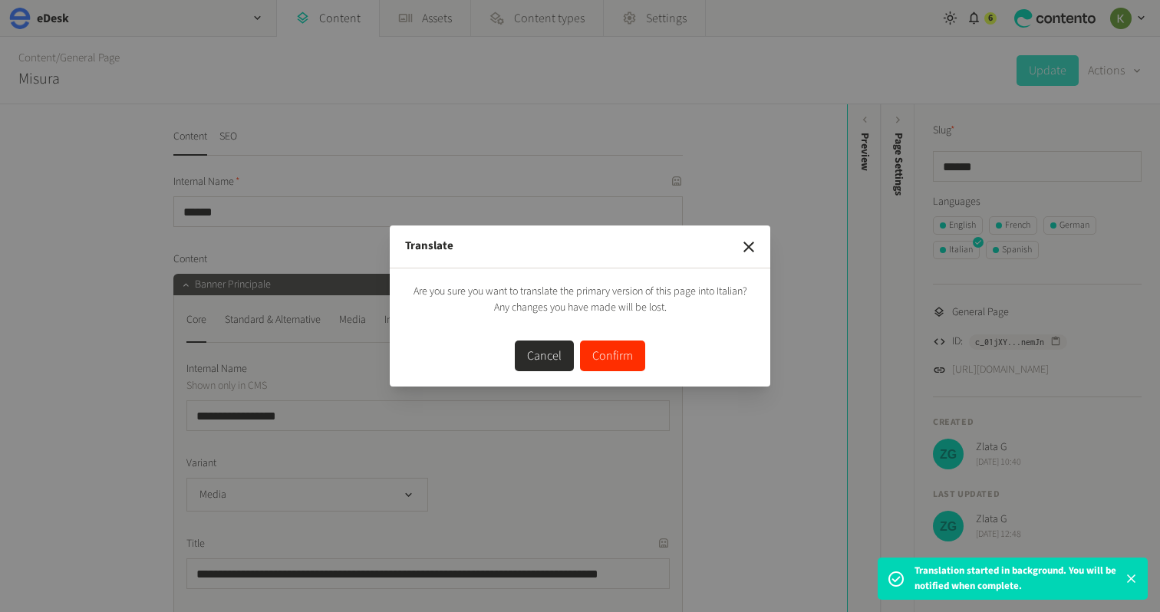
click at [608, 355] on button "Confirm" at bounding box center [612, 356] width 65 height 31
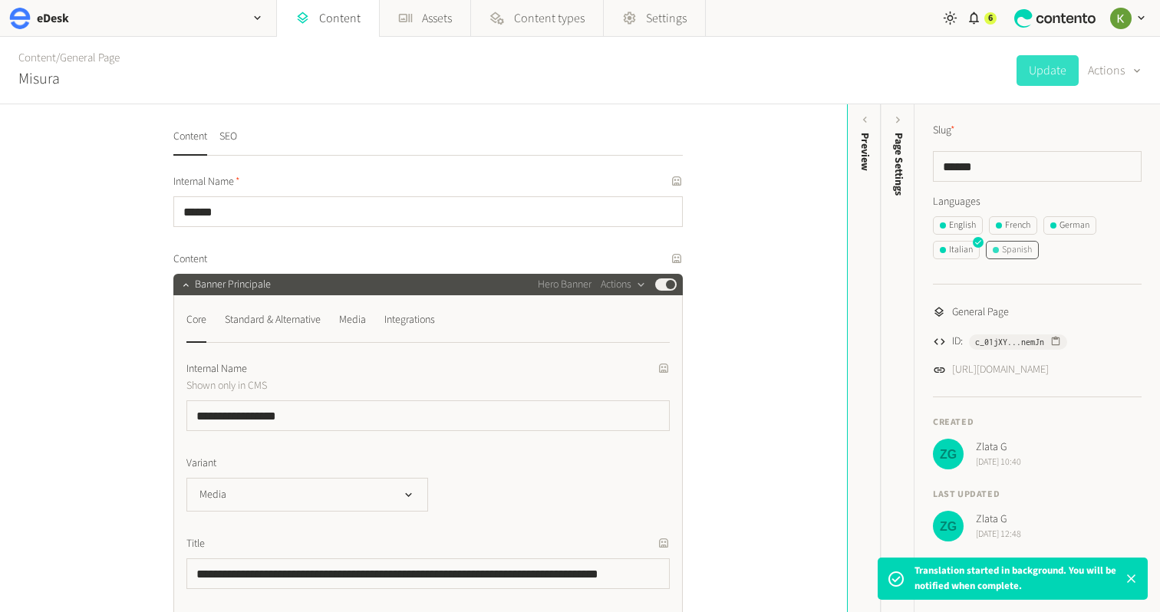
click at [1023, 251] on div "Spanish" at bounding box center [1012, 250] width 39 height 14
click at [1137, 71] on icon "button" at bounding box center [1137, 71] width 6 height 4
click at [1106, 163] on button "Translate" at bounding box center [1104, 167] width 72 height 28
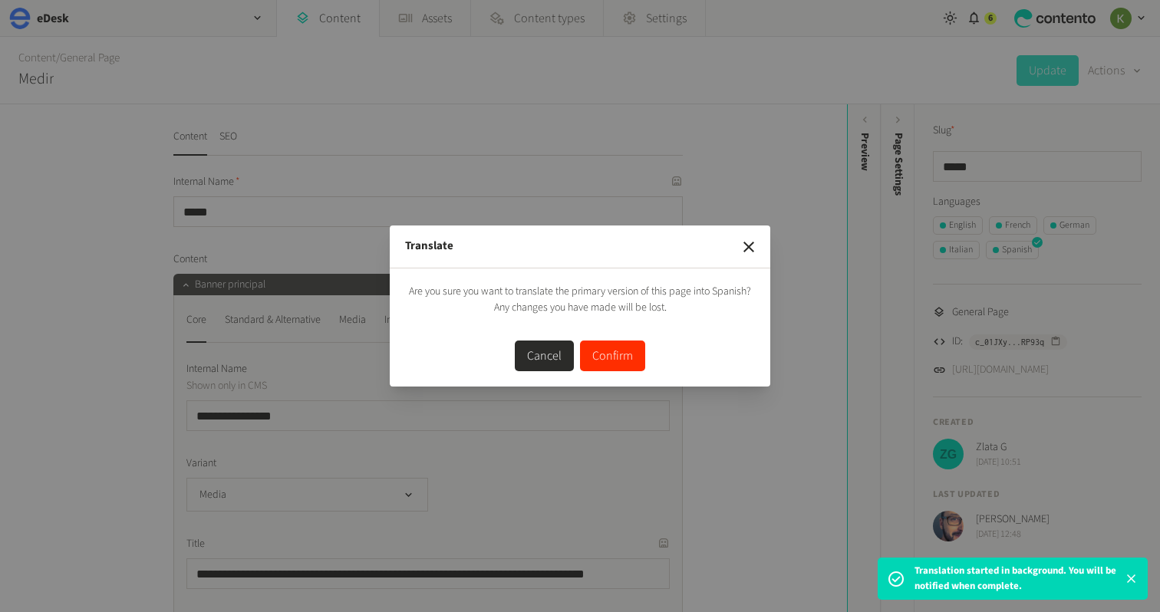
drag, startPoint x: 611, startPoint y: 357, endPoint x: 631, endPoint y: 350, distance: 21.1
click at [612, 356] on button "Confirm" at bounding box center [612, 356] width 65 height 31
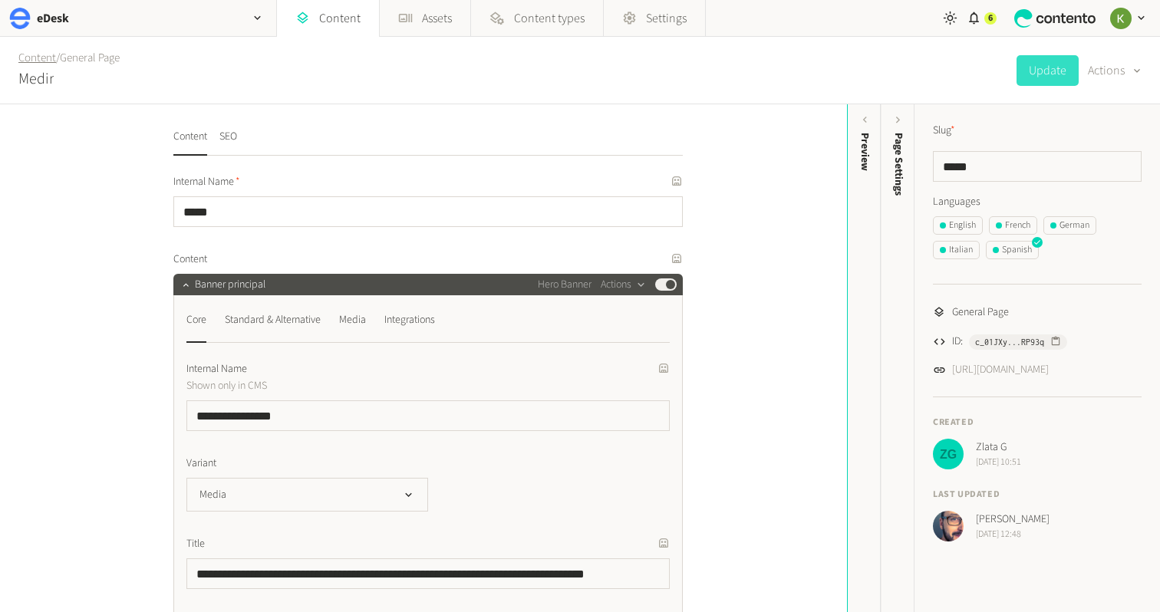
click at [34, 59] on link "Content" at bounding box center [37, 58] width 38 height 16
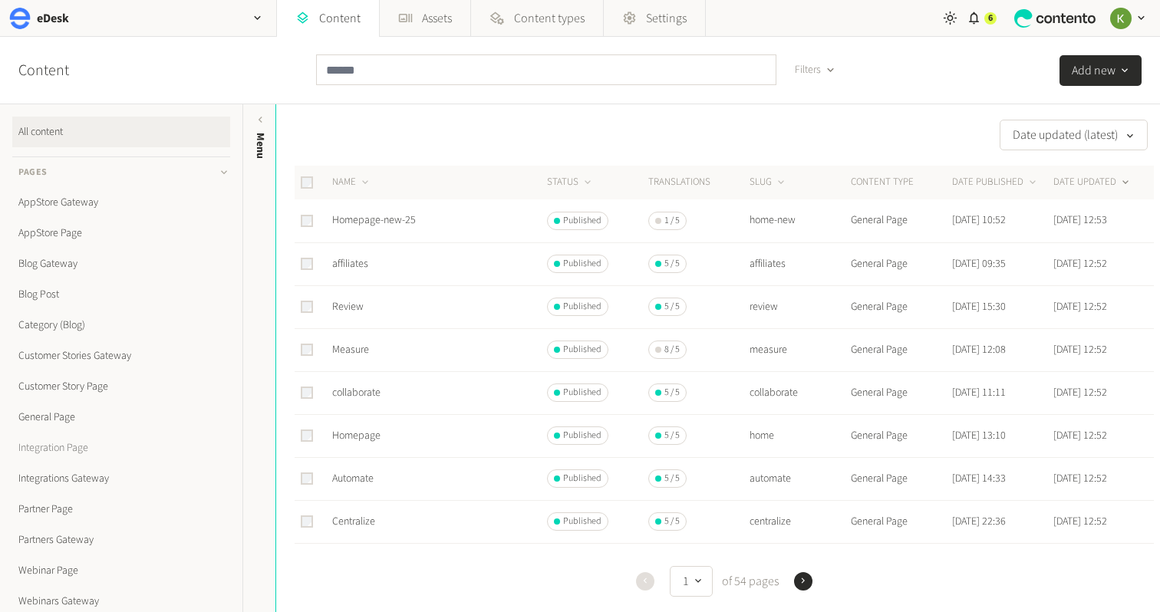
click at [61, 443] on link "Integration Page" at bounding box center [121, 448] width 218 height 31
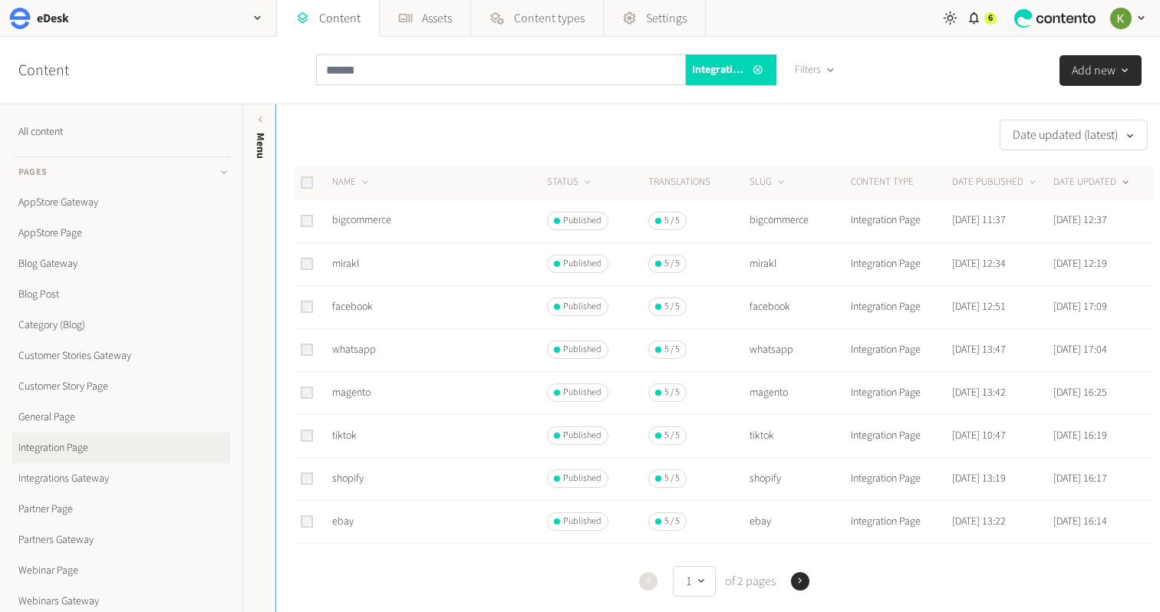
scroll to position [2, 0]
click at [422, 72] on input "text" at bounding box center [501, 69] width 370 height 31
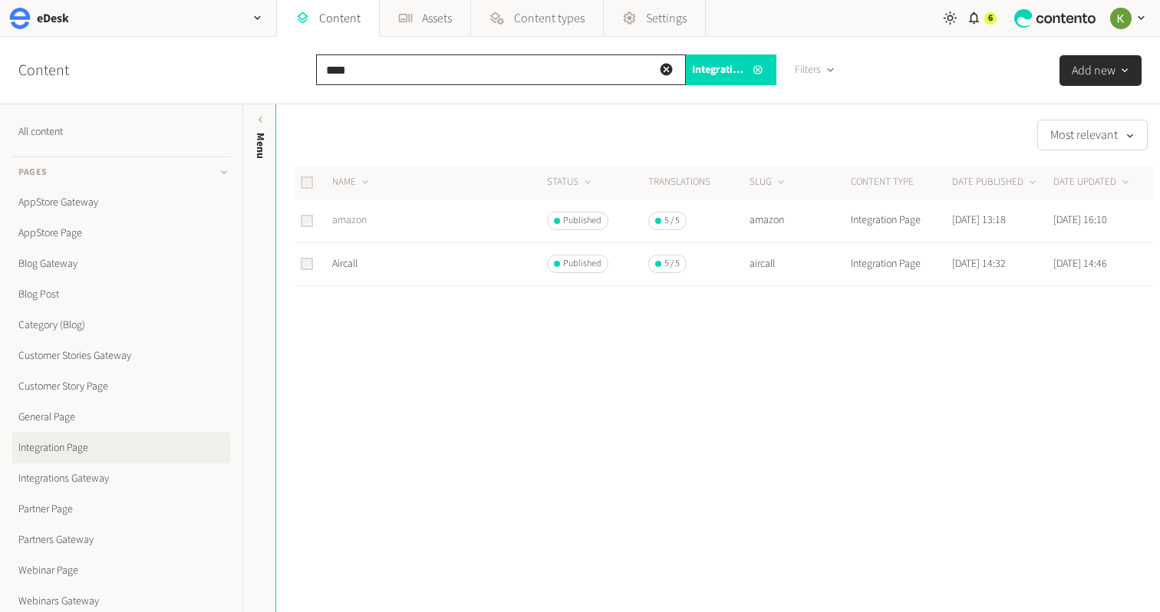
type input "****"
click at [350, 218] on link "amazon" at bounding box center [349, 220] width 35 height 15
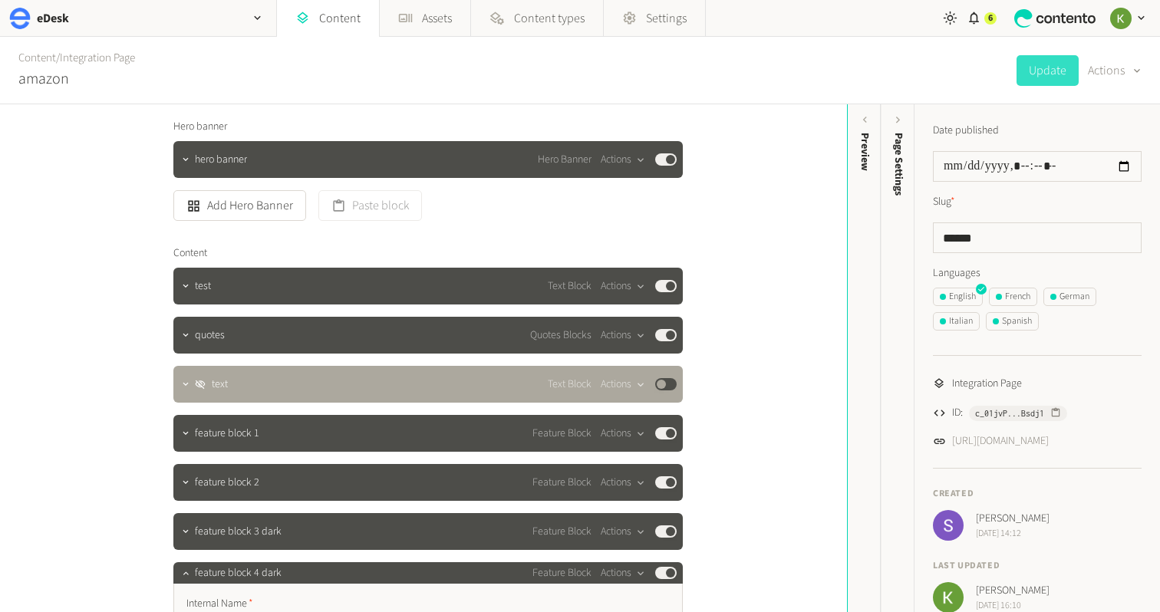
scroll to position [295, 0]
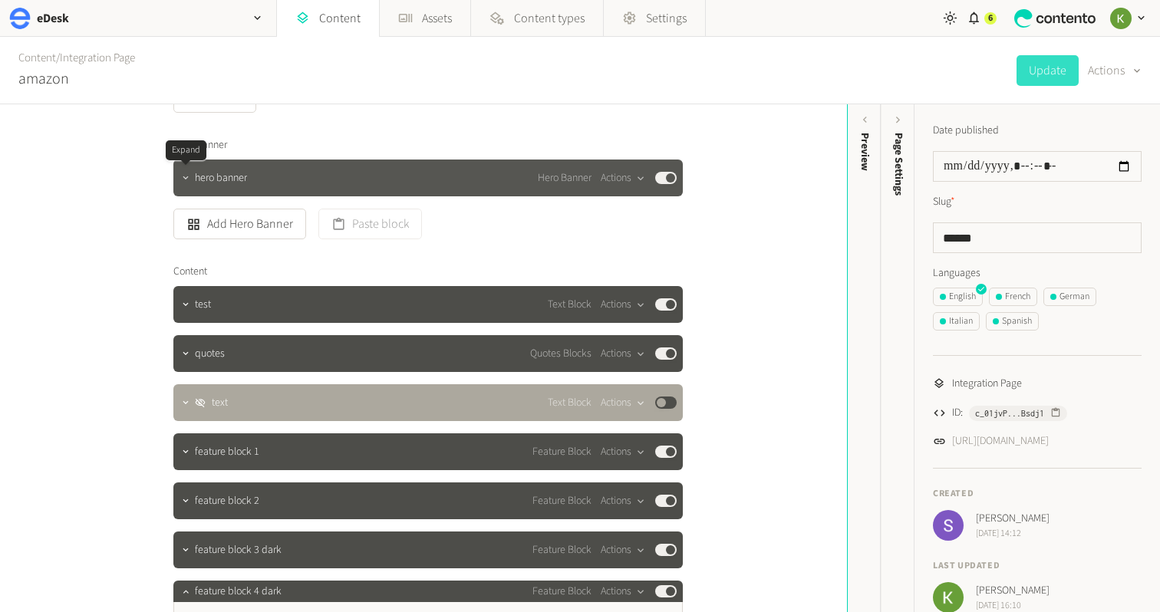
click at [190, 181] on icon "button" at bounding box center [185, 178] width 11 height 11
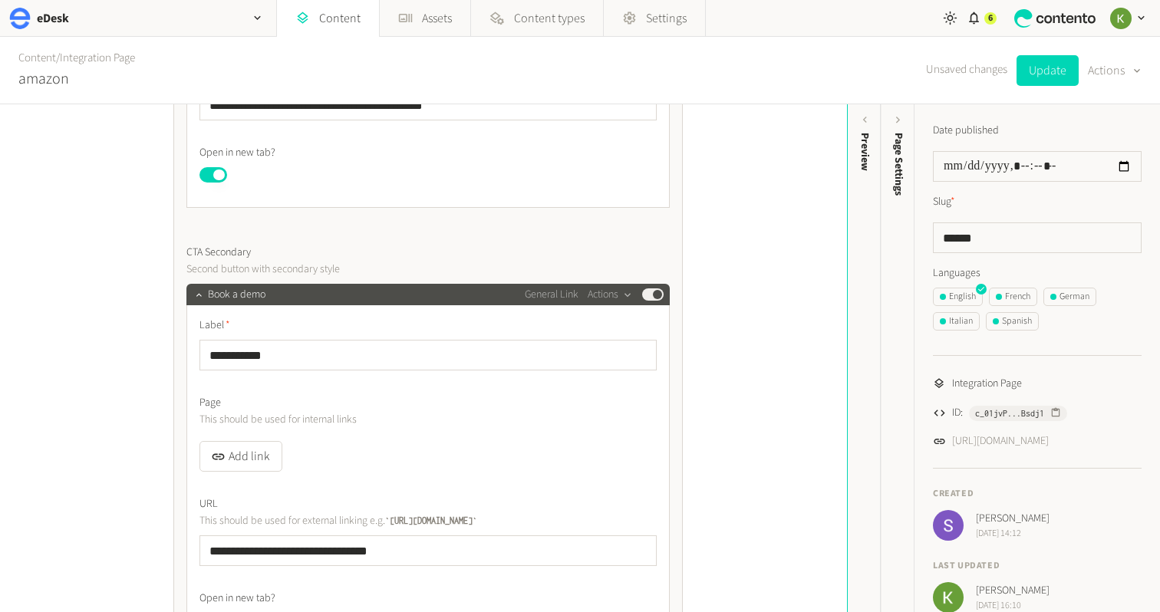
scroll to position [1256, 0]
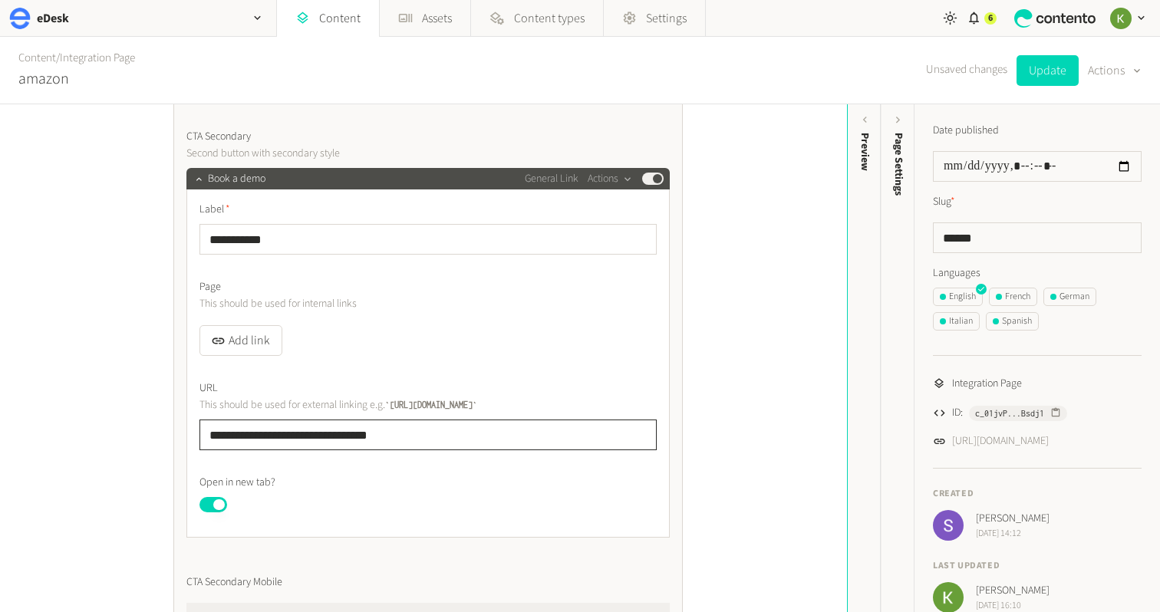
drag, startPoint x: 445, startPoint y: 433, endPoint x: 250, endPoint y: 416, distance: 195.6
click at [102, 425] on div "**********" at bounding box center [423, 358] width 847 height 508
click at [260, 343] on button "Add link" at bounding box center [240, 340] width 83 height 31
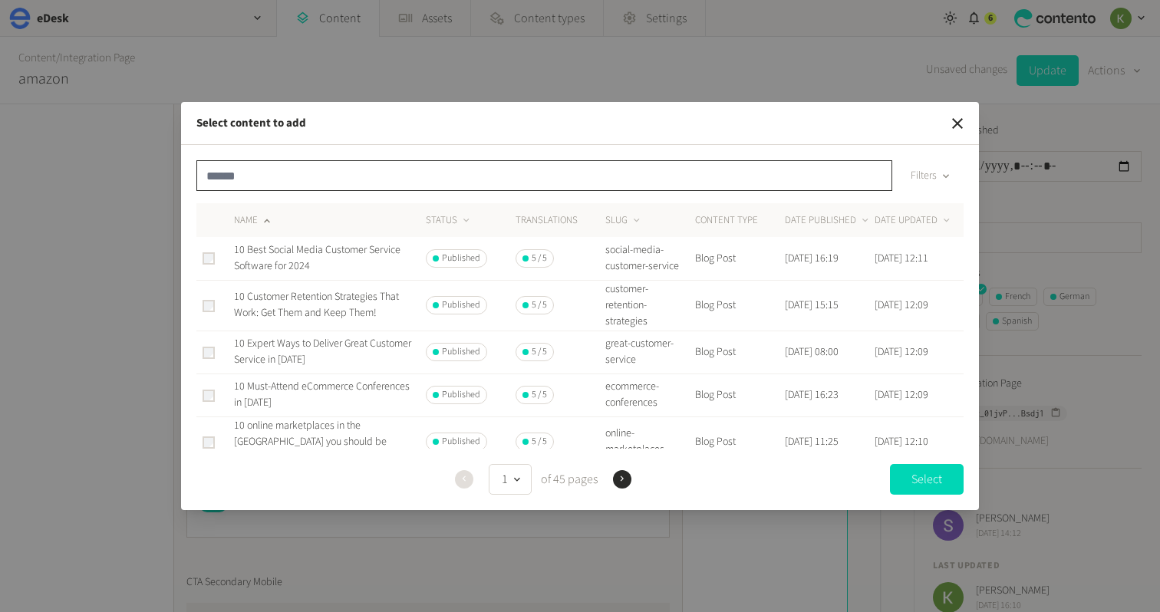
click at [406, 178] on input "text" at bounding box center [544, 175] width 696 height 31
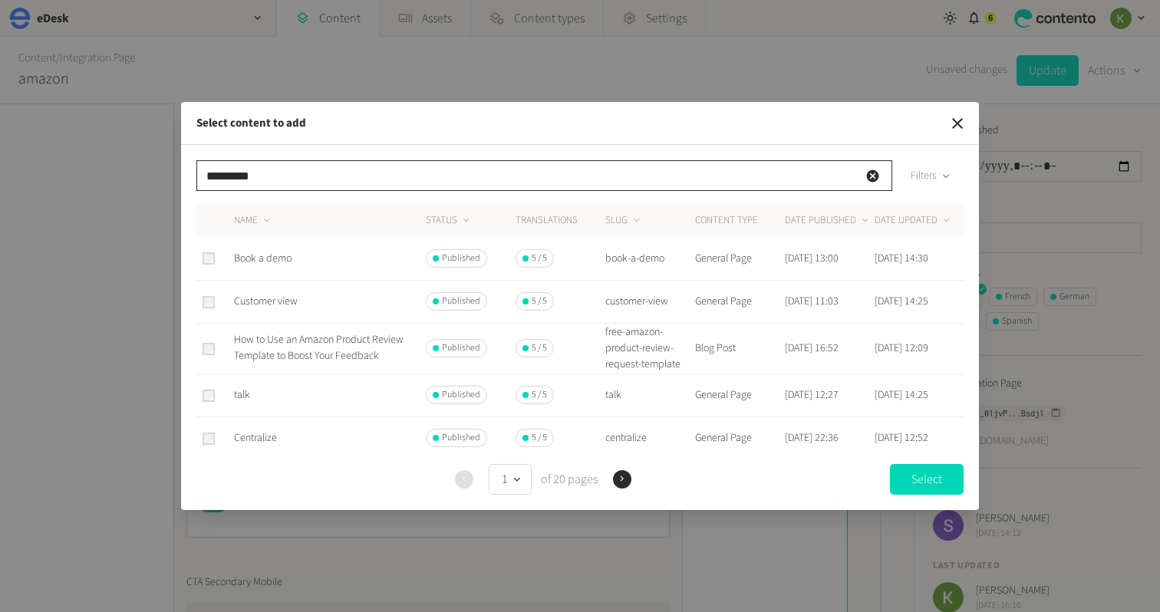
type input "*********"
drag, startPoint x: 246, startPoint y: 255, endPoint x: 297, endPoint y: 275, distance: 55.4
click at [246, 255] on span "Book a demo" at bounding box center [263, 258] width 58 height 15
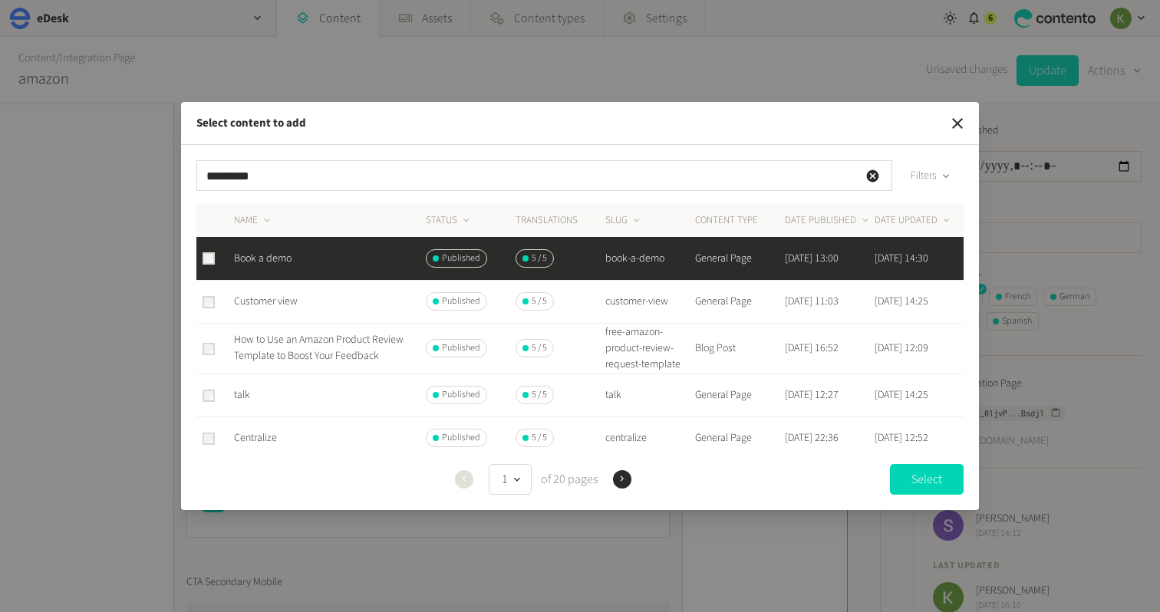
drag, startPoint x: 901, startPoint y: 472, endPoint x: 791, endPoint y: 455, distance: 111.0
click at [901, 472] on button "Select" at bounding box center [927, 479] width 74 height 31
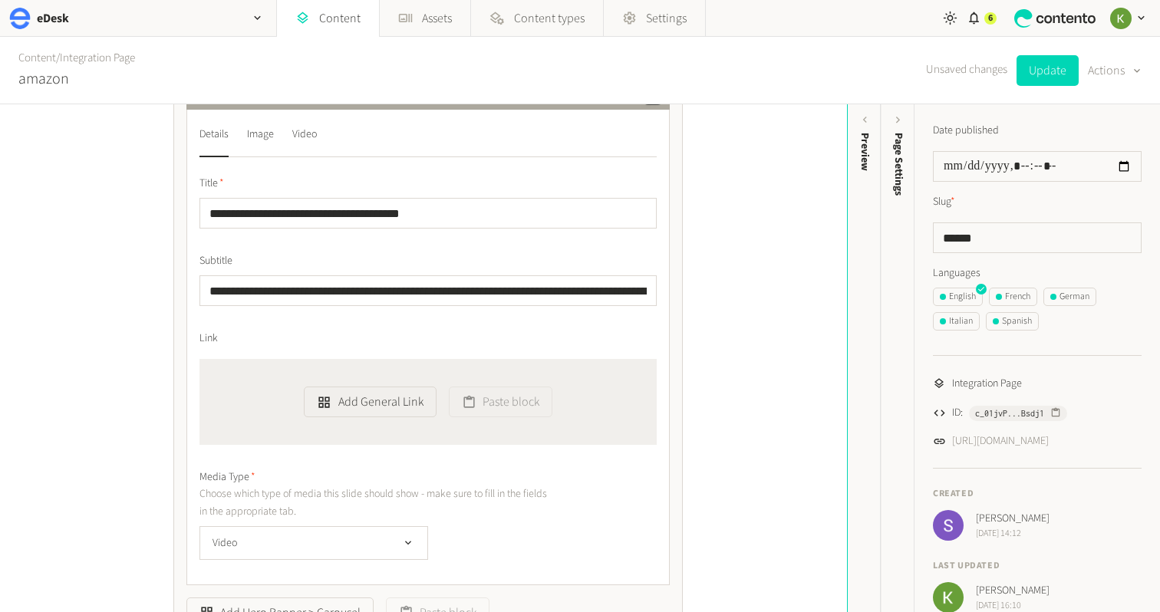
scroll to position [1759, 0]
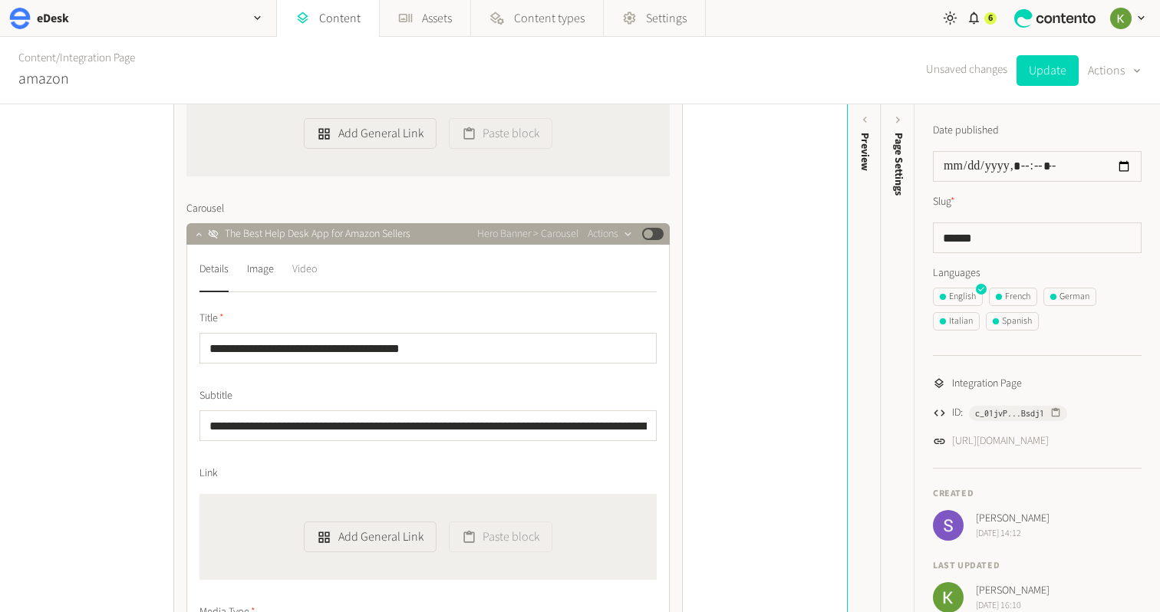
click at [314, 269] on div "Video" at bounding box center [304, 269] width 25 height 25
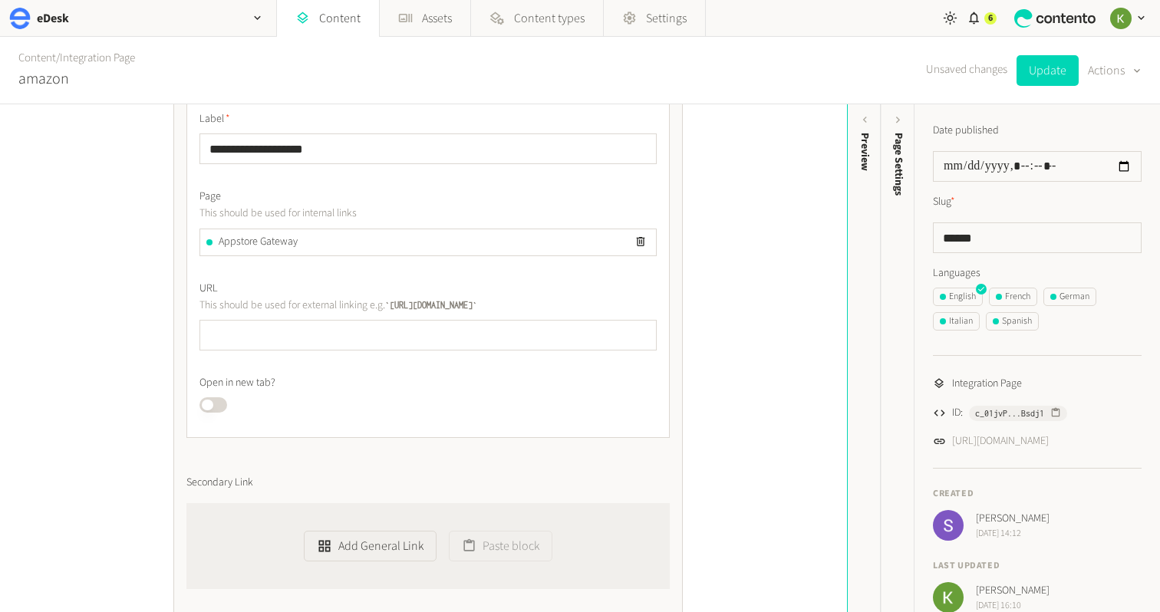
scroll to position [6550, 0]
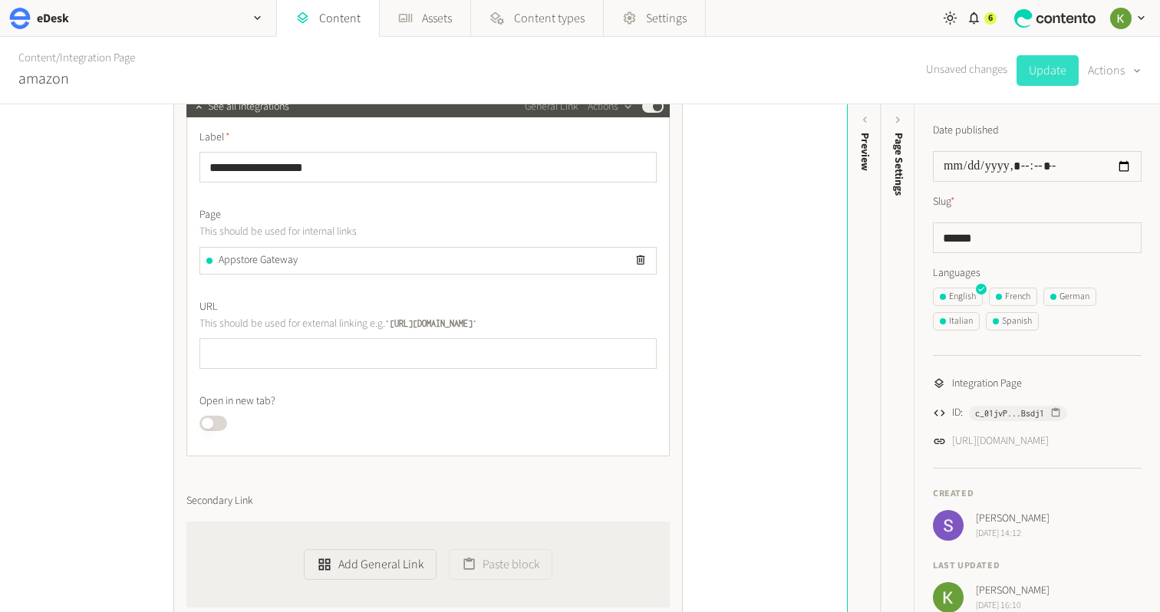
click at [1050, 77] on button "Update" at bounding box center [1048, 70] width 62 height 31
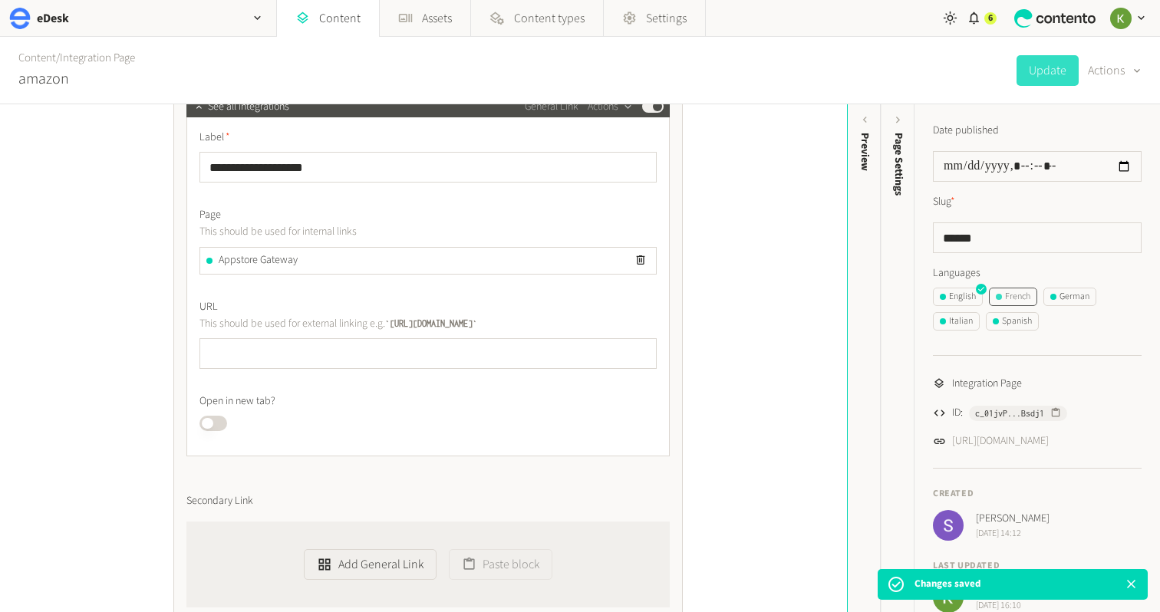
click at [1017, 291] on div "French" at bounding box center [1013, 297] width 35 height 14
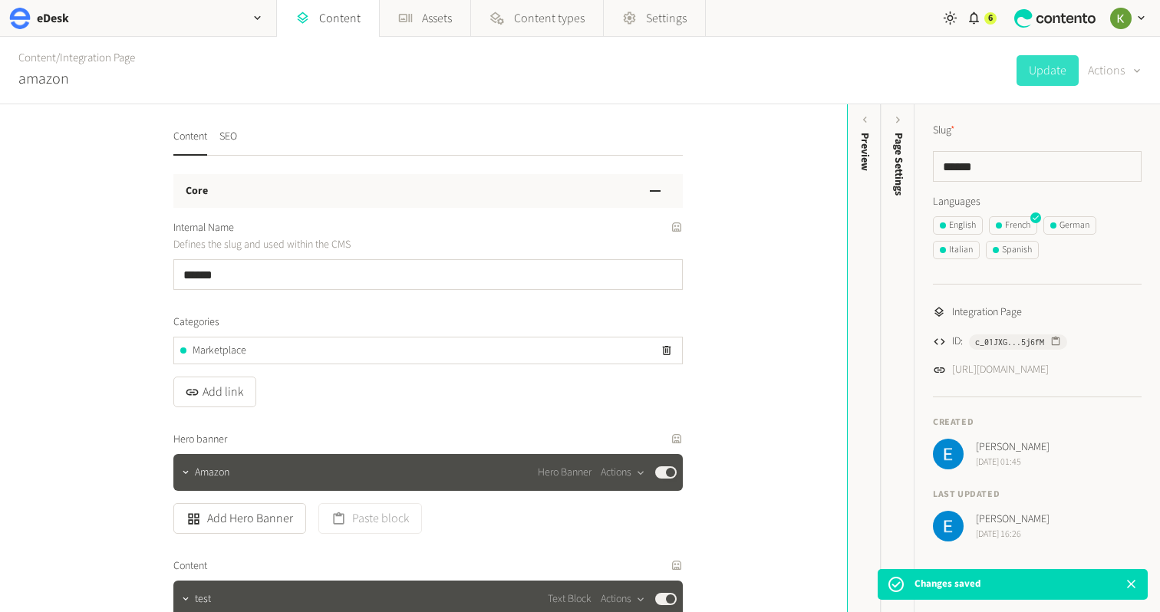
click at [1121, 68] on button "Actions" at bounding box center [1115, 70] width 54 height 31
click at [1094, 157] on button "Translate" at bounding box center [1104, 167] width 72 height 28
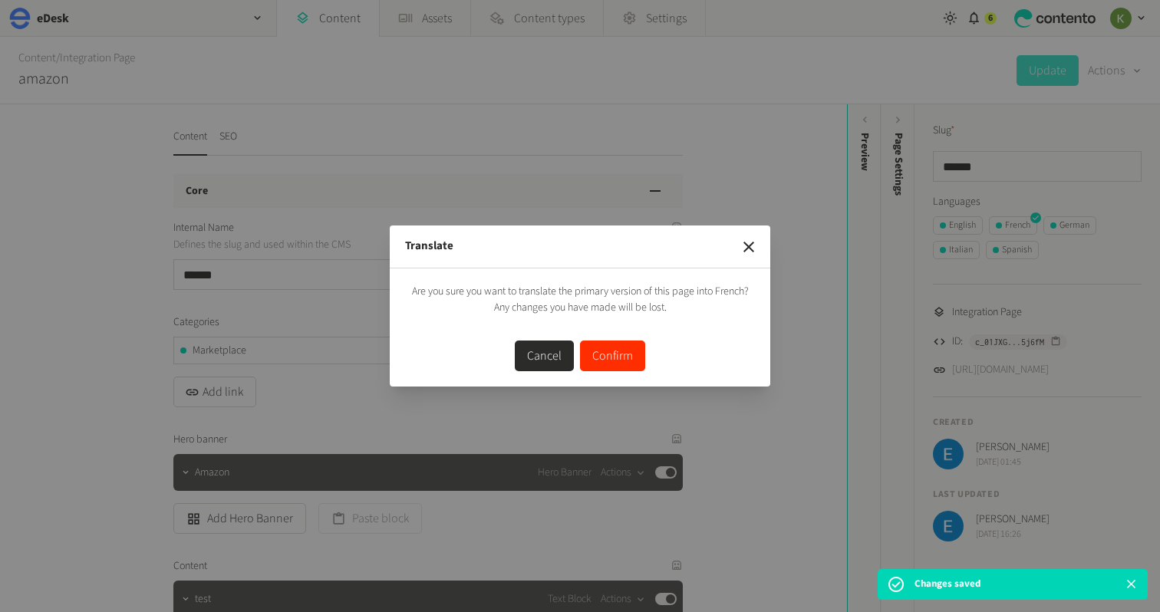
click at [615, 357] on button "Confirm" at bounding box center [612, 356] width 65 height 31
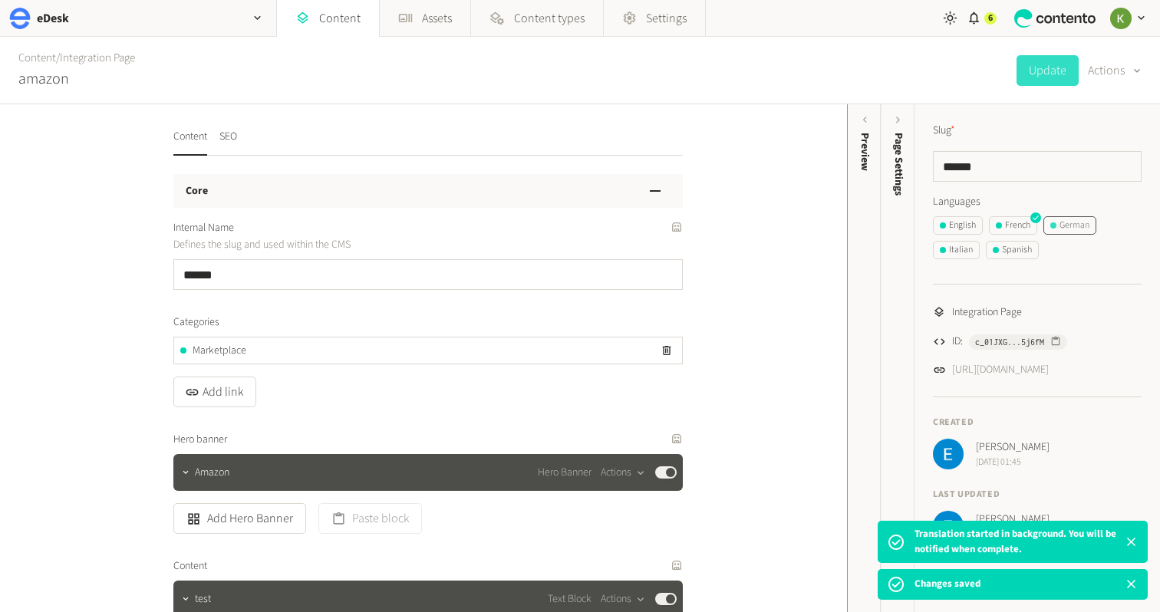
click at [1075, 225] on div "German" at bounding box center [1069, 226] width 39 height 14
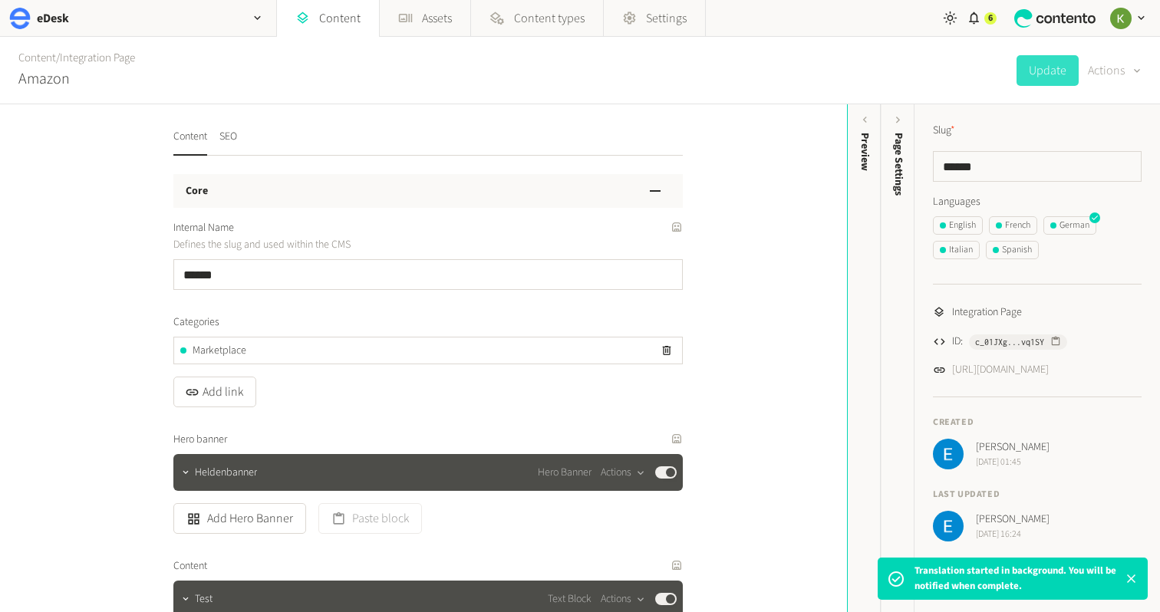
click at [1110, 69] on button "Actions" at bounding box center [1115, 70] width 54 height 31
click at [1097, 165] on button "Translate" at bounding box center [1104, 167] width 72 height 28
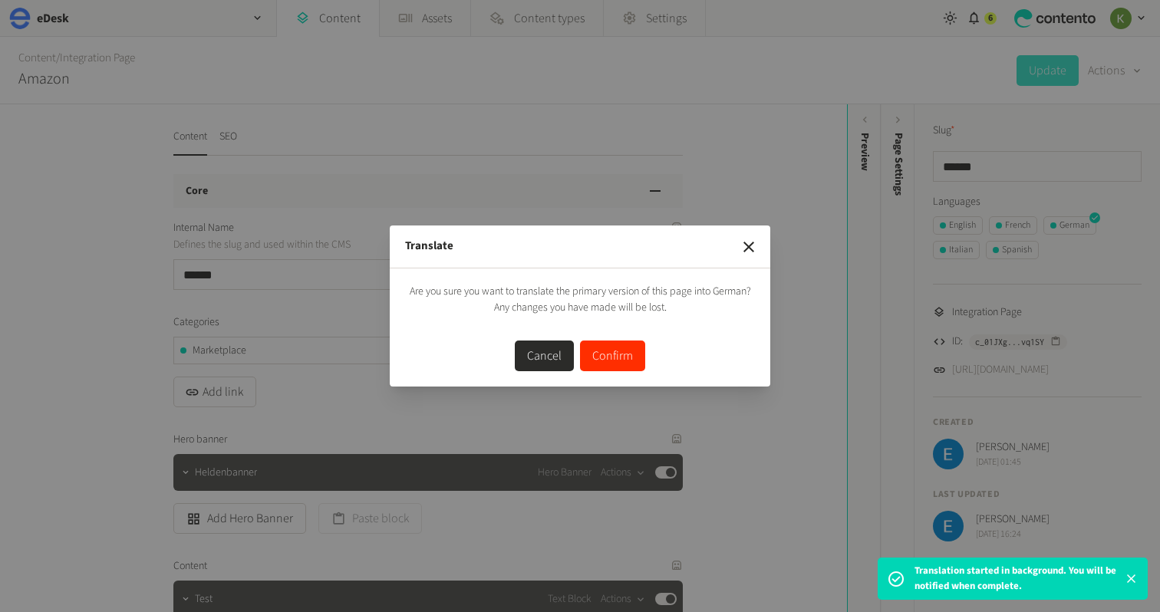
click at [614, 359] on button "Confirm" at bounding box center [612, 356] width 65 height 31
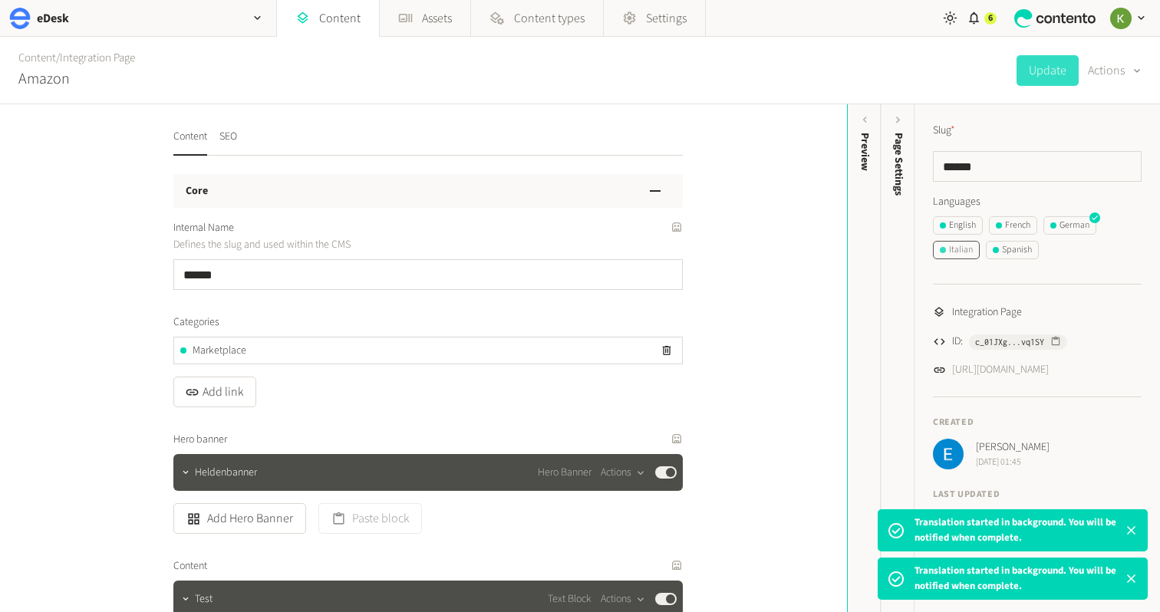
click at [953, 252] on div "Italian" at bounding box center [956, 250] width 33 height 14
click at [1119, 67] on button "Actions" at bounding box center [1115, 70] width 54 height 31
click at [1104, 164] on button "Translate" at bounding box center [1104, 167] width 72 height 28
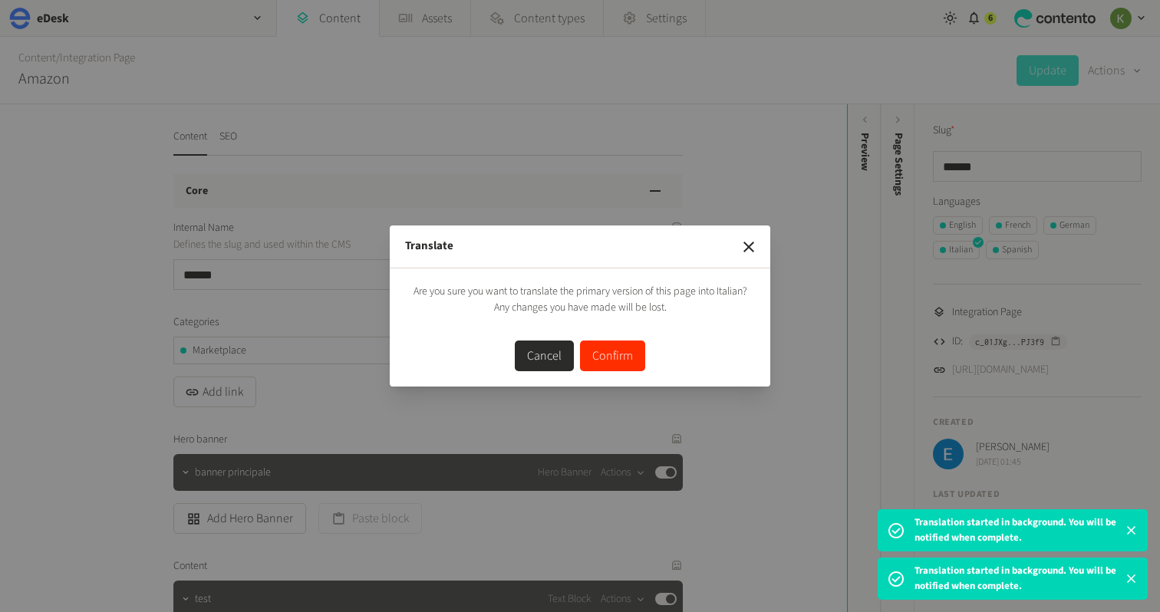
click at [620, 360] on button "Confirm" at bounding box center [612, 356] width 65 height 31
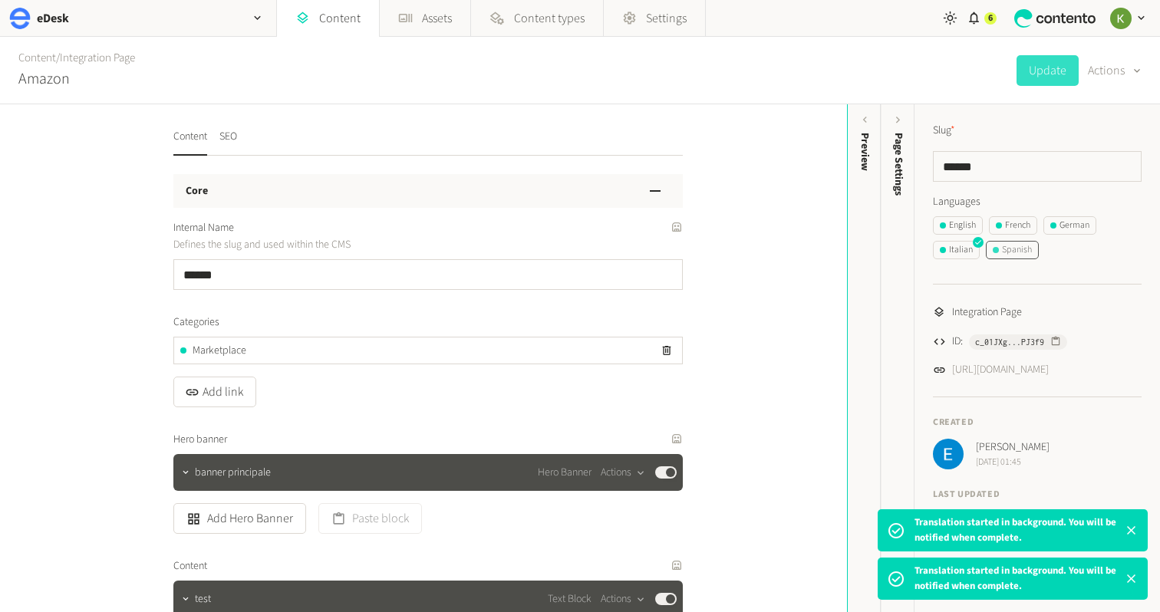
click at [1013, 249] on div "Spanish" at bounding box center [1012, 250] width 39 height 14
click at [1103, 64] on button "Actions" at bounding box center [1115, 70] width 54 height 31
click at [1093, 164] on button "Translate" at bounding box center [1104, 167] width 72 height 28
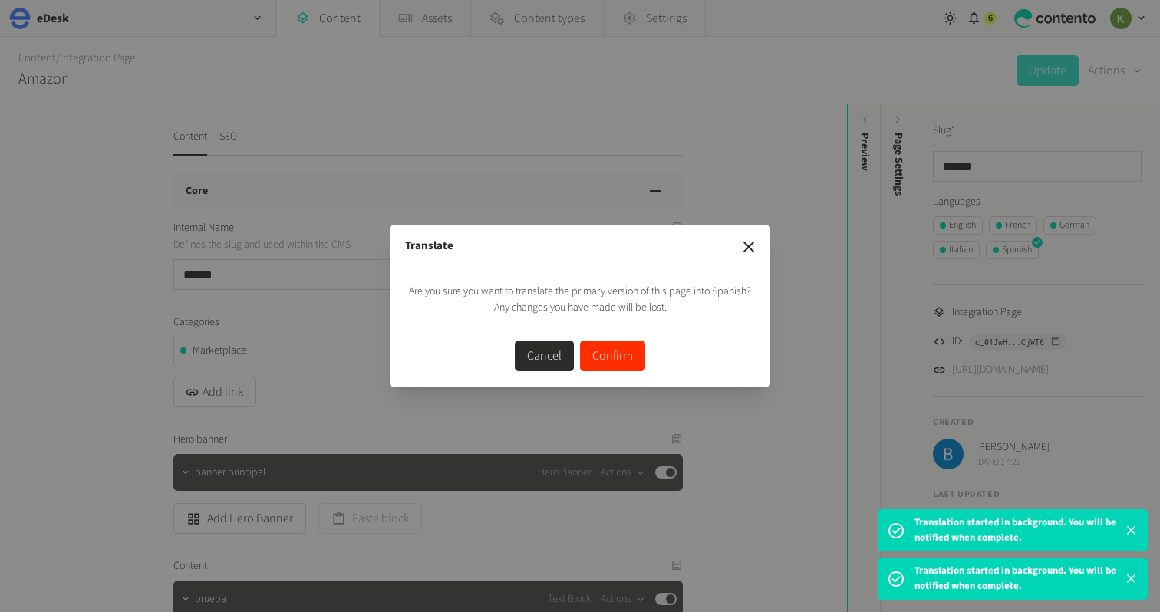
click at [630, 344] on button "Confirm" at bounding box center [612, 356] width 65 height 31
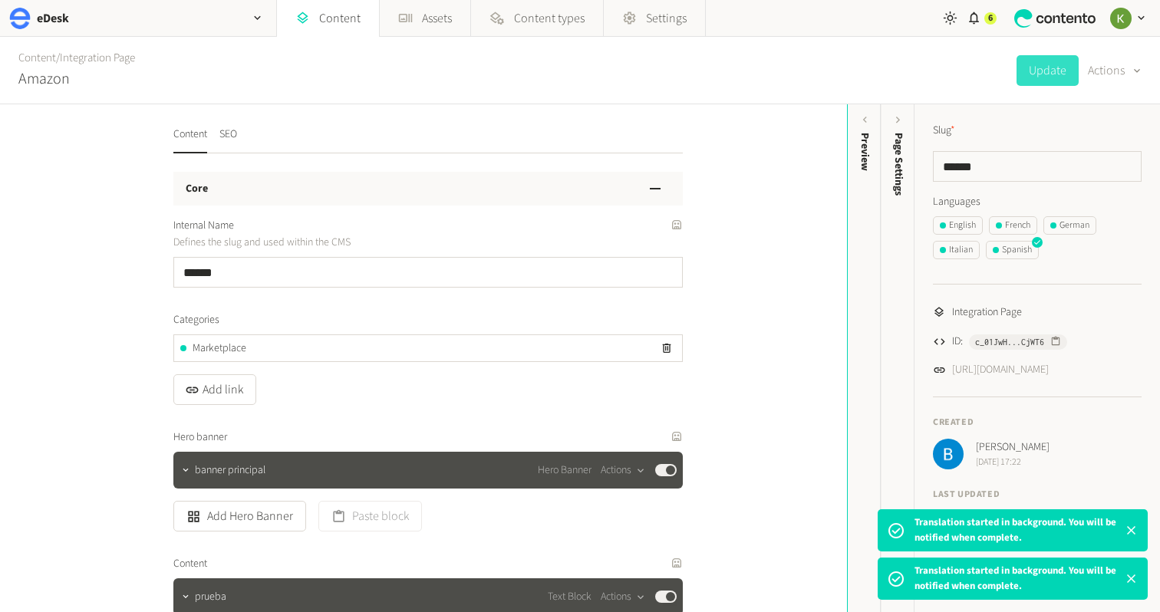
click at [627, 351] on div "Marketplace" at bounding box center [428, 348] width 508 height 26
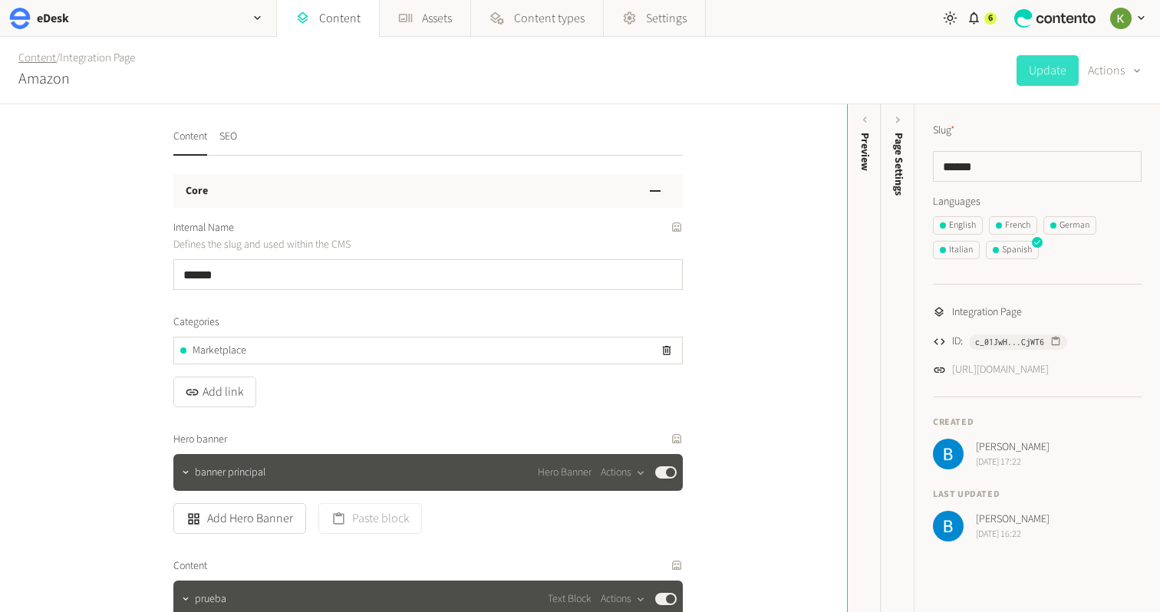
click at [37, 61] on link "Content" at bounding box center [37, 58] width 38 height 16
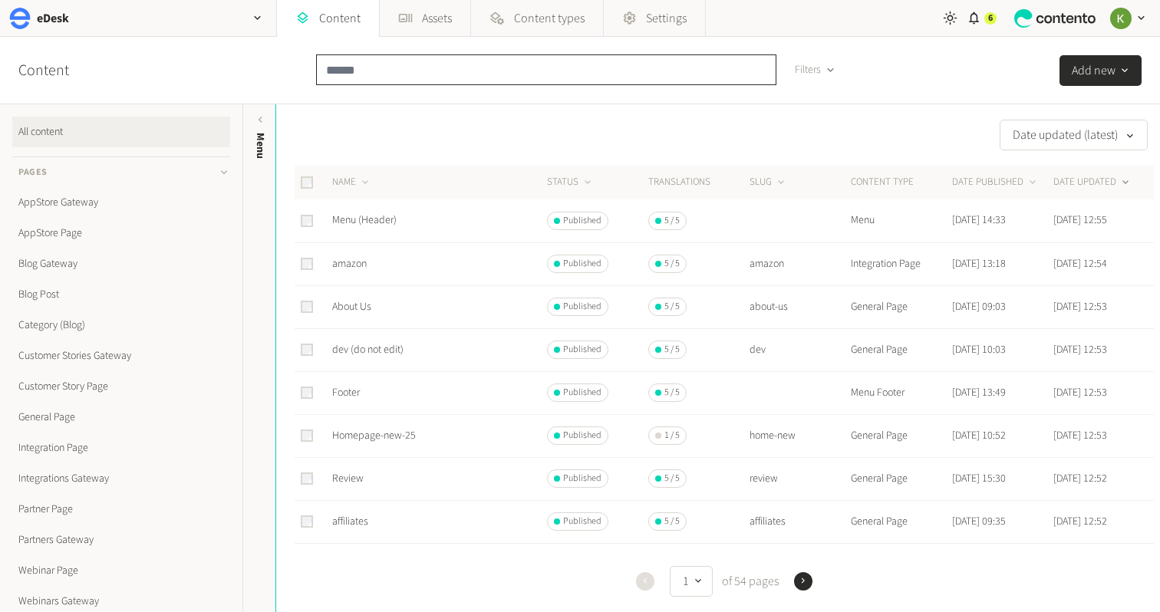
click at [412, 77] on input "text" at bounding box center [546, 69] width 460 height 31
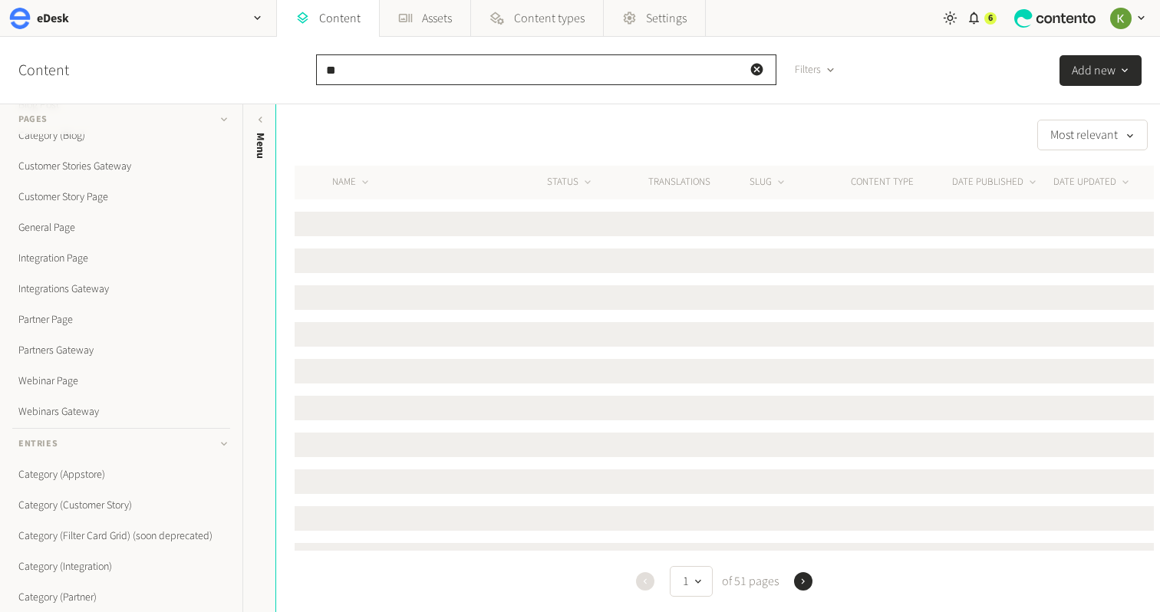
scroll to position [146, 0]
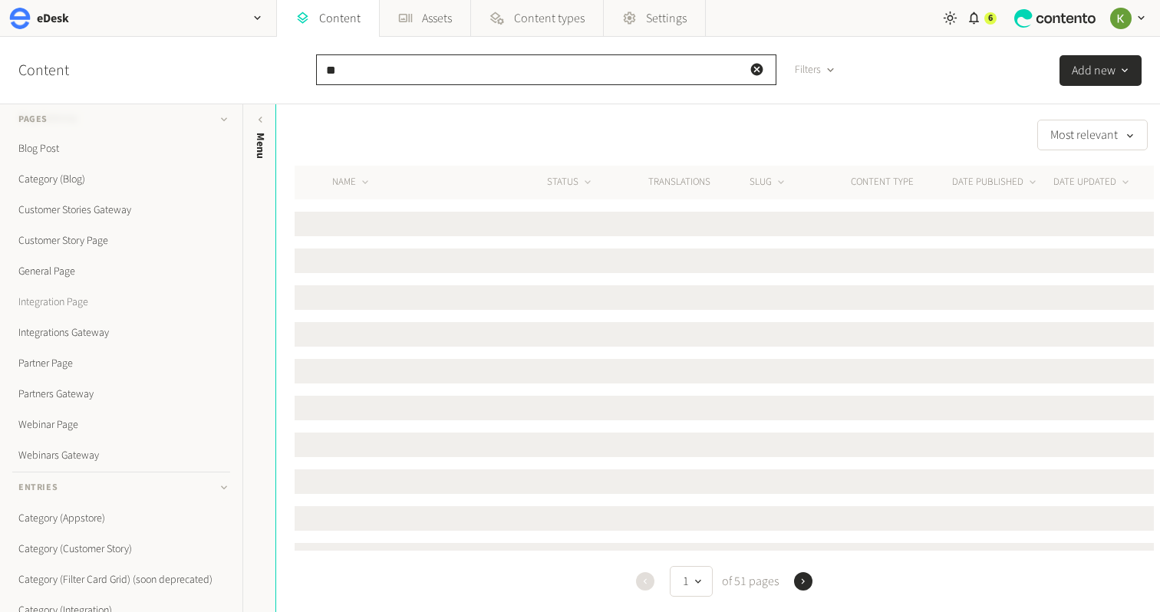
type input "**"
click at [64, 308] on link "Integration Page" at bounding box center [121, 302] width 218 height 31
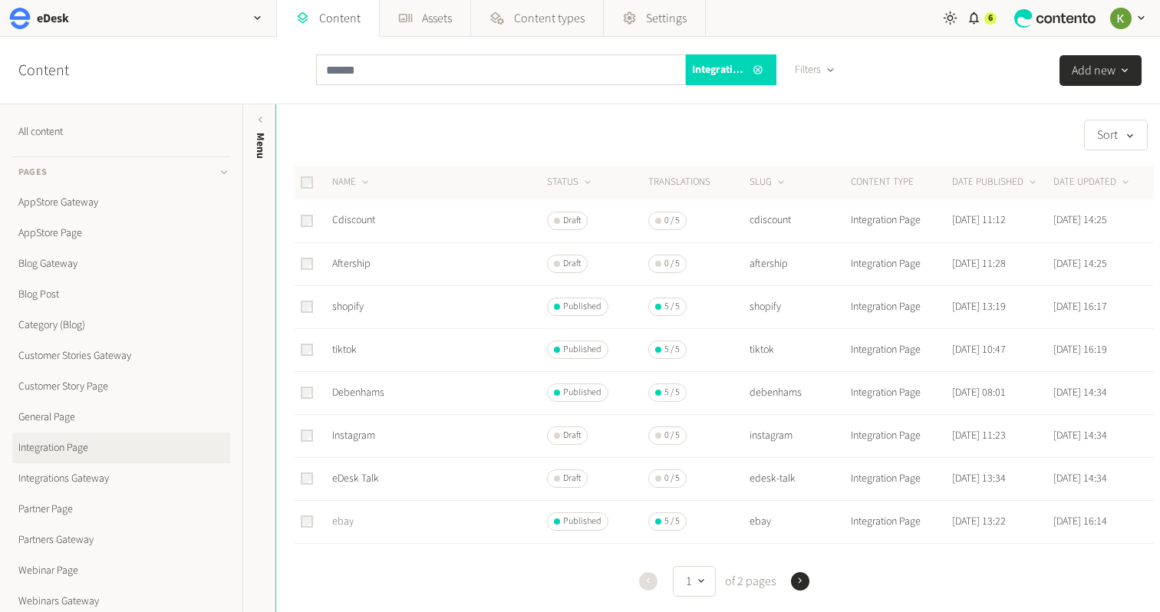
click at [342, 521] on link "ebay" at bounding box center [342, 521] width 21 height 15
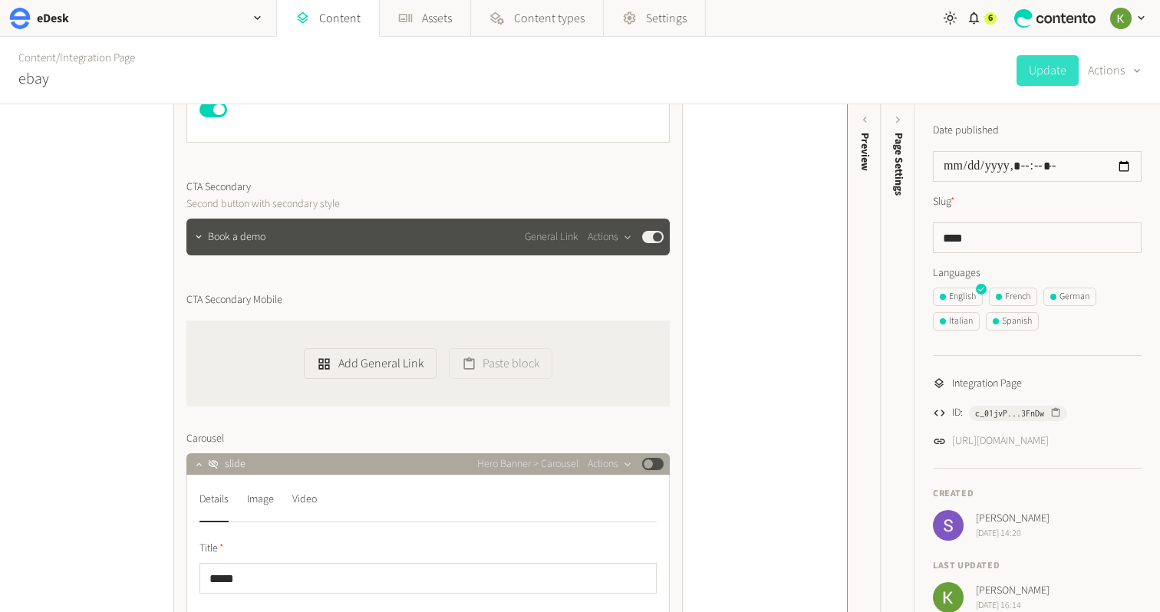
scroll to position [1249, 0]
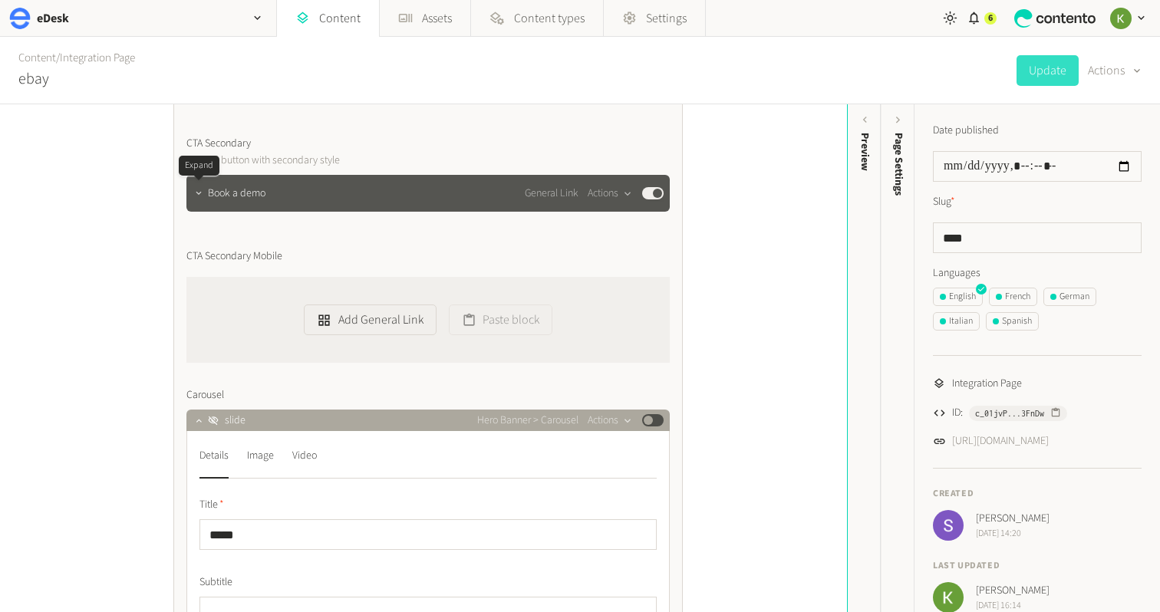
click at [192, 193] on button "button" at bounding box center [199, 192] width 18 height 18
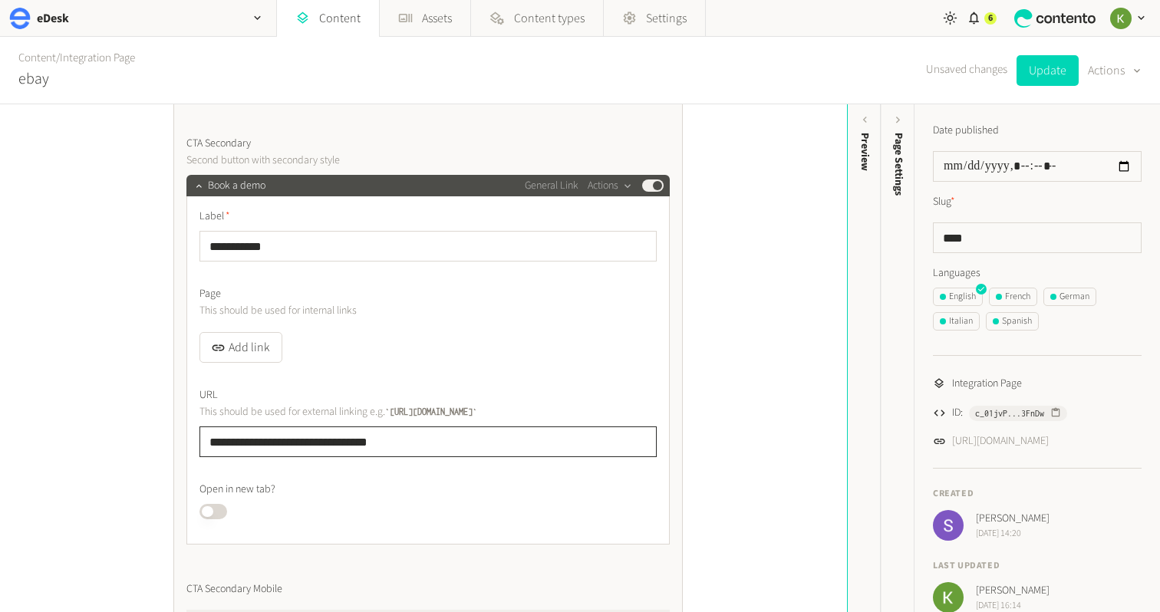
drag, startPoint x: 456, startPoint y: 437, endPoint x: 151, endPoint y: 430, distance: 305.4
click at [151, 430] on div "**********" at bounding box center [423, 358] width 847 height 508
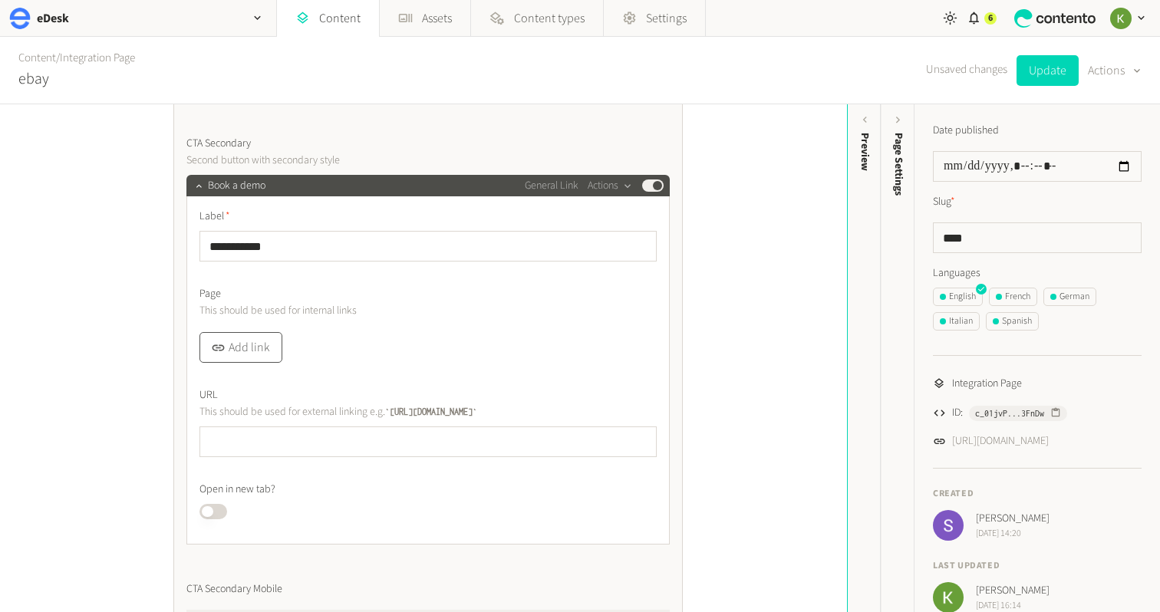
click at [239, 349] on button "Add link" at bounding box center [240, 347] width 83 height 31
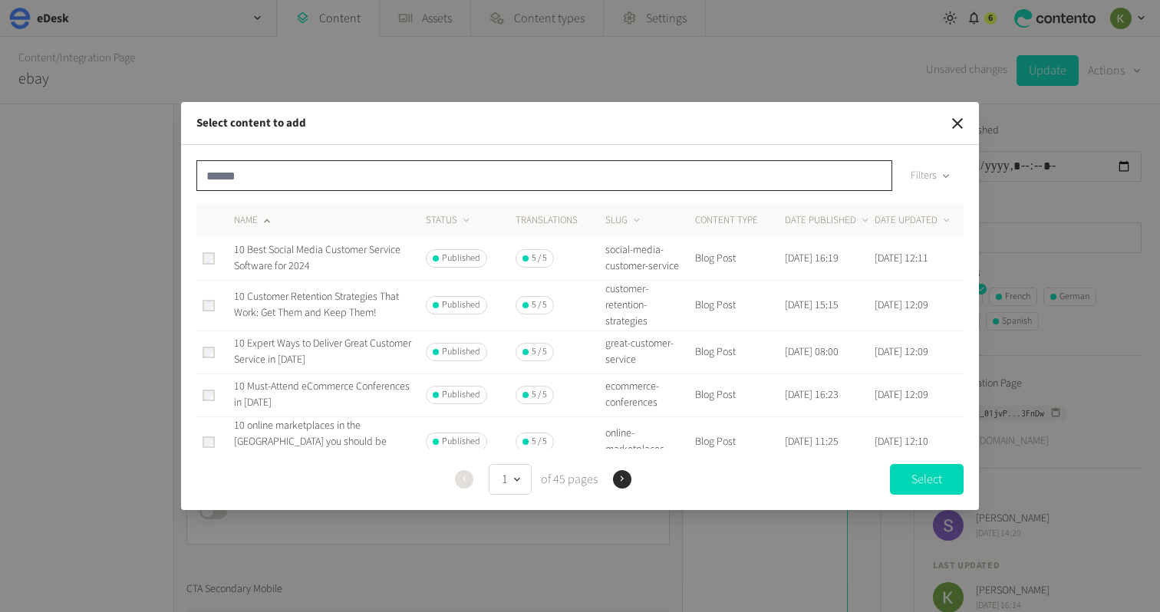
click at [349, 185] on input "text" at bounding box center [544, 175] width 696 height 31
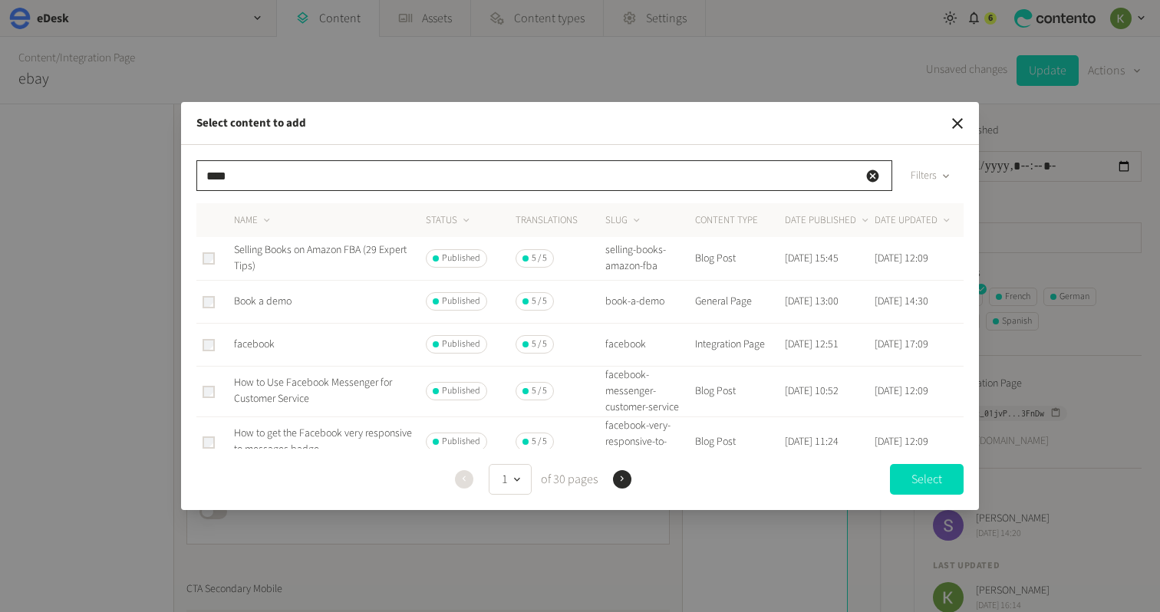
type input "****"
click at [286, 297] on span "Book a demo" at bounding box center [263, 301] width 58 height 15
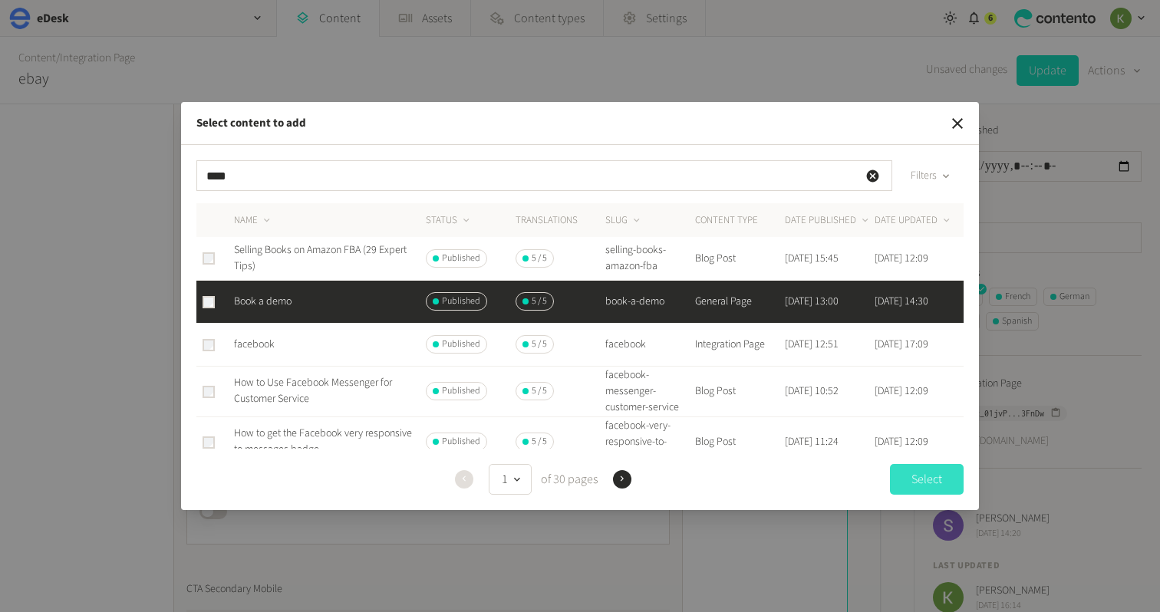
click at [915, 483] on button "Select" at bounding box center [927, 479] width 74 height 31
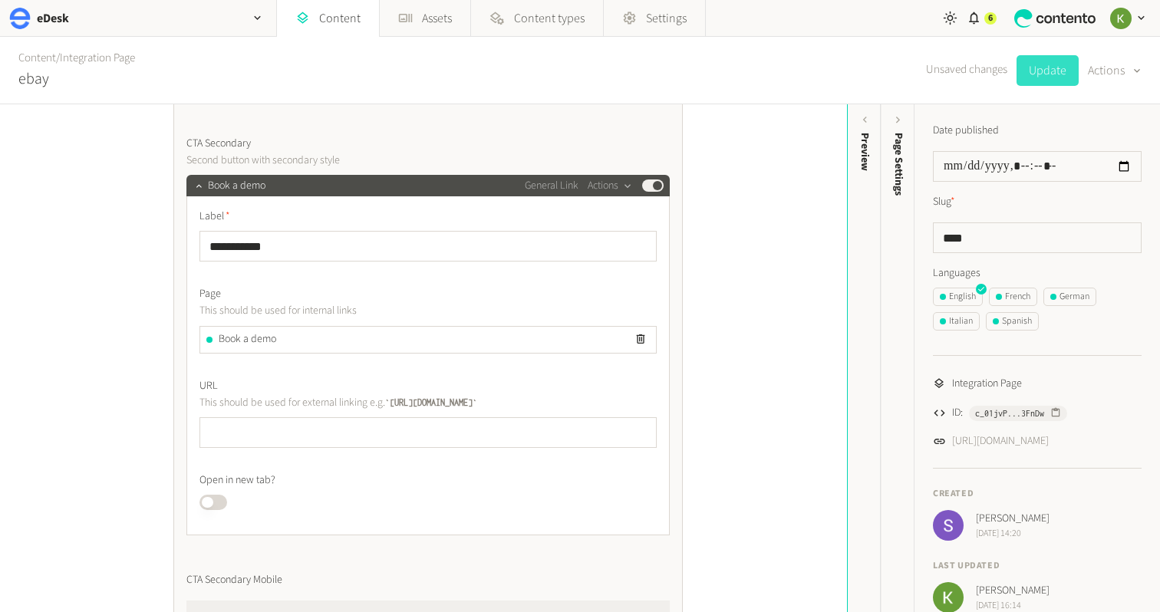
click at [1045, 73] on button "Update" at bounding box center [1048, 70] width 62 height 31
click at [1021, 292] on div "French" at bounding box center [1013, 297] width 35 height 14
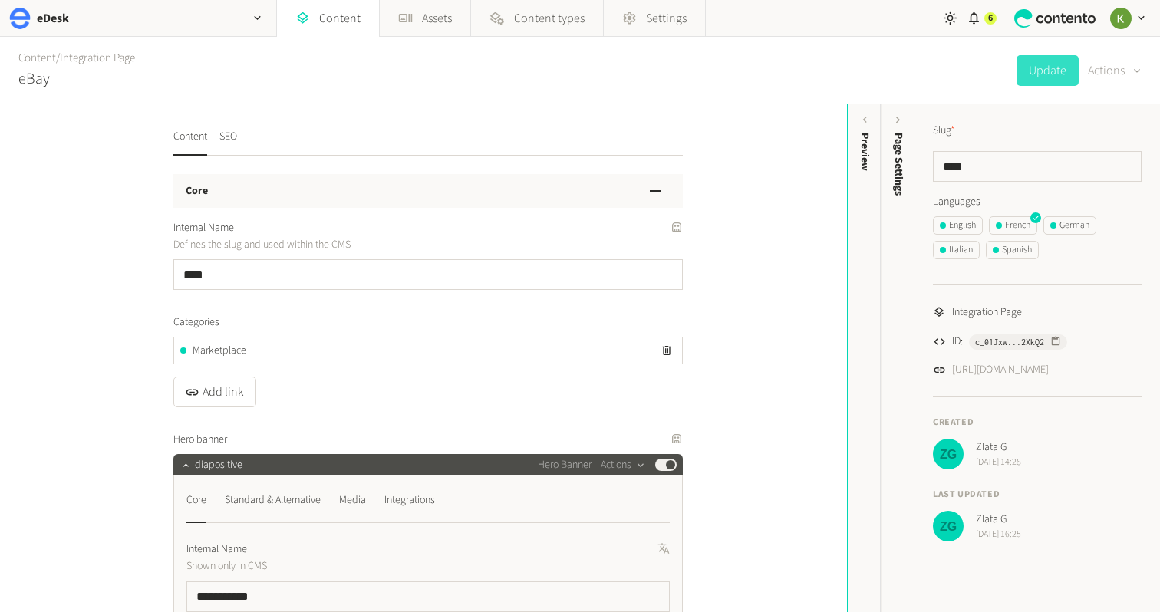
click at [1130, 71] on div "button" at bounding box center [1135, 71] width 15 height 15
click at [1083, 163] on button "Translate" at bounding box center [1104, 167] width 72 height 28
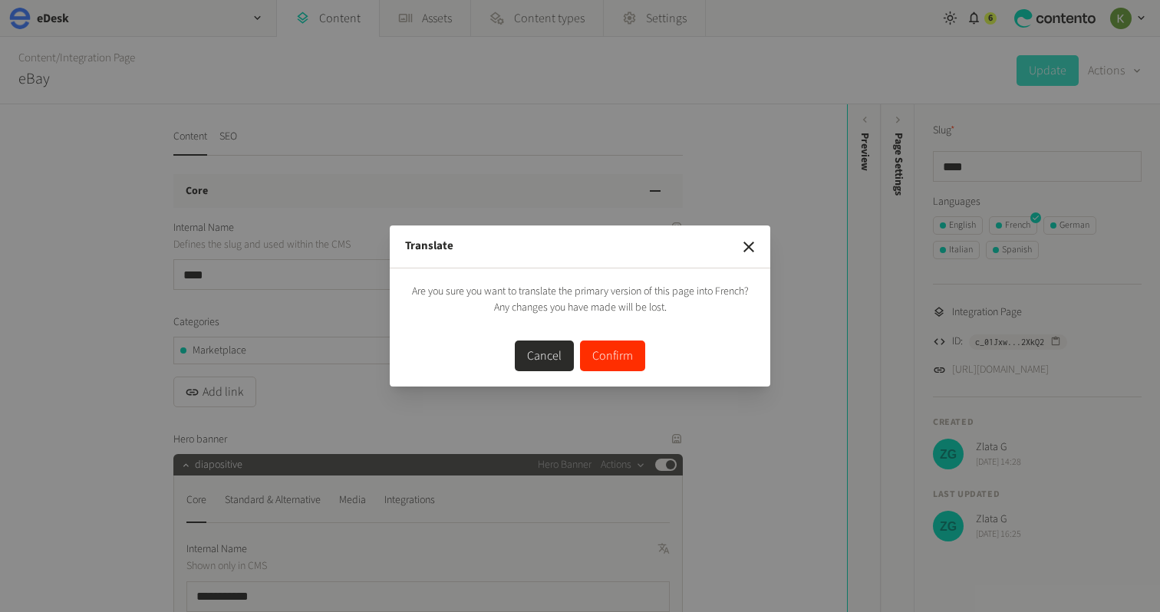
drag, startPoint x: 606, startPoint y: 358, endPoint x: 756, endPoint y: 301, distance: 160.0
click at [606, 358] on button "Confirm" at bounding box center [612, 356] width 65 height 31
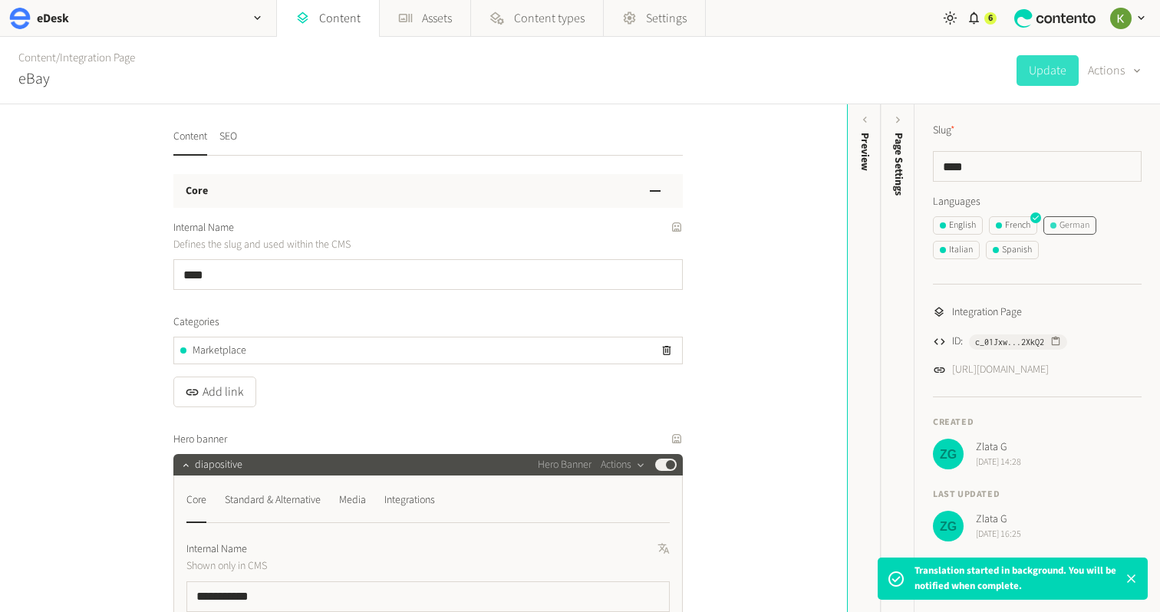
click at [1071, 226] on div "German" at bounding box center [1069, 226] width 39 height 14
click at [1117, 71] on button "Actions" at bounding box center [1115, 70] width 54 height 31
click at [1095, 163] on button "Translate" at bounding box center [1104, 167] width 72 height 28
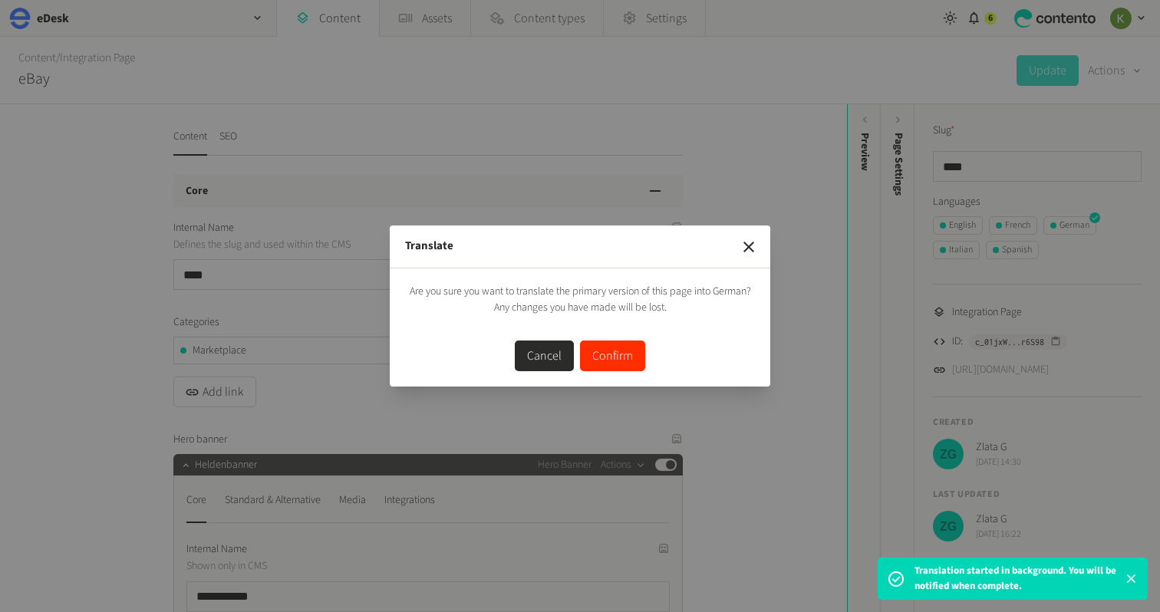
click at [622, 356] on button "Confirm" at bounding box center [612, 356] width 65 height 31
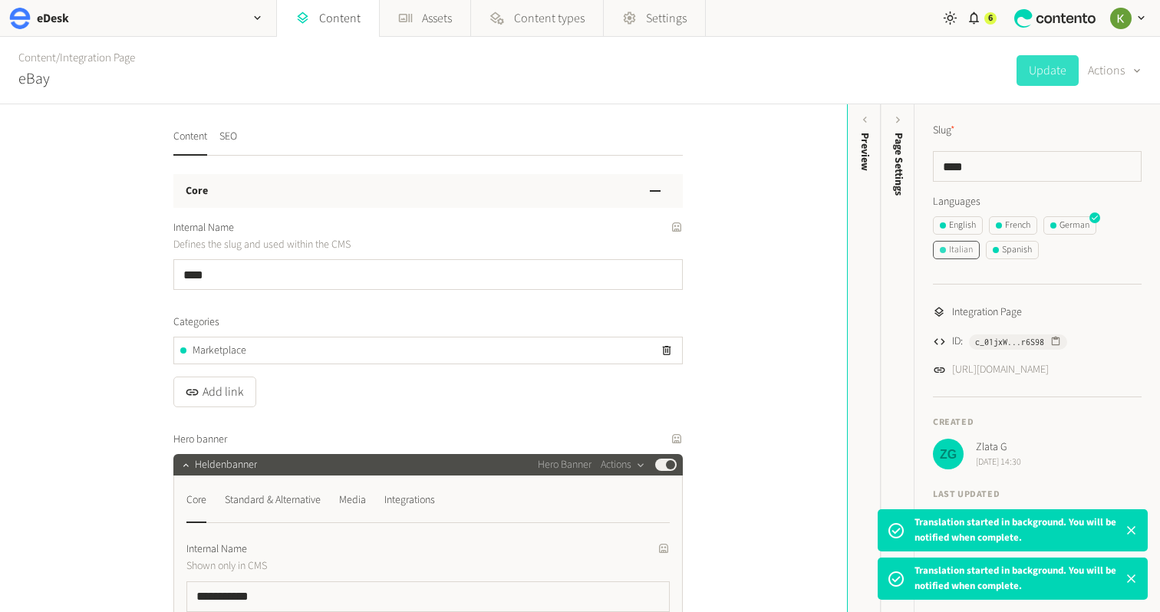
click at [953, 249] on div "Italian" at bounding box center [956, 250] width 33 height 14
click at [1118, 67] on button "Actions" at bounding box center [1115, 70] width 54 height 31
click at [1085, 167] on button "Translate" at bounding box center [1104, 167] width 72 height 28
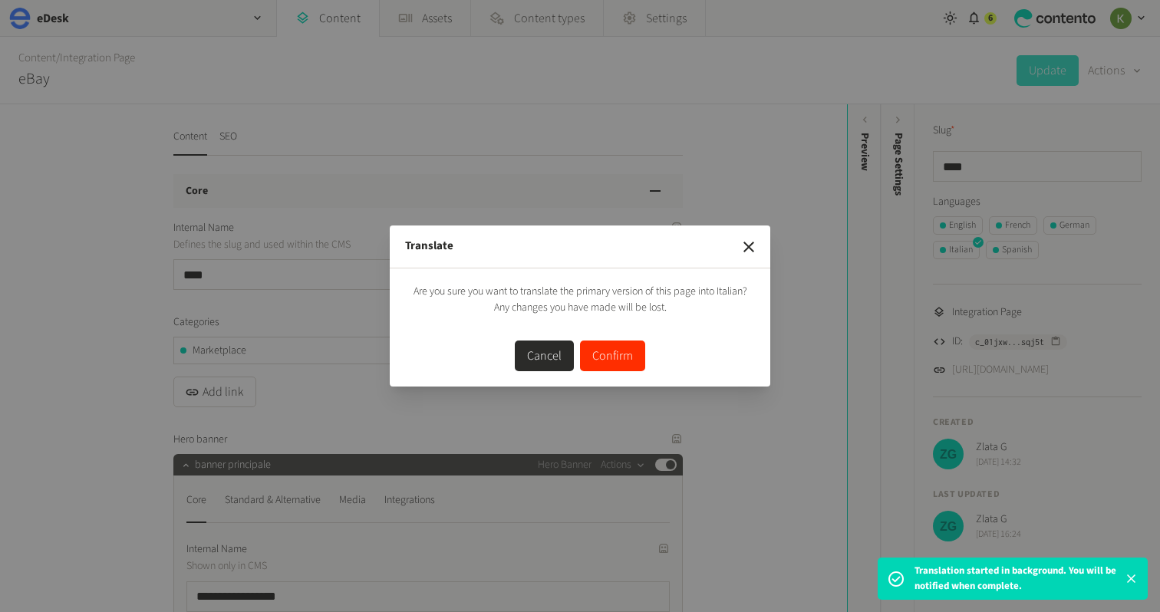
click at [621, 350] on button "Confirm" at bounding box center [612, 356] width 65 height 31
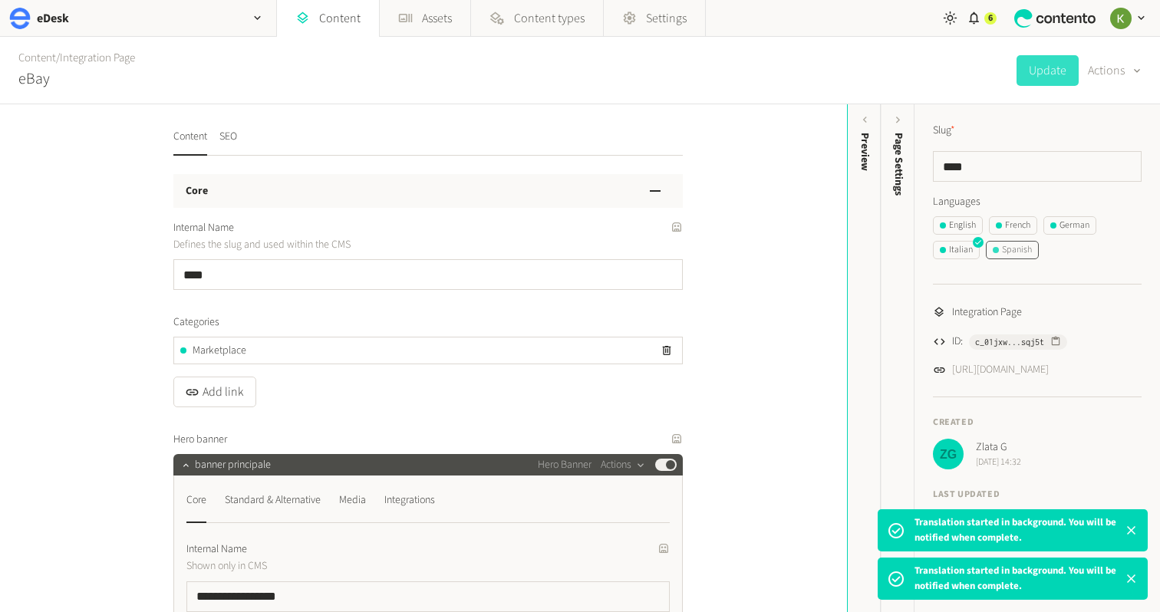
click at [1020, 253] on div "Spanish" at bounding box center [1012, 250] width 39 height 14
click at [1105, 67] on button "Actions" at bounding box center [1115, 70] width 54 height 31
click at [1079, 157] on button "Translate" at bounding box center [1104, 167] width 72 height 28
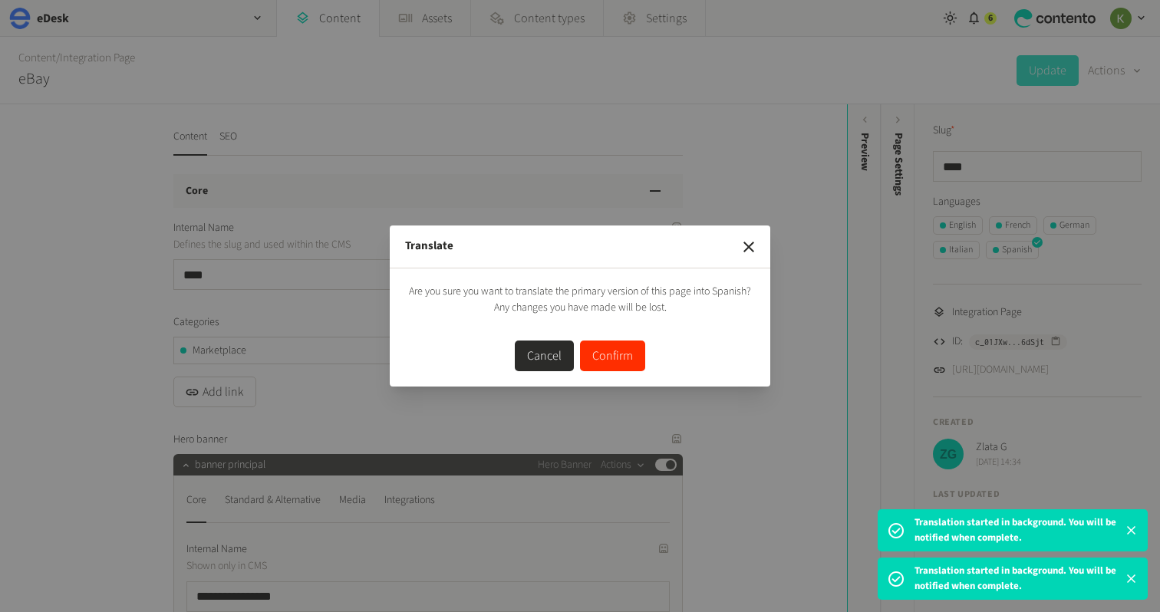
click at [606, 359] on button "Confirm" at bounding box center [612, 356] width 65 height 31
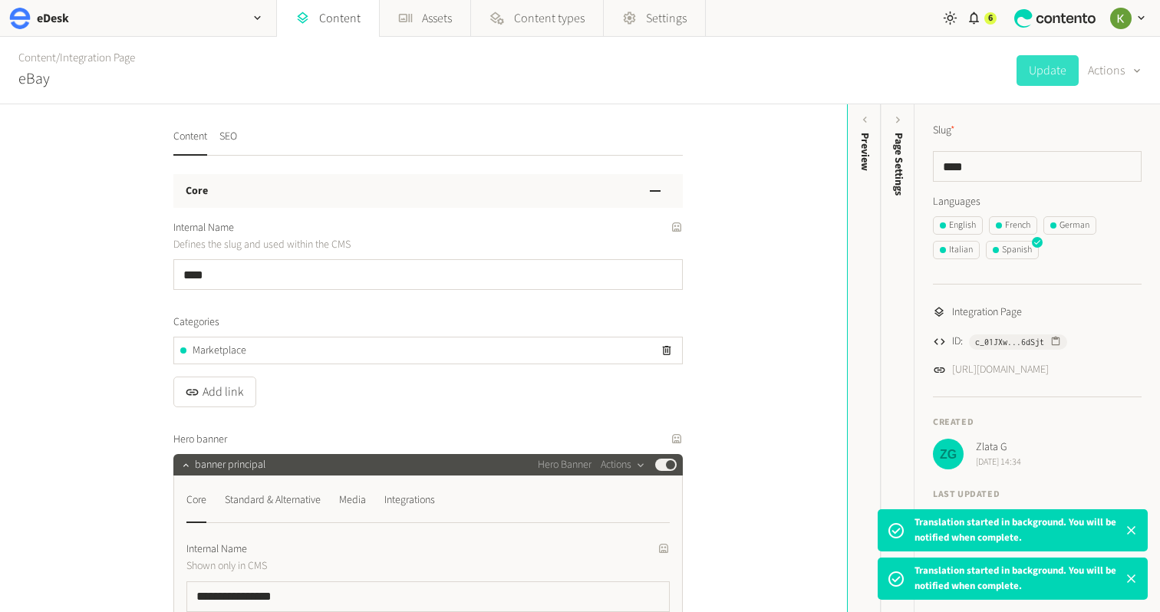
click at [1070, 132] on div "Slug *" at bounding box center [1037, 131] width 209 height 16
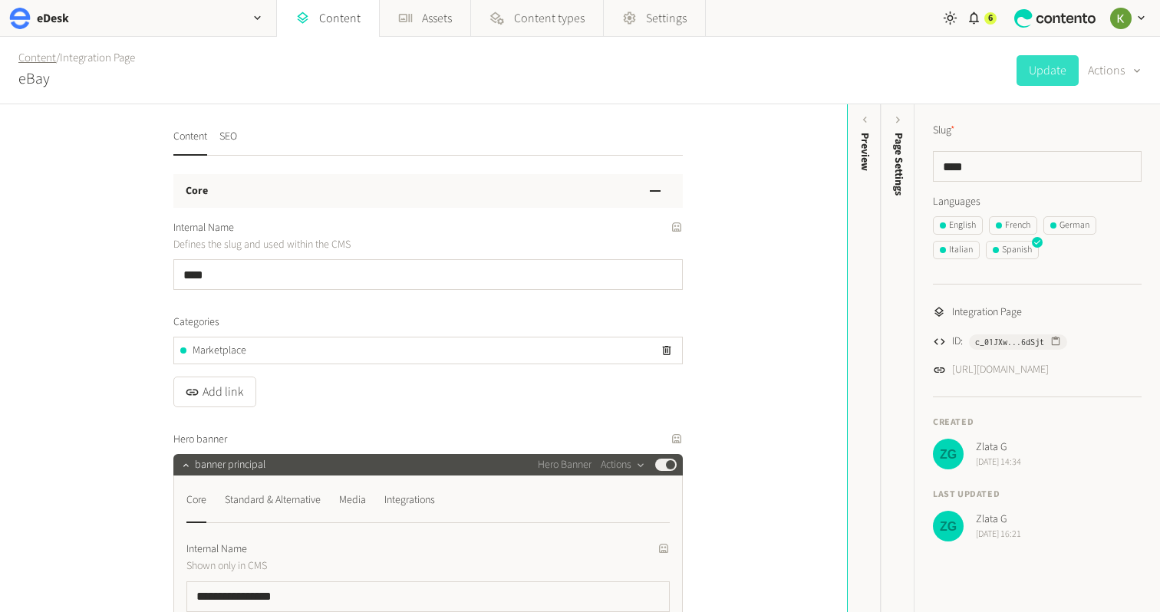
click at [44, 55] on link "Content" at bounding box center [37, 58] width 38 height 16
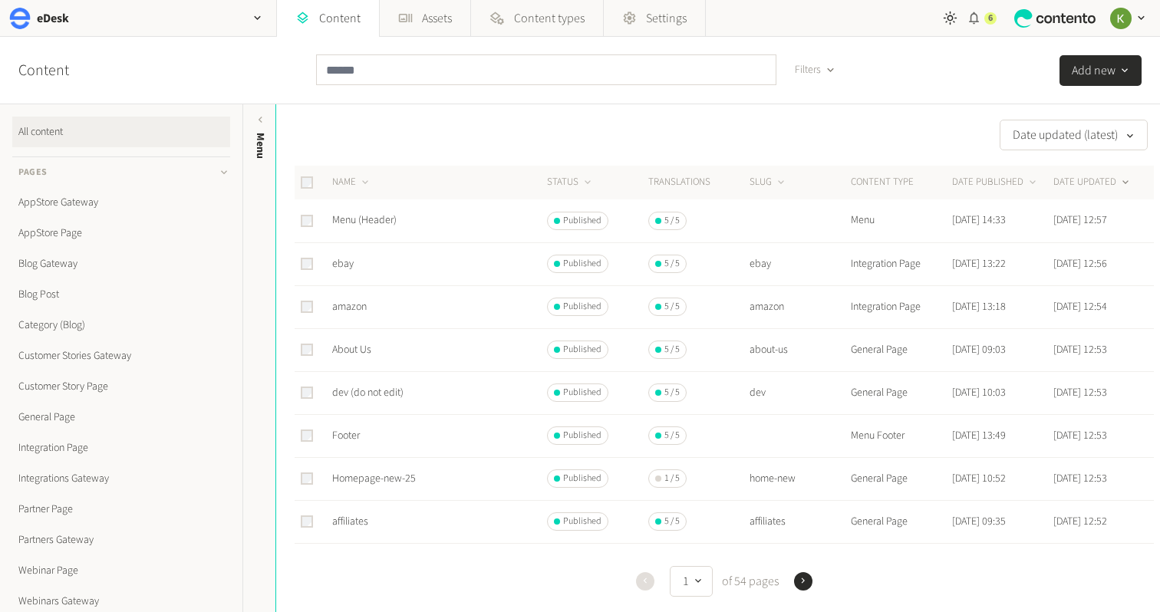
click at [979, 18] on icon "button" at bounding box center [974, 18] width 15 height 15
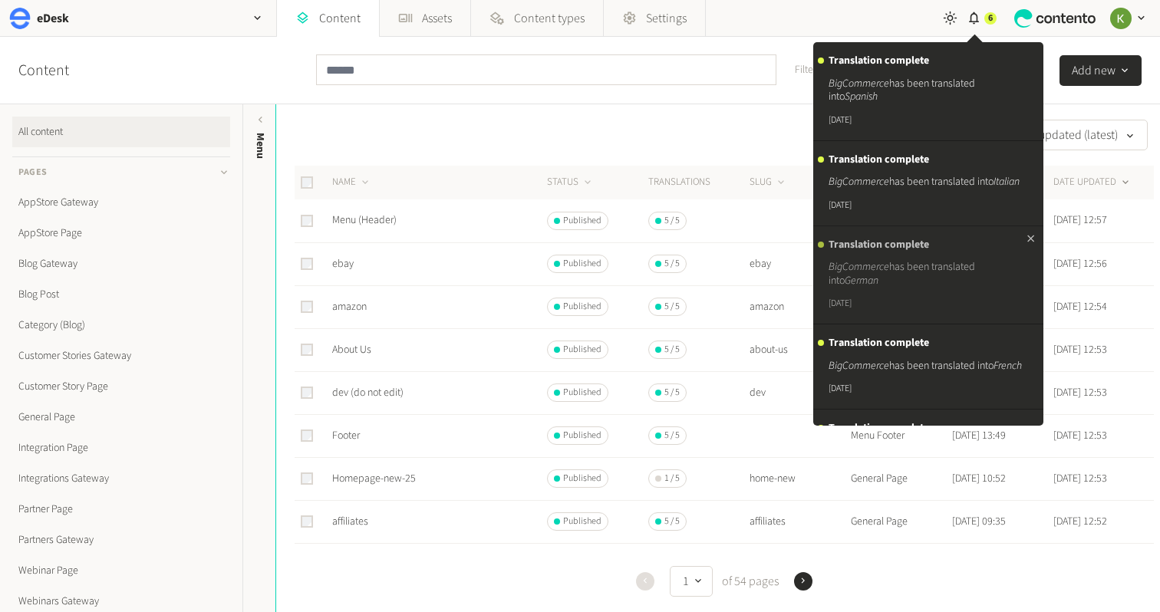
click at [917, 286] on p "BigCommerce has been translated into German" at bounding box center [925, 274] width 193 height 27
click at [874, 252] on h3 "Translation complete" at bounding box center [925, 246] width 193 height 14
click at [839, 311] on time "[DATE]" at bounding box center [840, 304] width 23 height 14
click at [877, 169] on div "Translation complete BigCommerce has been translated into Italian [DATE]" at bounding box center [925, 183] width 193 height 60
click at [895, 94] on p "BigCommerce has been translated into Spanish" at bounding box center [925, 90] width 193 height 27
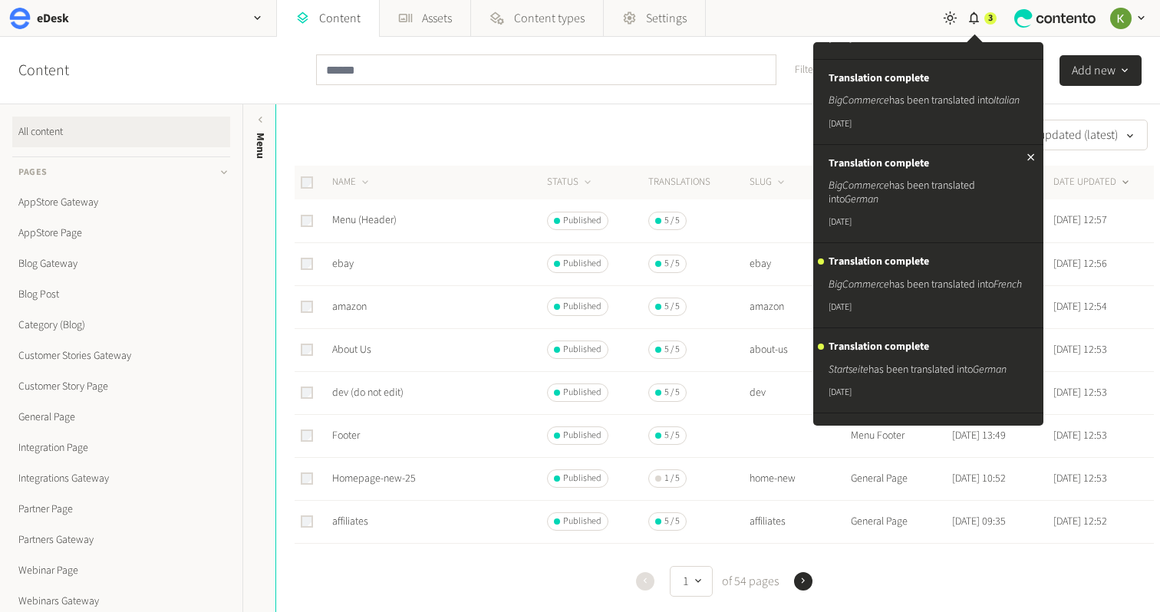
scroll to position [84, 0]
click at [865, 284] on div "Translation complete BigCommerce has been translated into French [DATE]" at bounding box center [925, 282] width 193 height 60
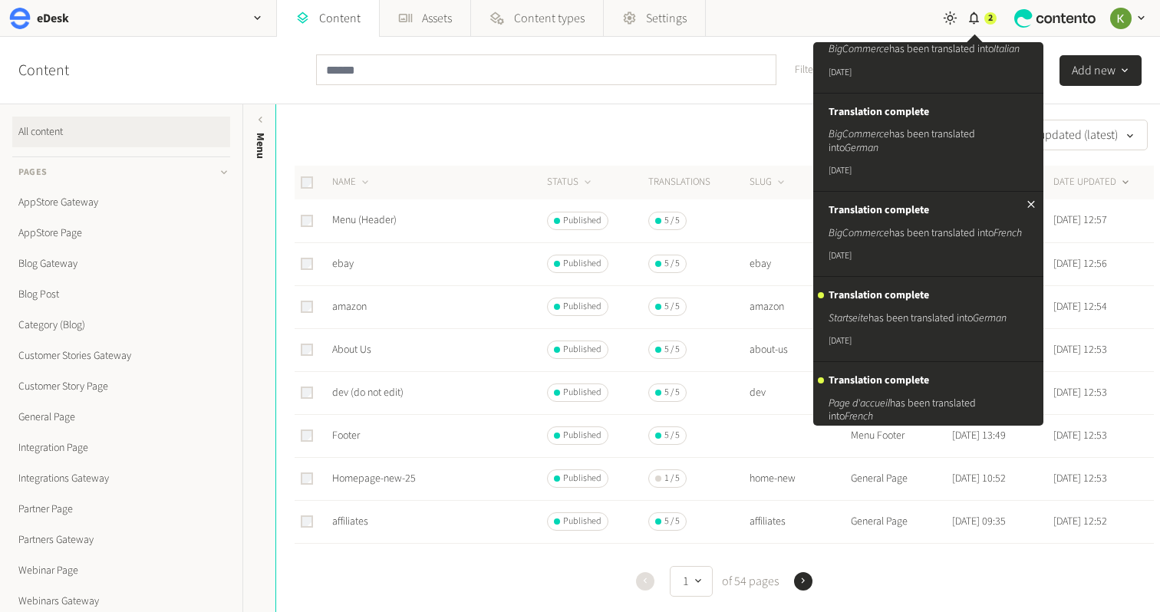
scroll to position [191, 0]
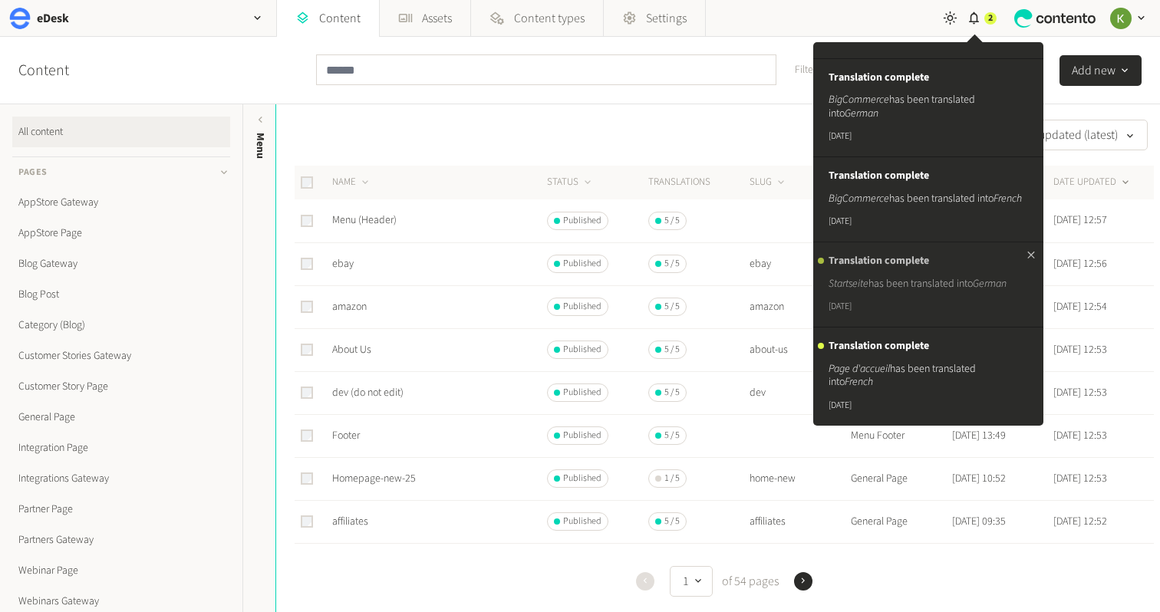
click at [907, 275] on div "Translation complete Startseite has been translated into German [DATE]" at bounding box center [925, 285] width 193 height 60
click at [874, 367] on em "Page d'accueil" at bounding box center [859, 368] width 61 height 15
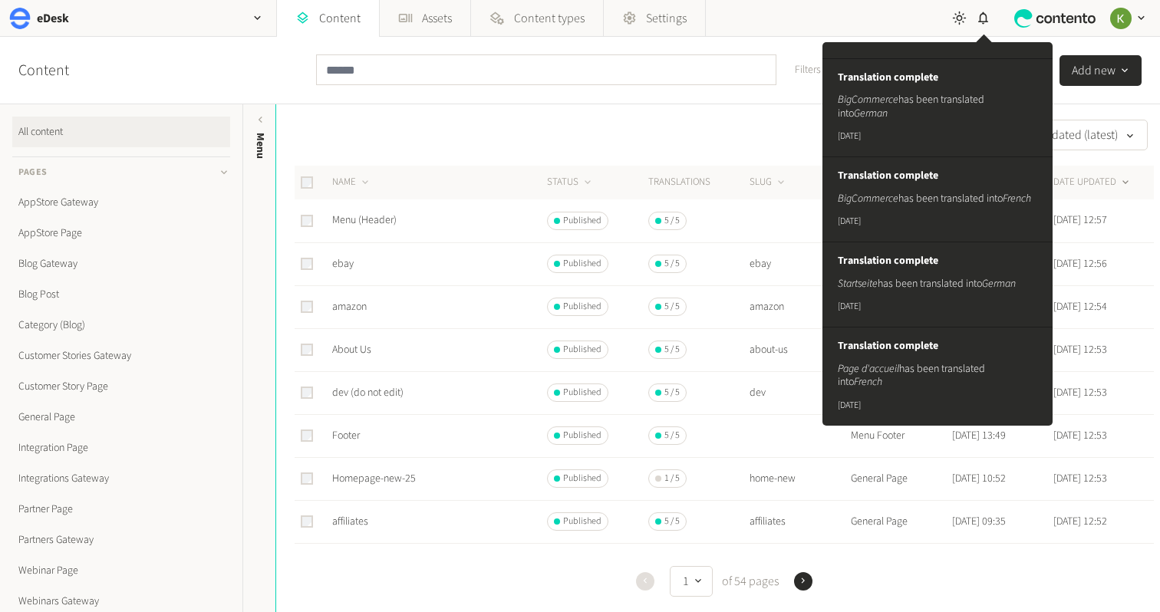
click at [768, 122] on div "Date updated (latest)" at bounding box center [715, 135] width 878 height 31
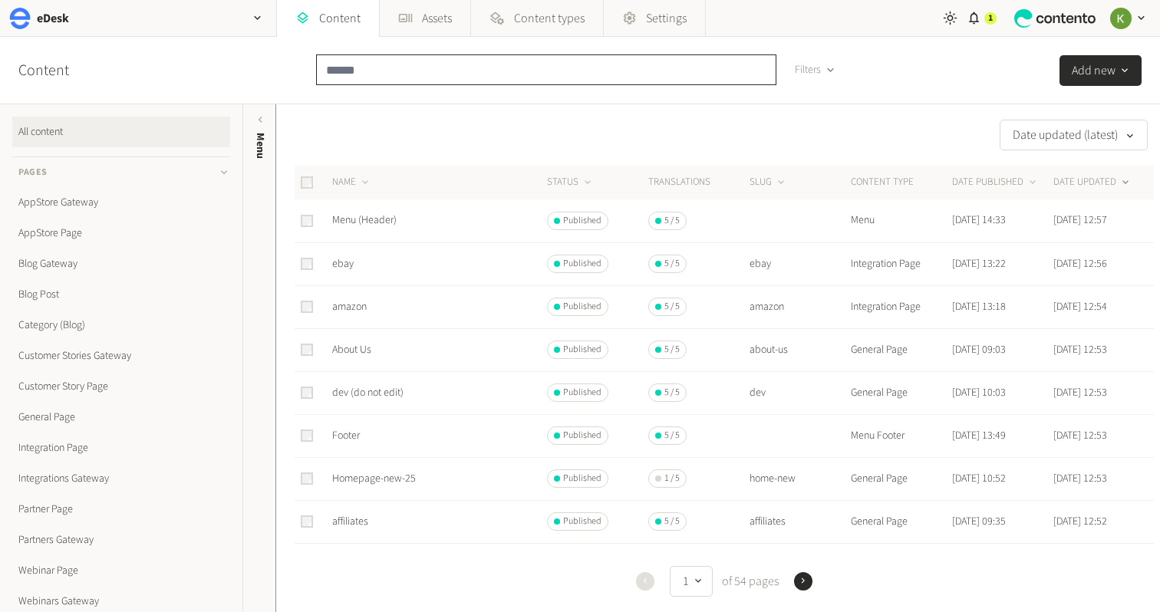
click at [414, 83] on input "text" at bounding box center [546, 69] width 460 height 31
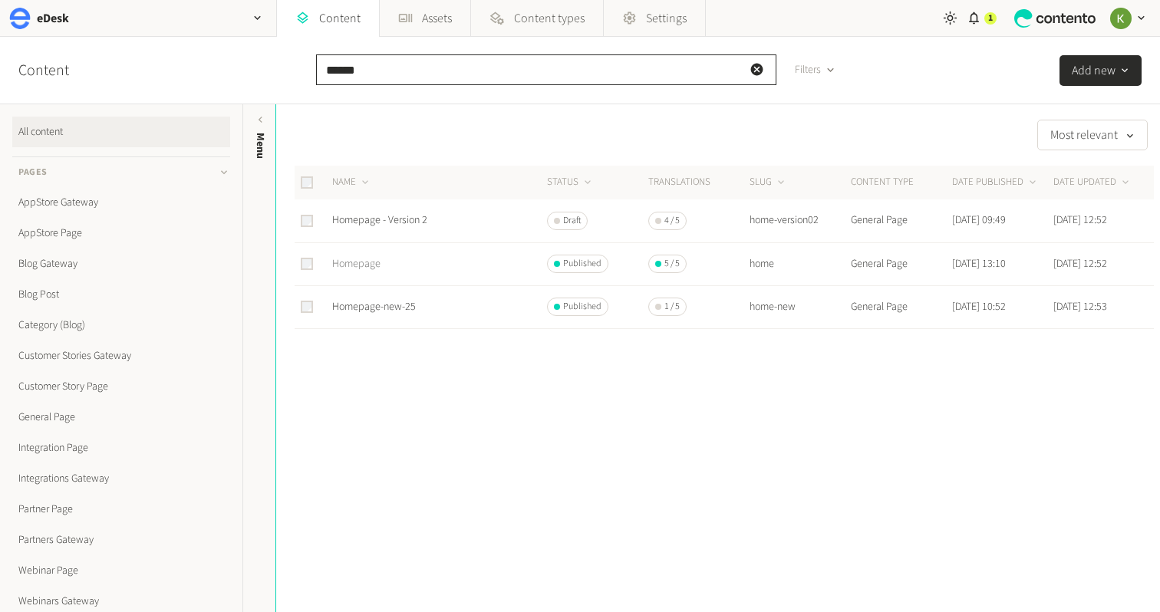
type input "******"
click at [354, 268] on link "Homepage" at bounding box center [356, 263] width 48 height 15
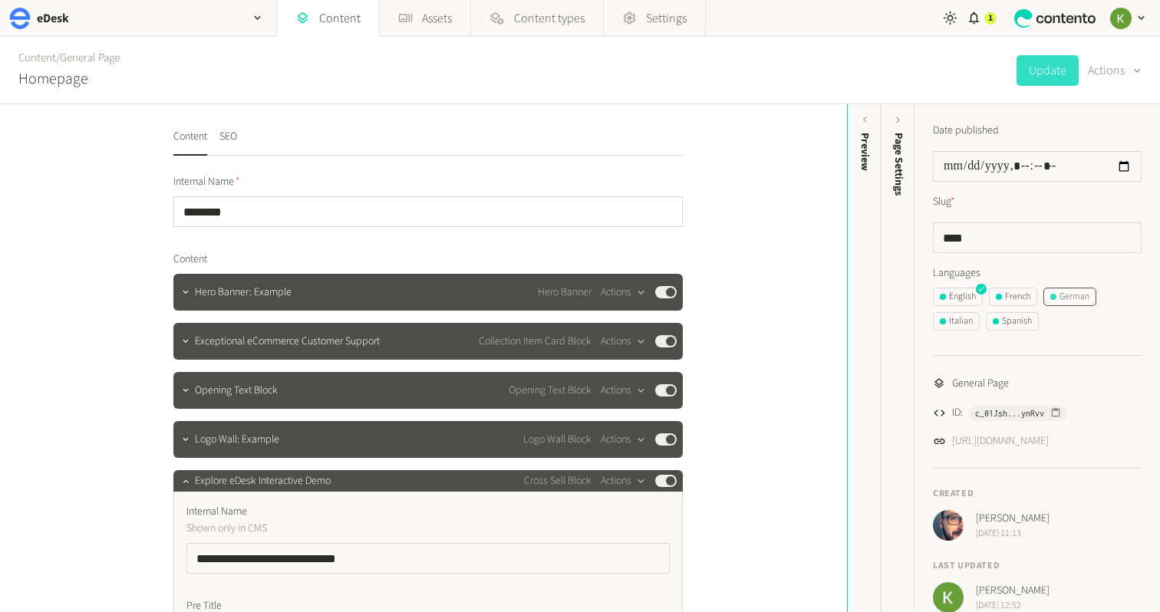
click at [1077, 294] on div "German" at bounding box center [1069, 297] width 39 height 14
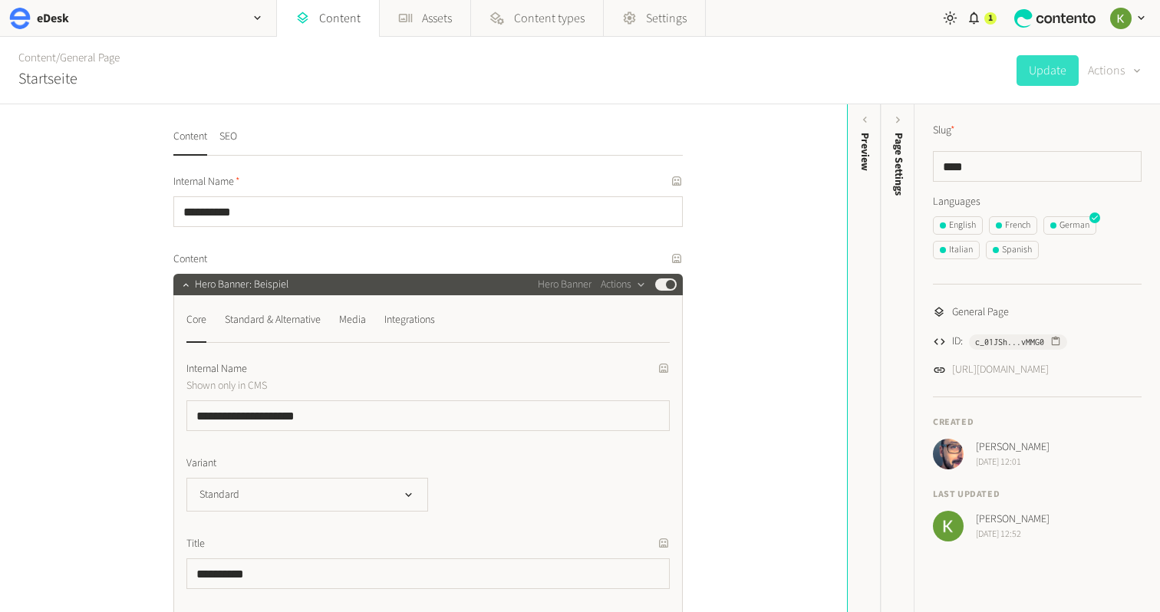
click at [1116, 71] on button "Actions" at bounding box center [1115, 70] width 54 height 31
click at [1091, 168] on button "Translate" at bounding box center [1104, 167] width 72 height 28
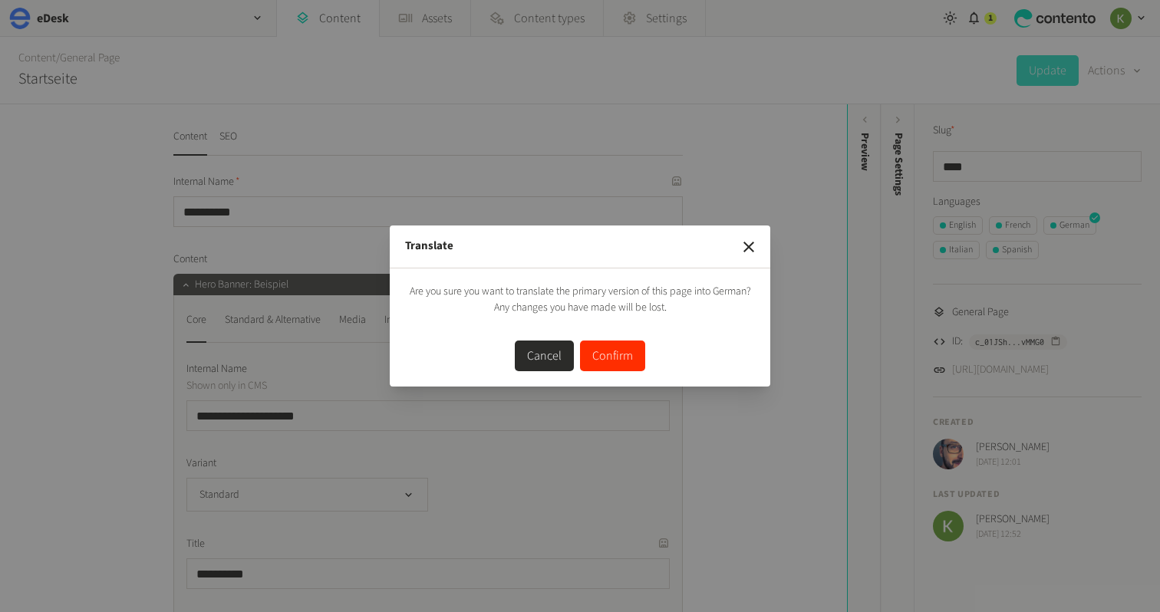
click at [595, 354] on button "Confirm" at bounding box center [612, 356] width 65 height 31
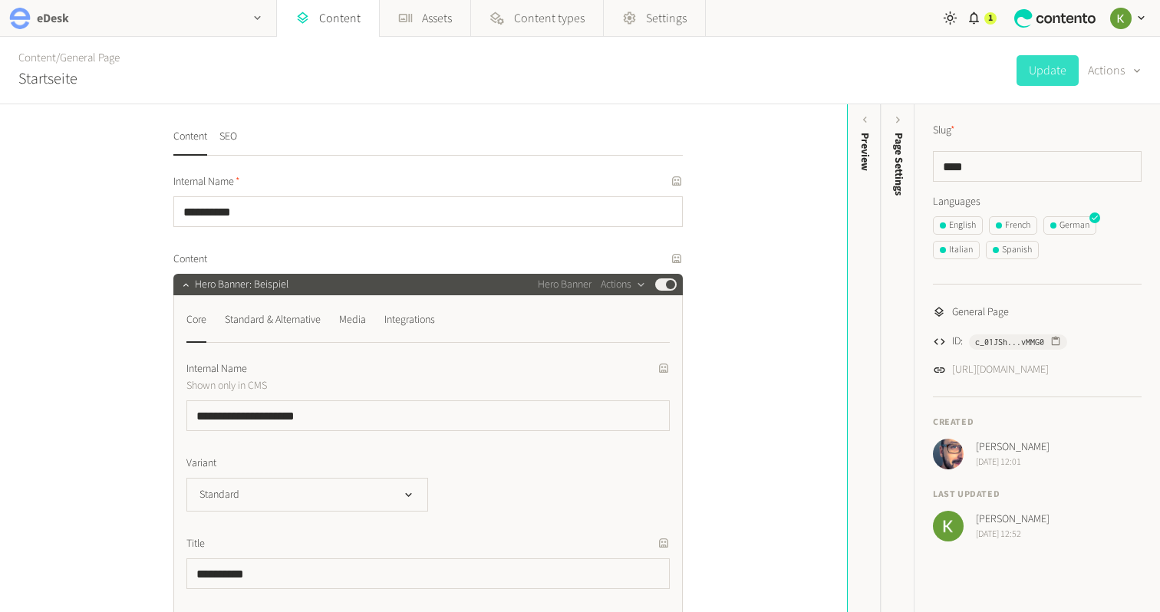
click at [252, 19] on icon "button" at bounding box center [257, 18] width 13 height 13
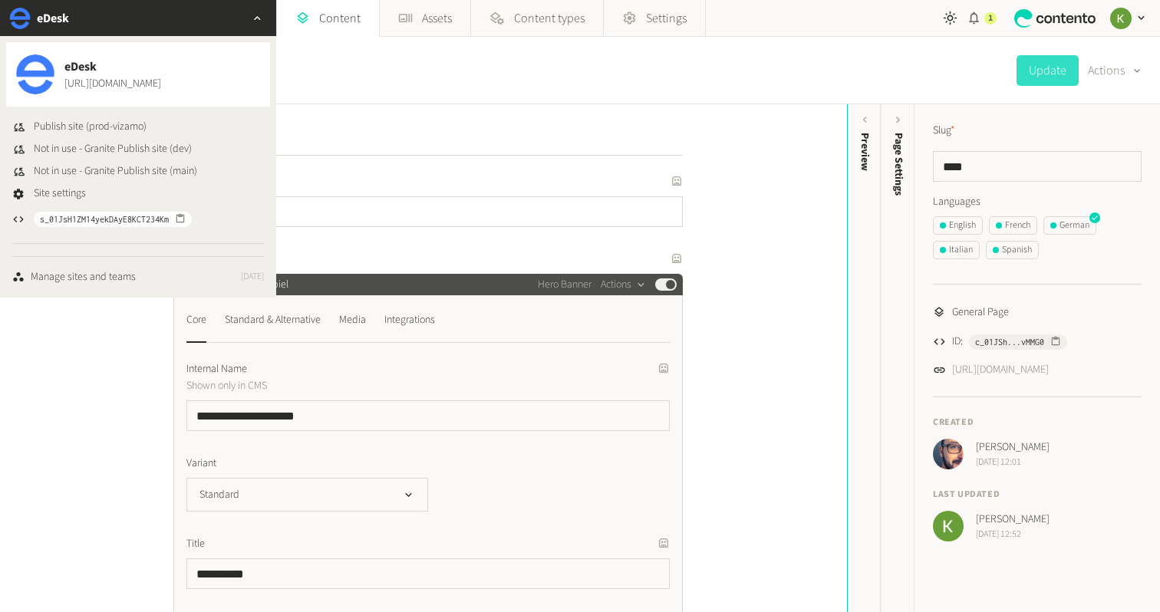
click at [984, 22] on div "1" at bounding box center [982, 18] width 30 height 36
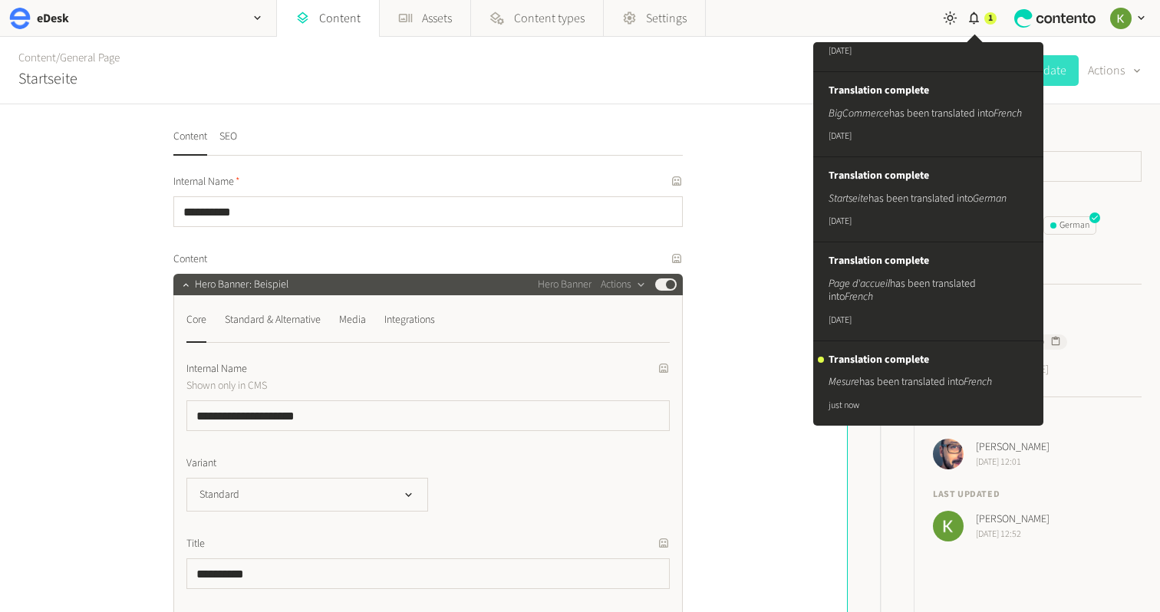
scroll to position [276, 0]
click at [905, 381] on p "Mesure has been translated into French" at bounding box center [925, 383] width 193 height 14
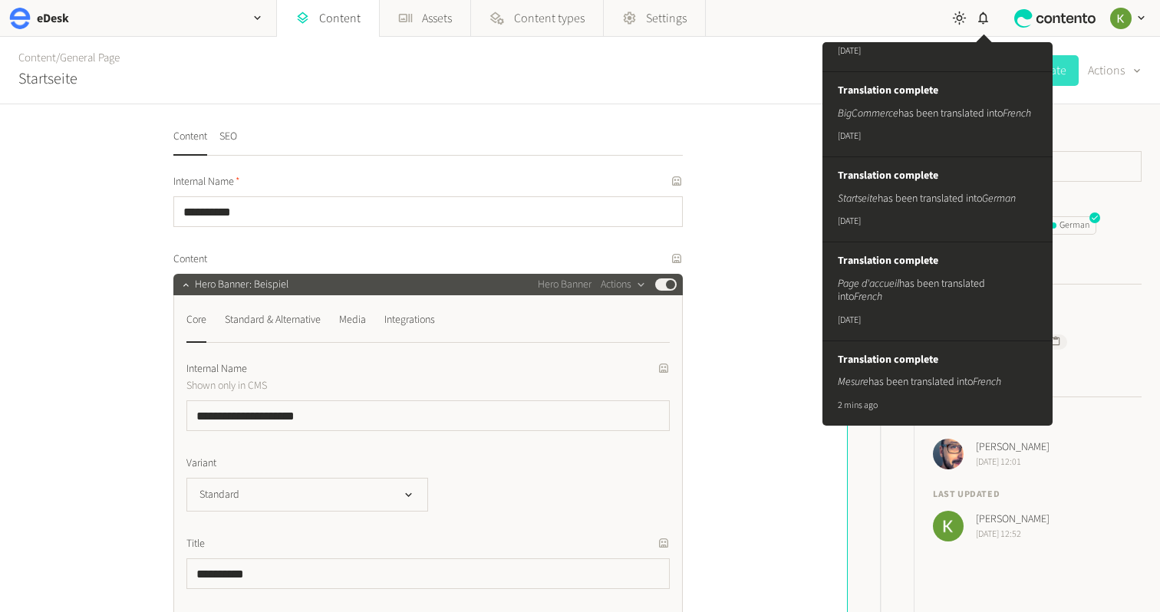
click at [766, 182] on div "**********" at bounding box center [423, 358] width 847 height 508
